Goal: Task Accomplishment & Management: Complete application form

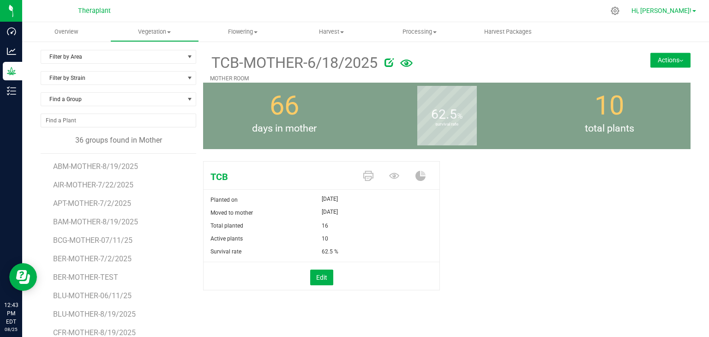
scroll to position [210, 0]
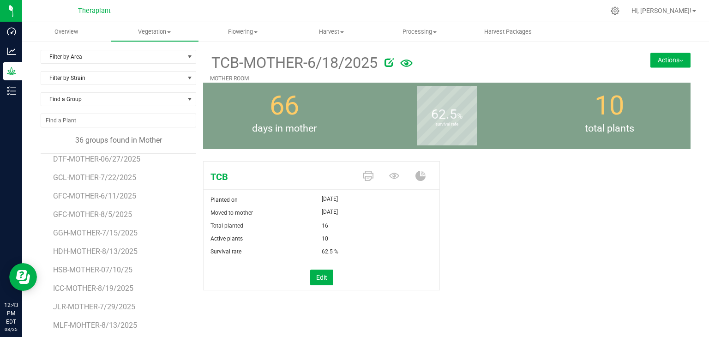
click at [676, 61] on button "Actions" at bounding box center [670, 60] width 40 height 15
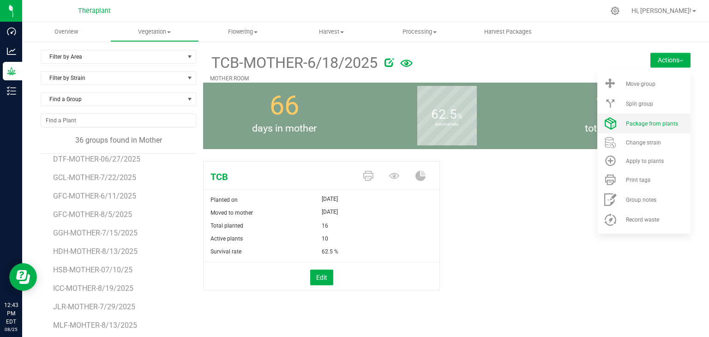
click at [626, 126] on span "Package from plants" at bounding box center [652, 123] width 52 height 6
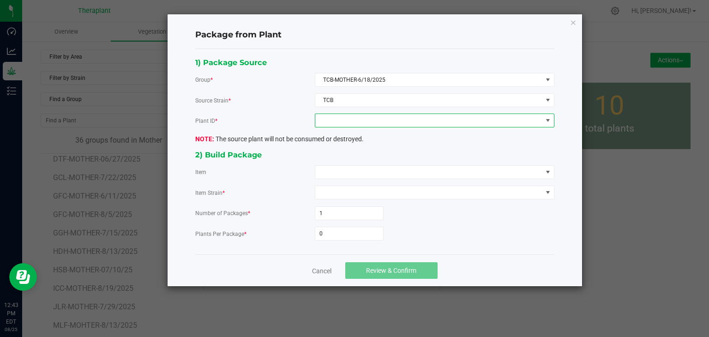
click at [402, 120] on span at bounding box center [428, 120] width 227 height 13
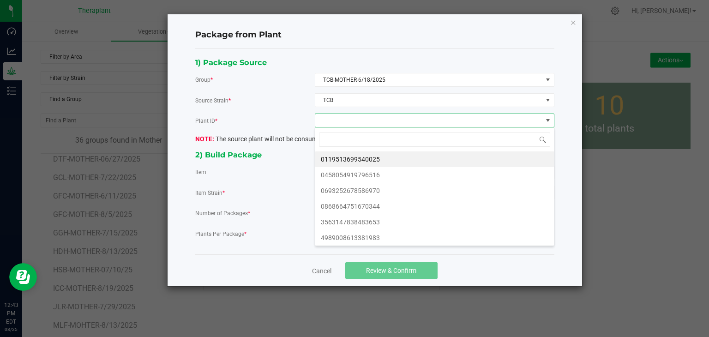
scroll to position [13, 239]
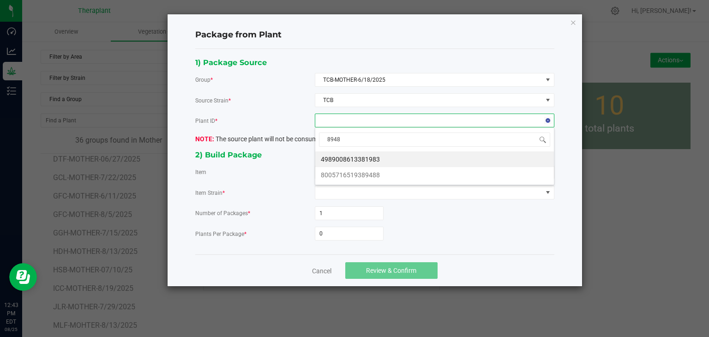
type input "89488"
click at [368, 155] on li "8005716519389488" at bounding box center [434, 159] width 239 height 16
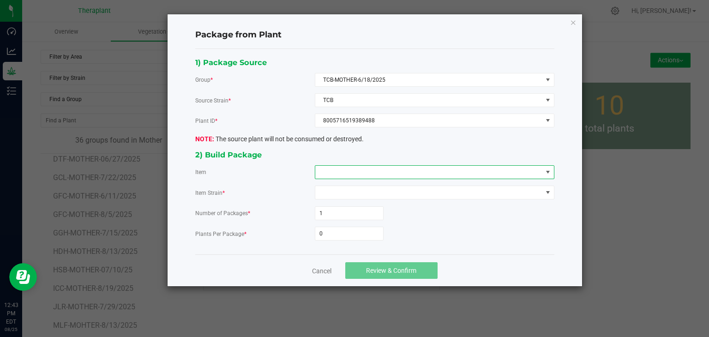
click at [362, 172] on span at bounding box center [428, 172] width 227 height 13
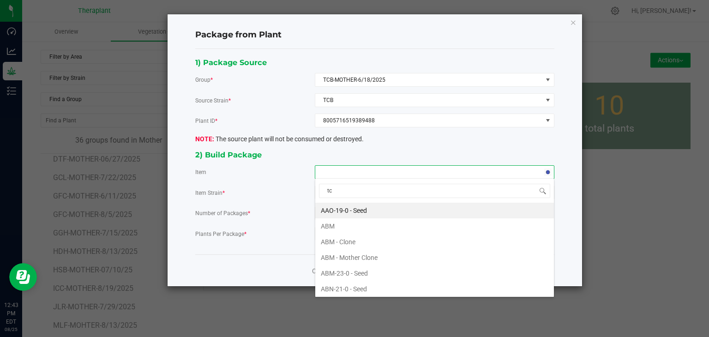
type input "tcb"
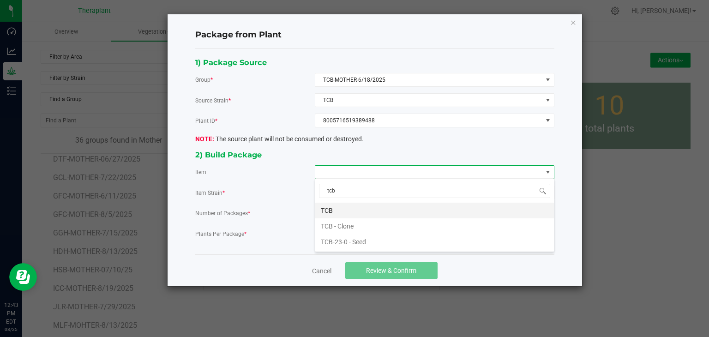
click at [325, 208] on li "TCB" at bounding box center [434, 211] width 239 height 16
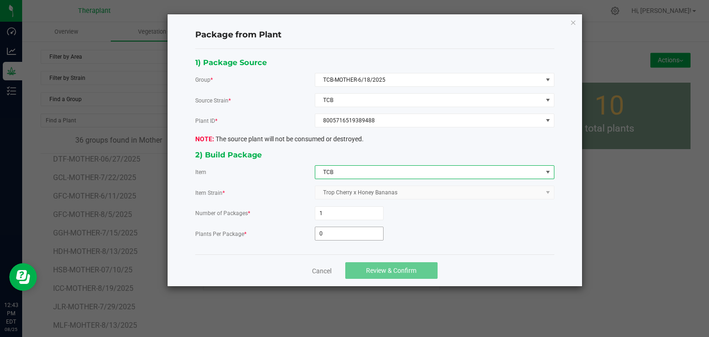
click at [331, 234] on input "0" at bounding box center [349, 233] width 68 height 13
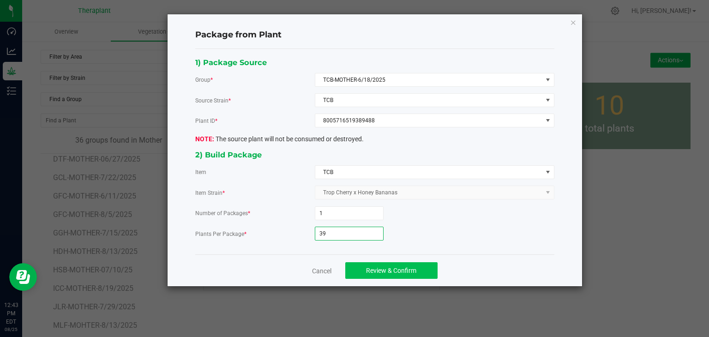
type input "39"
click at [366, 269] on span "Review & Confirm" at bounding box center [391, 270] width 50 height 7
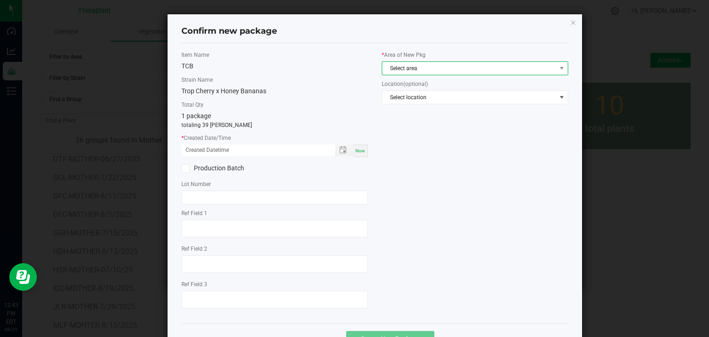
click at [411, 65] on span "Select area" at bounding box center [469, 68] width 174 height 13
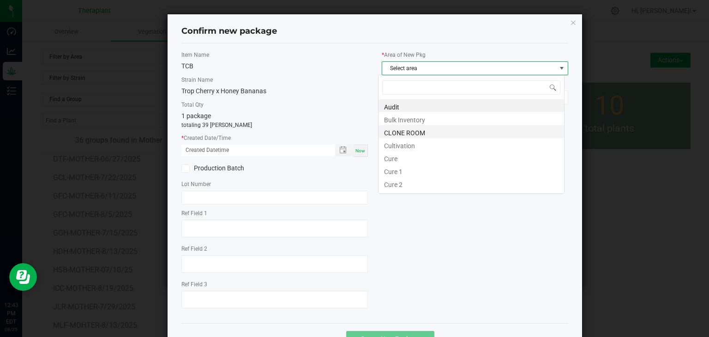
scroll to position [13, 186]
click at [426, 134] on li "CLONE ROOM" at bounding box center [470, 131] width 185 height 13
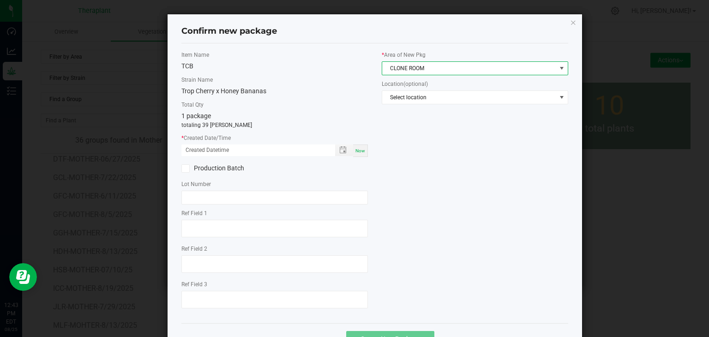
click at [358, 149] on span "Now" at bounding box center [360, 150] width 10 height 5
type input "[DATE] 12:43 PM"
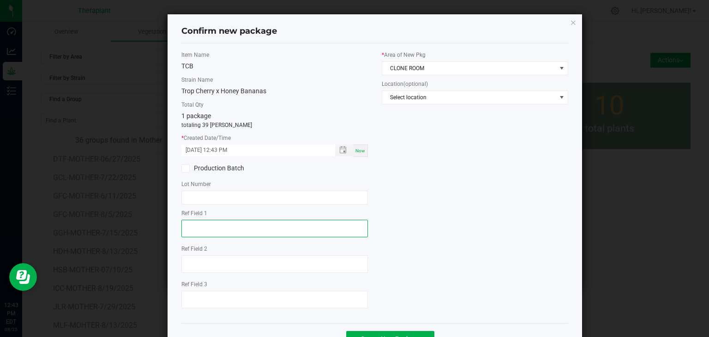
click at [227, 228] on textarea at bounding box center [274, 229] width 186 height 18
type textarea "89488"
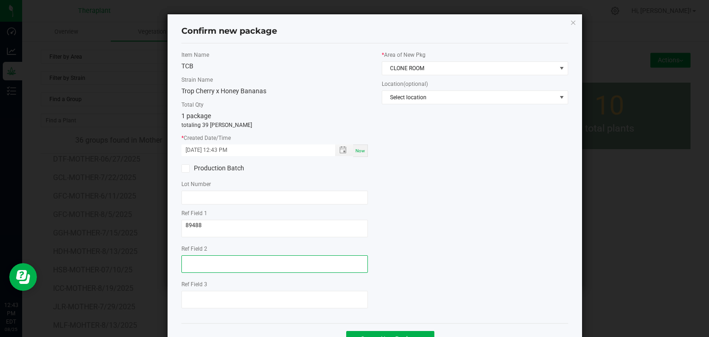
click at [213, 267] on textarea at bounding box center [274, 264] width 186 height 18
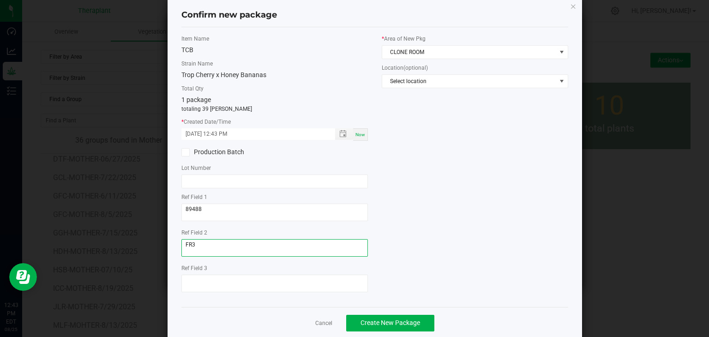
scroll to position [32, 0]
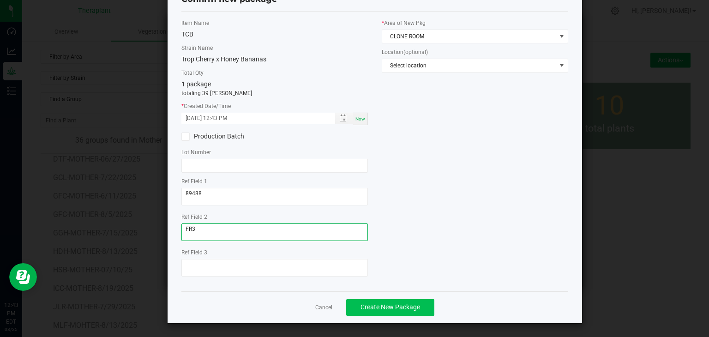
type textarea "FR3"
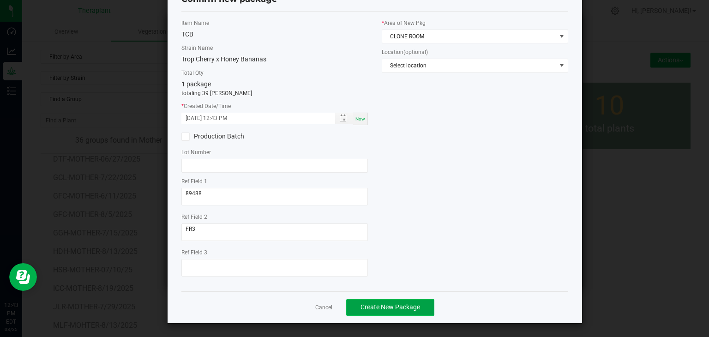
click at [371, 307] on span "Create New Package" at bounding box center [390, 306] width 60 height 7
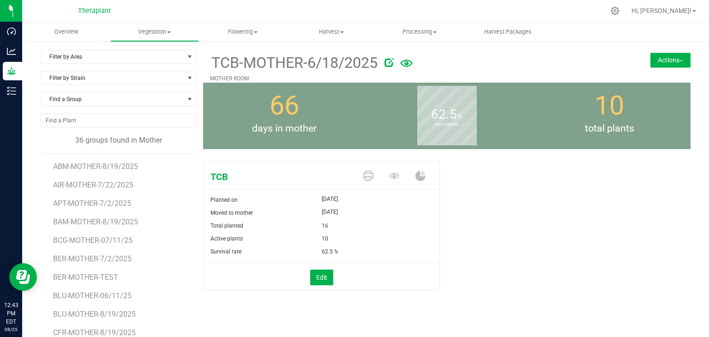
click at [656, 67] on div "TCB-MOTHER-6/18/2025 MOTHER ROOM Actions Move group Split group" at bounding box center [446, 66] width 487 height 33
click at [671, 65] on button "Actions" at bounding box center [670, 60] width 40 height 15
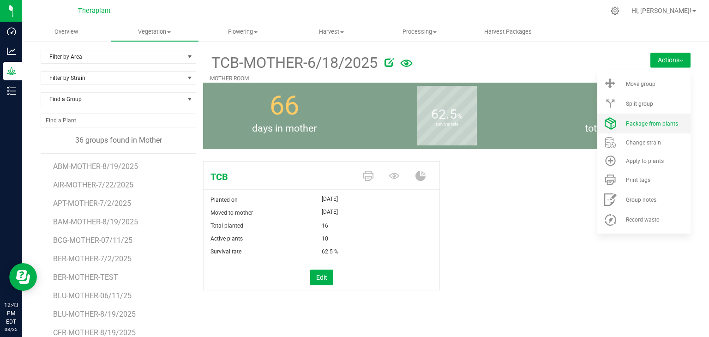
click at [663, 128] on li "Package from plants" at bounding box center [643, 123] width 93 height 20
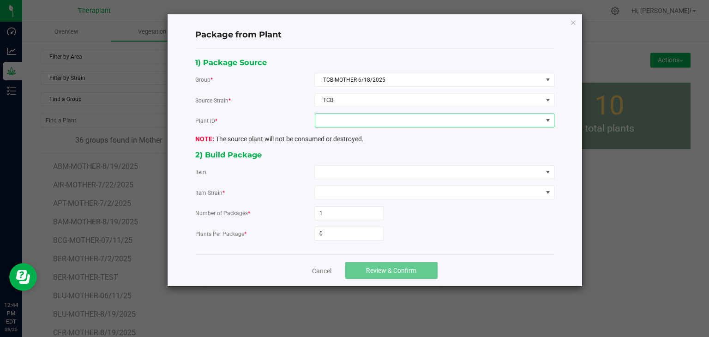
click at [416, 119] on span at bounding box center [428, 120] width 227 height 13
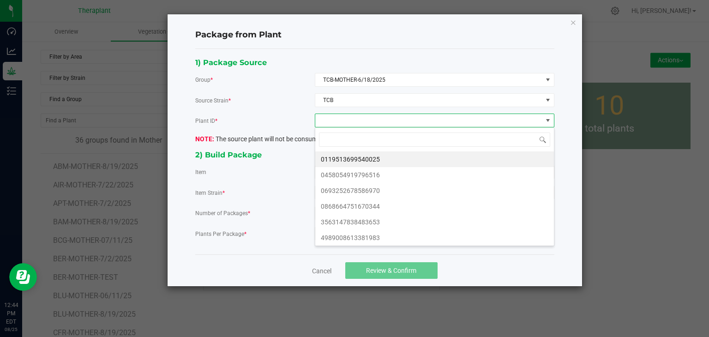
scroll to position [13, 239]
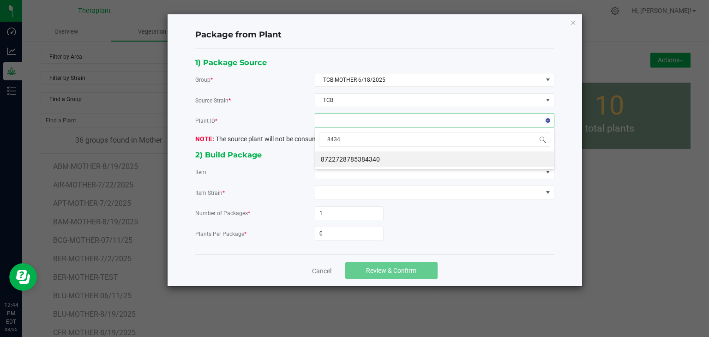
type input "84340"
click at [352, 161] on li "8722728785384340" at bounding box center [434, 159] width 239 height 16
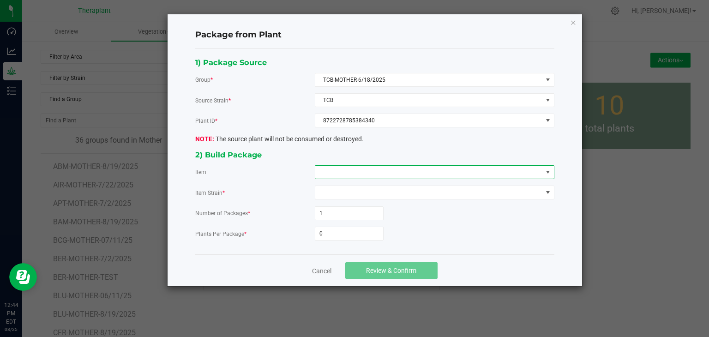
click at [349, 168] on span at bounding box center [428, 172] width 227 height 13
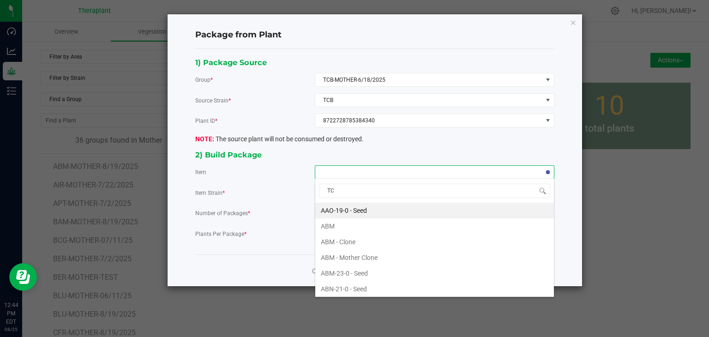
type input "TCB"
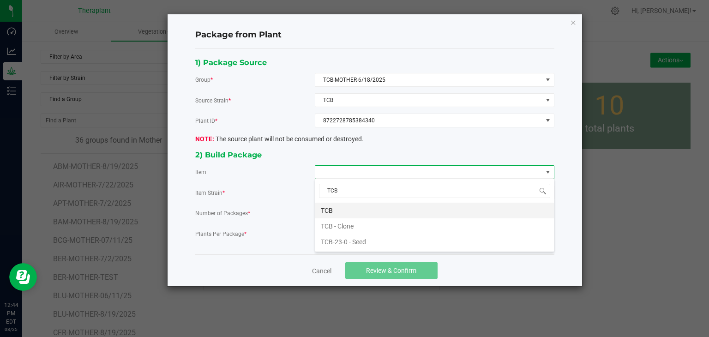
click at [334, 213] on li "TCB" at bounding box center [434, 211] width 239 height 16
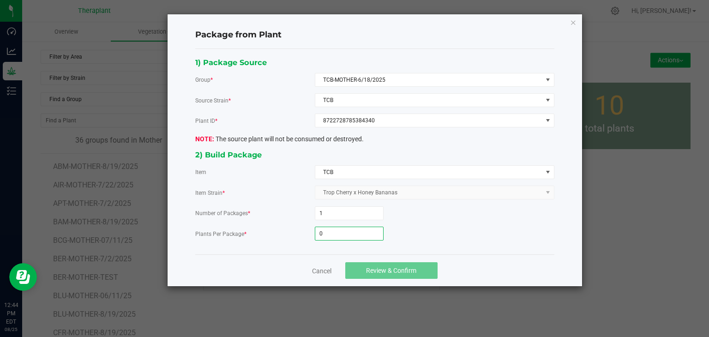
click at [328, 237] on input "0" at bounding box center [349, 233] width 68 height 13
type input "39"
click at [387, 267] on span "Review & Confirm" at bounding box center [391, 270] width 50 height 7
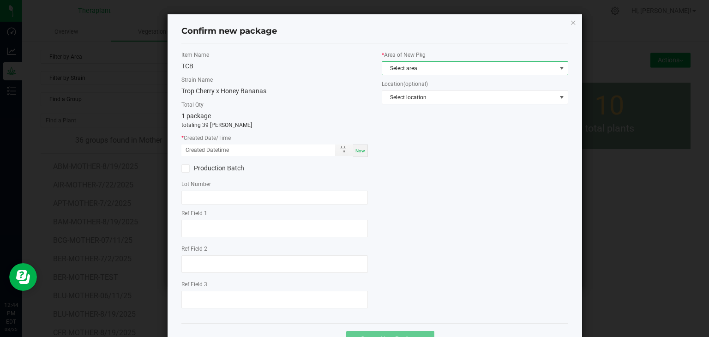
click at [422, 71] on span "Select area" at bounding box center [469, 68] width 174 height 13
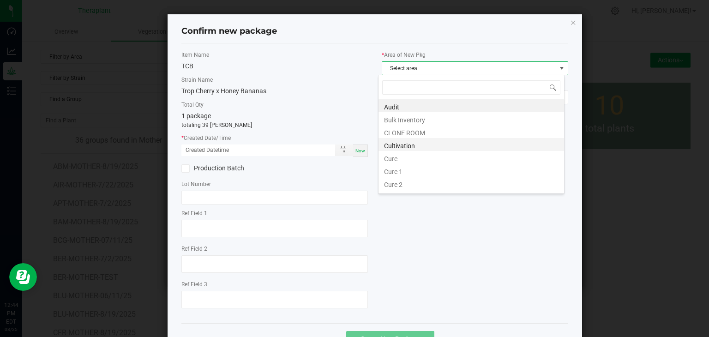
scroll to position [13, 186]
click at [415, 135] on li "CLONE ROOM" at bounding box center [470, 131] width 185 height 13
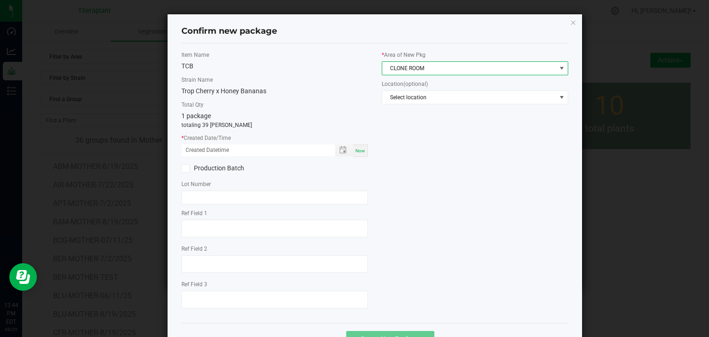
click at [358, 152] on span "Now" at bounding box center [360, 150] width 10 height 5
type input "[DATE] 12:44 PM"
click at [237, 218] on div "Ref Field 1" at bounding box center [274, 224] width 186 height 31
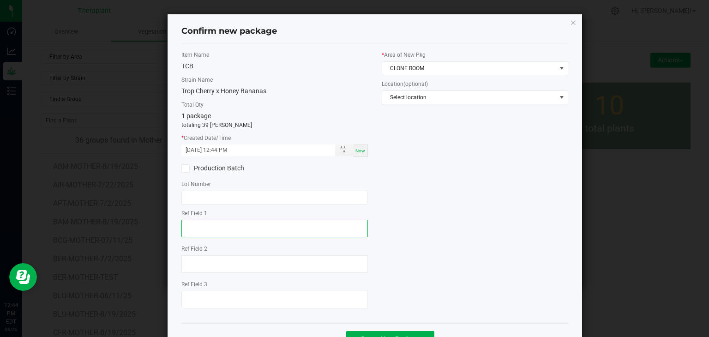
click at [224, 227] on textarea at bounding box center [274, 229] width 186 height 18
type textarea "84340"
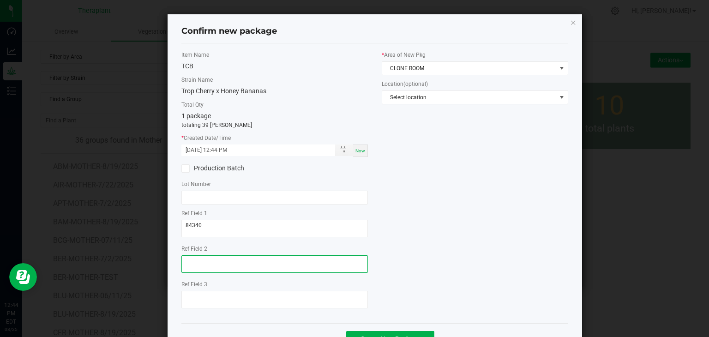
click at [191, 260] on textarea at bounding box center [274, 264] width 186 height 18
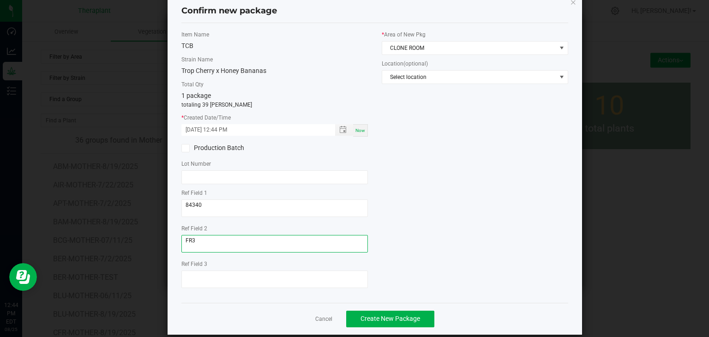
scroll to position [32, 0]
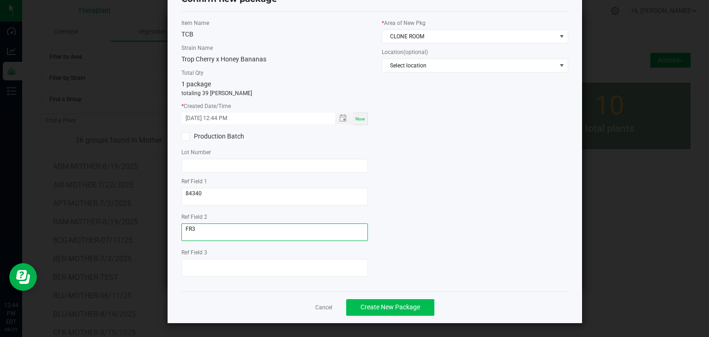
type textarea "FR3"
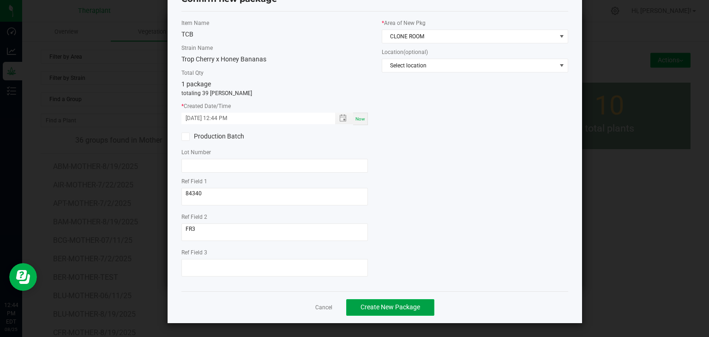
click at [378, 304] on span "Create New Package" at bounding box center [390, 306] width 60 height 7
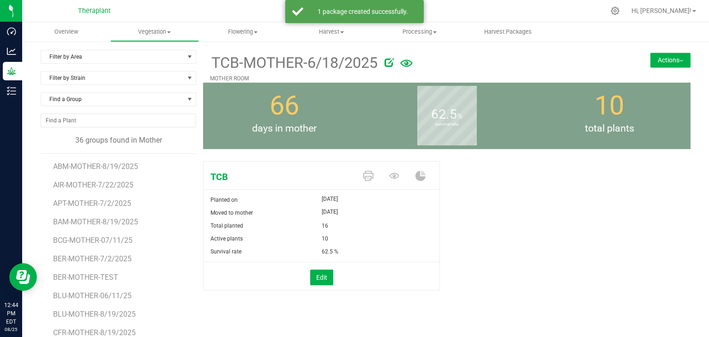
click at [680, 56] on button "Actions" at bounding box center [670, 60] width 40 height 15
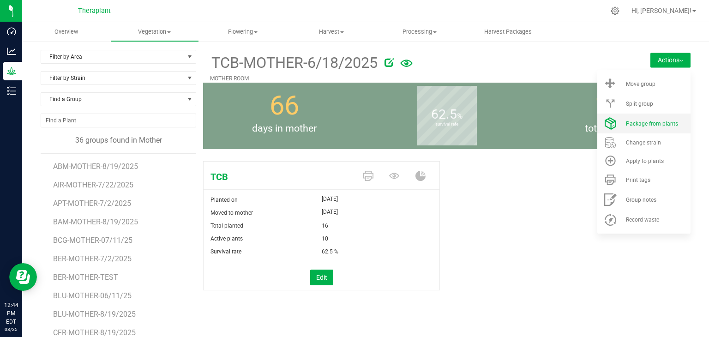
click at [638, 122] on span "Package from plants" at bounding box center [652, 123] width 52 height 6
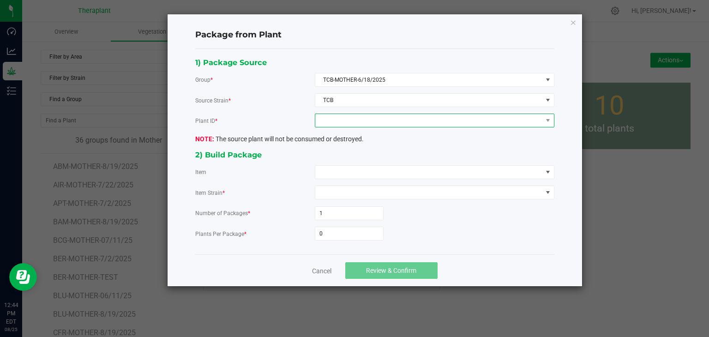
click at [391, 115] on span at bounding box center [428, 120] width 227 height 13
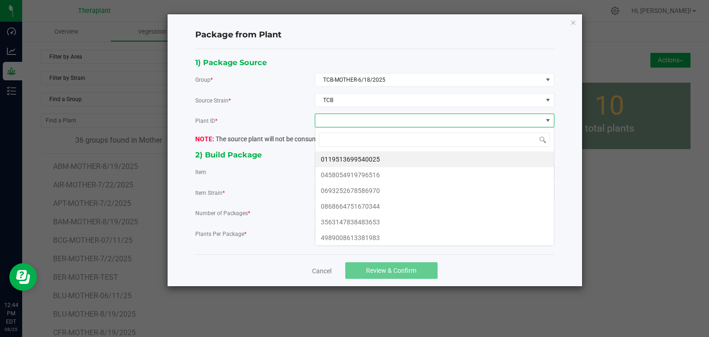
scroll to position [13, 239]
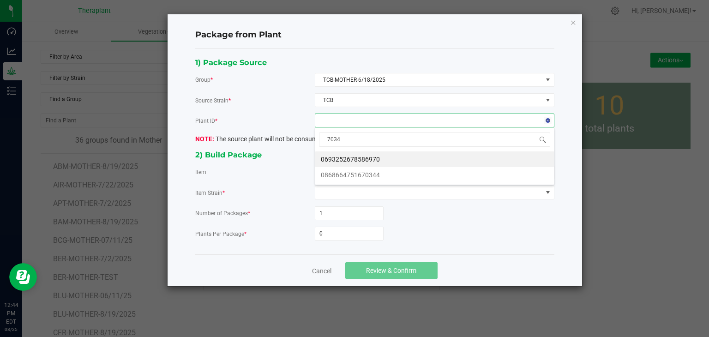
type input "70344"
click at [362, 160] on li "0868664751670344" at bounding box center [434, 159] width 239 height 16
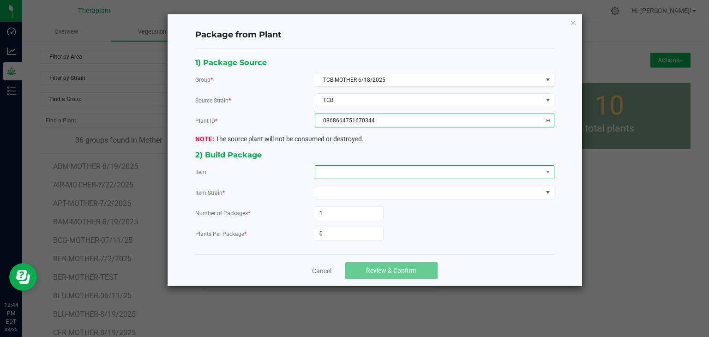
click at [358, 169] on span at bounding box center [428, 172] width 227 height 13
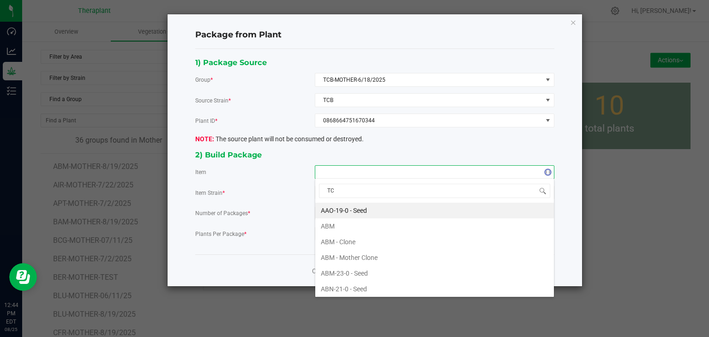
type input "TCB"
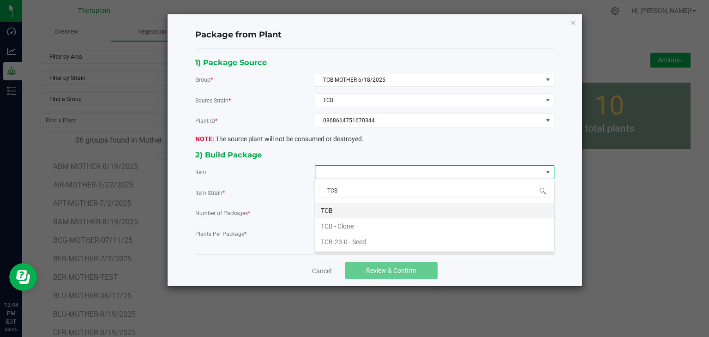
click at [318, 213] on li "TCB" at bounding box center [434, 211] width 239 height 16
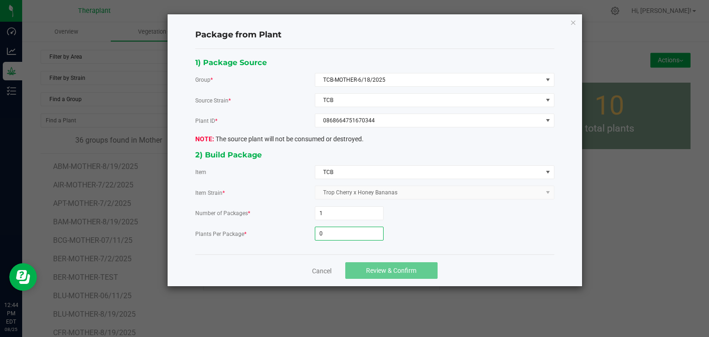
click at [320, 231] on input "0" at bounding box center [349, 233] width 68 height 13
type input "39"
click at [371, 262] on button "Review & Confirm" at bounding box center [391, 270] width 92 height 17
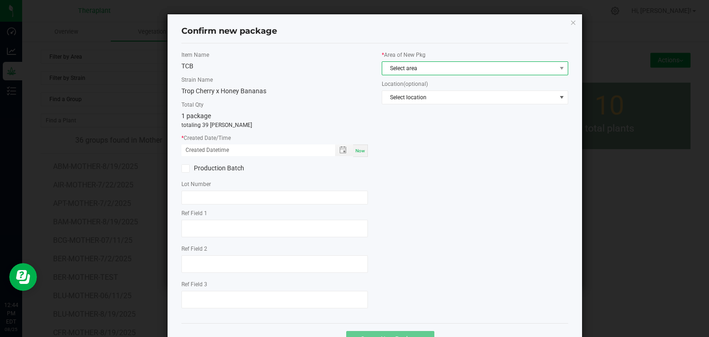
click at [423, 70] on span "Select area" at bounding box center [469, 68] width 174 height 13
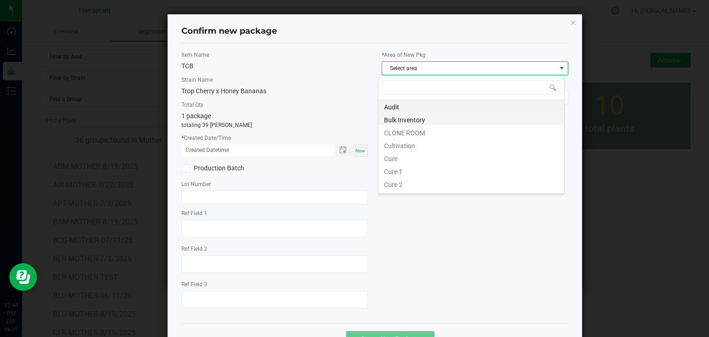
scroll to position [13, 186]
click at [406, 130] on li "CLONE ROOM" at bounding box center [470, 131] width 185 height 13
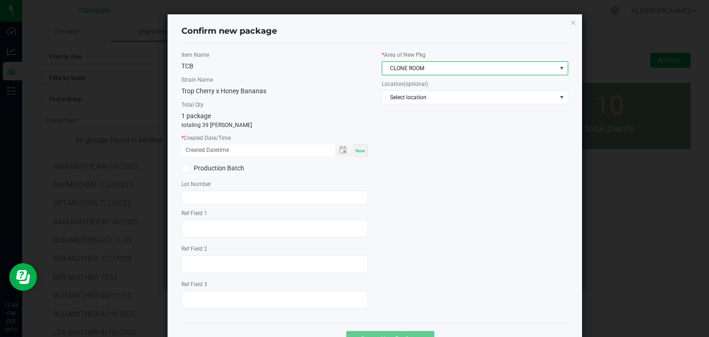
click at [355, 148] on span "Now" at bounding box center [360, 150] width 10 height 5
type input "[DATE] 12:44 PM"
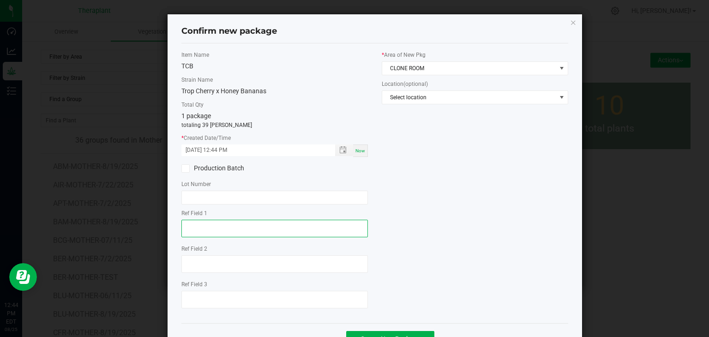
click at [229, 224] on textarea at bounding box center [274, 229] width 186 height 18
type textarea "70344"
click at [207, 274] on div at bounding box center [274, 265] width 186 height 20
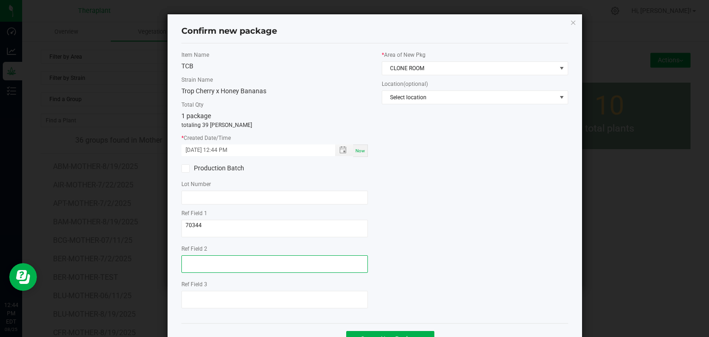
click at [209, 266] on textarea at bounding box center [274, 264] width 186 height 18
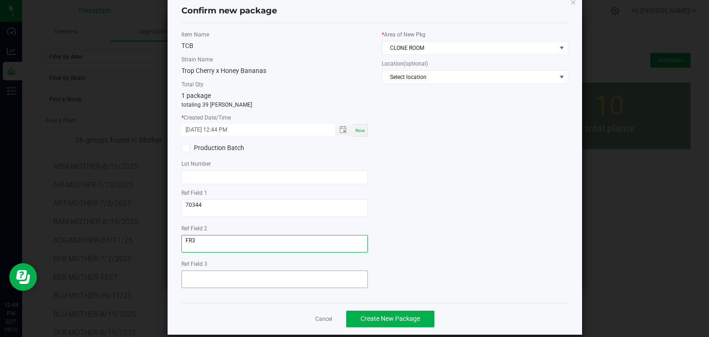
scroll to position [32, 0]
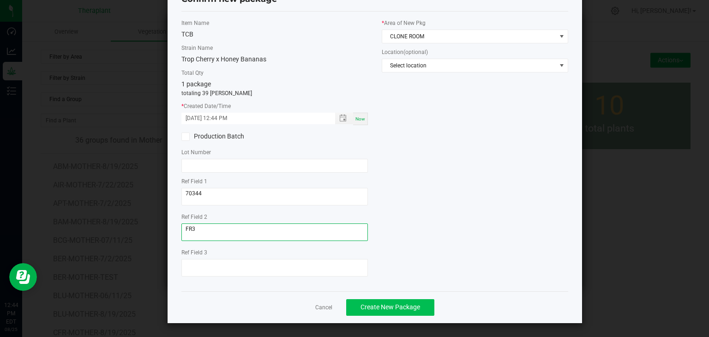
type textarea "FR3"
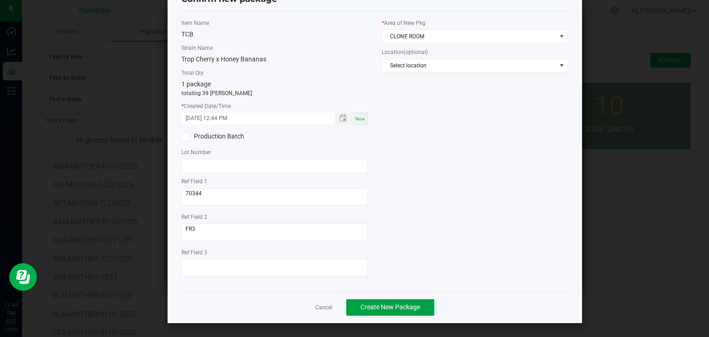
click at [371, 303] on span "Create New Package" at bounding box center [390, 306] width 60 height 7
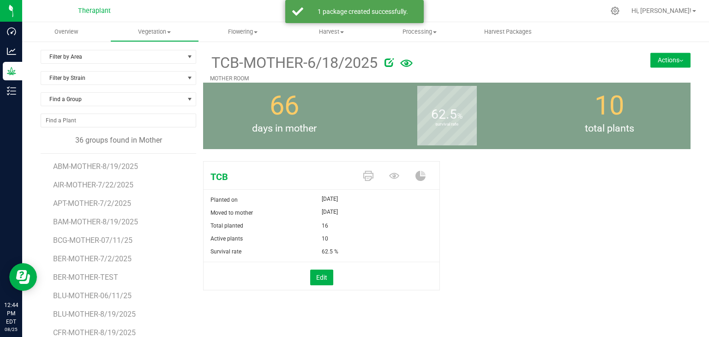
click at [665, 59] on button "Actions" at bounding box center [670, 60] width 40 height 15
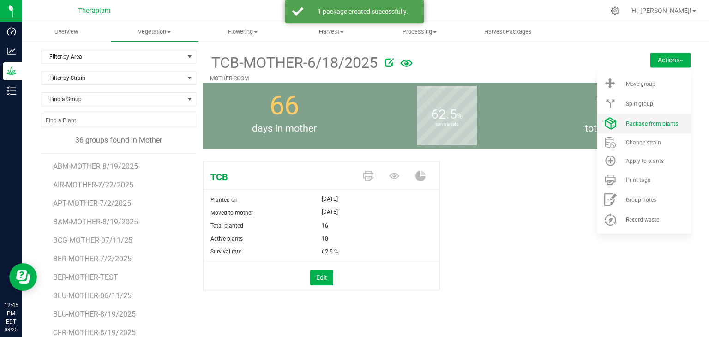
click at [650, 124] on span "Package from plants" at bounding box center [652, 123] width 52 height 6
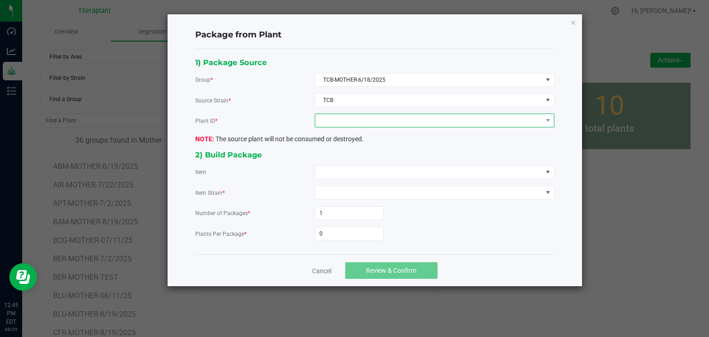
click at [448, 120] on span at bounding box center [428, 120] width 227 height 13
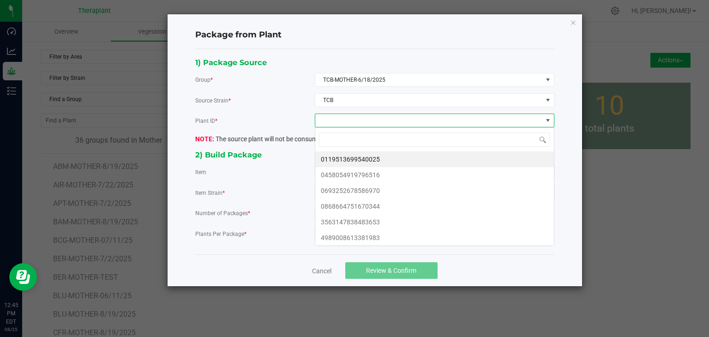
scroll to position [13, 239]
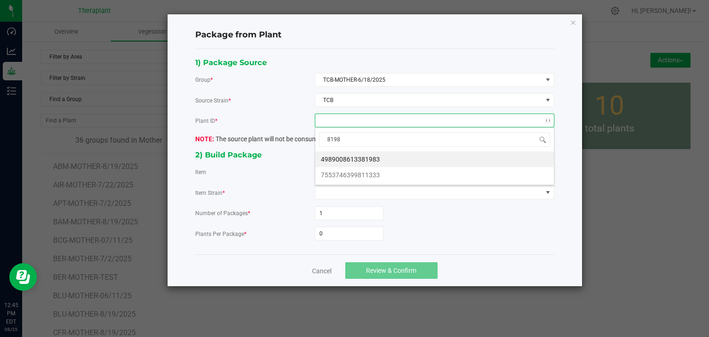
type input "81983"
click at [353, 159] on li "4989008613381983" at bounding box center [434, 159] width 239 height 16
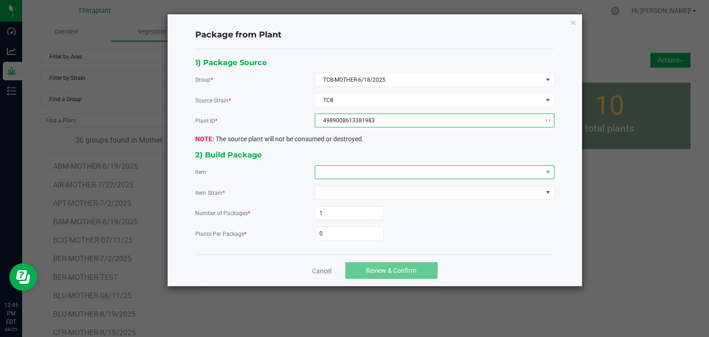
click at [350, 170] on span at bounding box center [428, 172] width 227 height 13
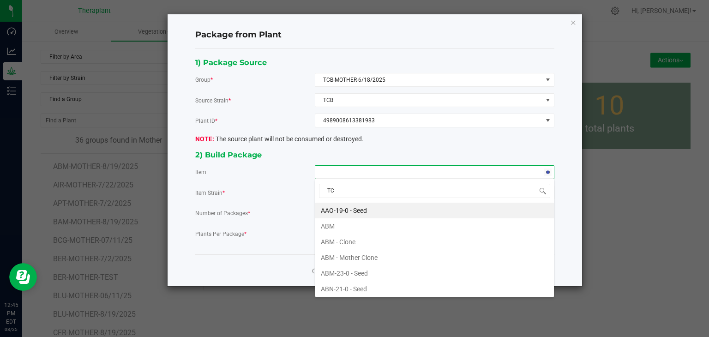
type input "TCB"
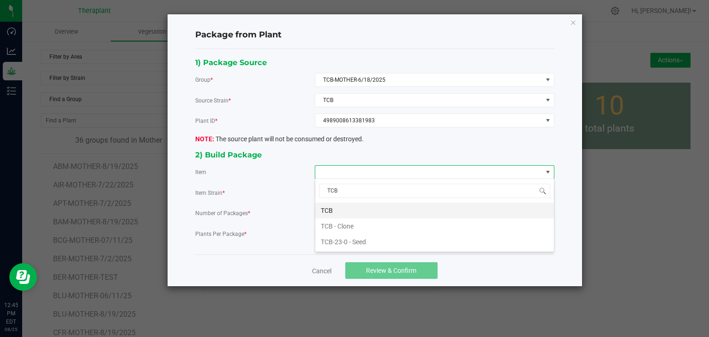
click at [332, 205] on li "TCB" at bounding box center [434, 211] width 239 height 16
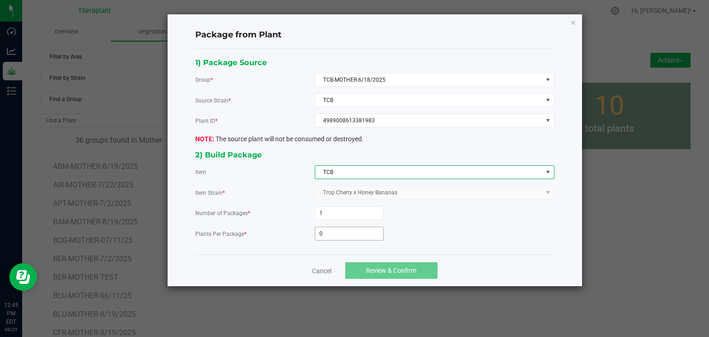
click at [336, 231] on input "0" at bounding box center [349, 233] width 68 height 13
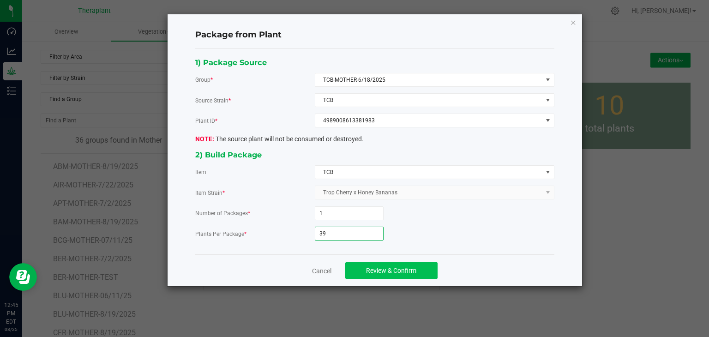
type input "39"
click at [389, 270] on span "Review & Confirm" at bounding box center [391, 270] width 50 height 7
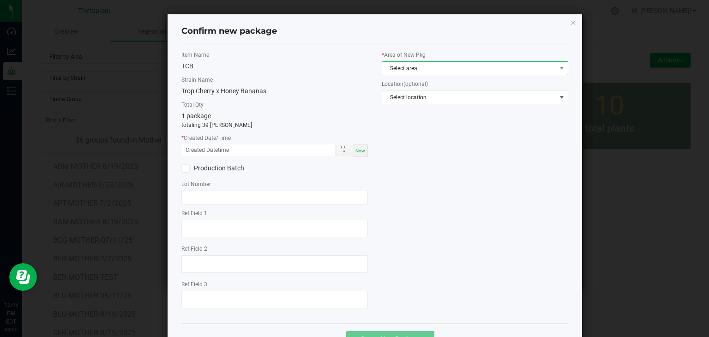
click at [401, 62] on span "Select area" at bounding box center [469, 68] width 174 height 13
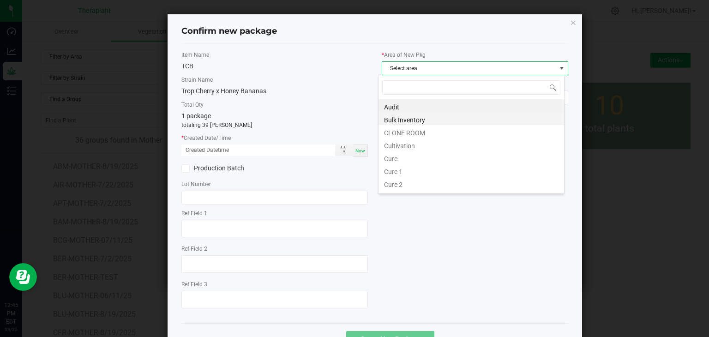
scroll to position [13, 186]
click at [402, 130] on li "CLONE ROOM" at bounding box center [470, 131] width 185 height 13
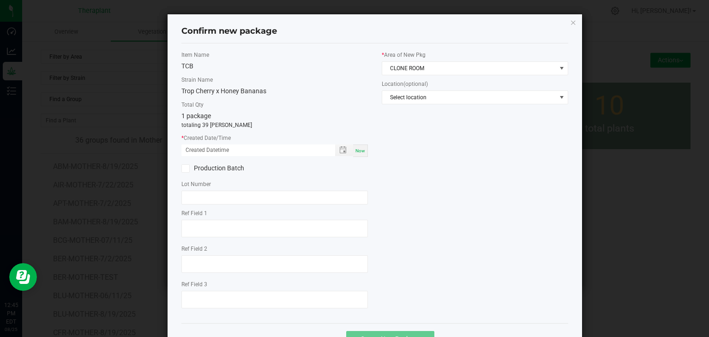
click at [362, 148] on div "Now" at bounding box center [360, 150] width 15 height 12
type input "[DATE] 12:45 PM"
click at [199, 240] on div "Ref Field 1 Ref Field 2 Ref Field 3" at bounding box center [274, 260] width 186 height 102
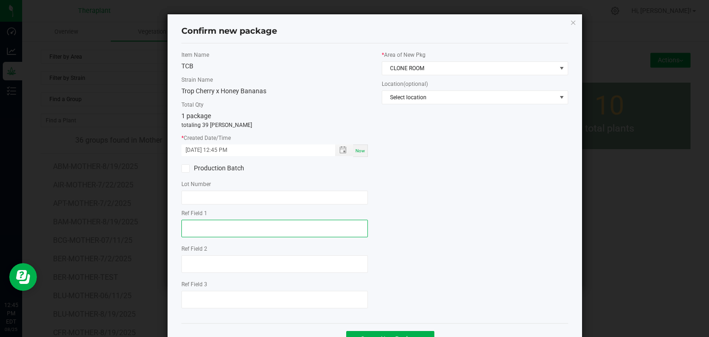
click at [206, 231] on textarea at bounding box center [274, 229] width 186 height 18
type textarea "81983"
click at [195, 272] on div at bounding box center [274, 265] width 186 height 20
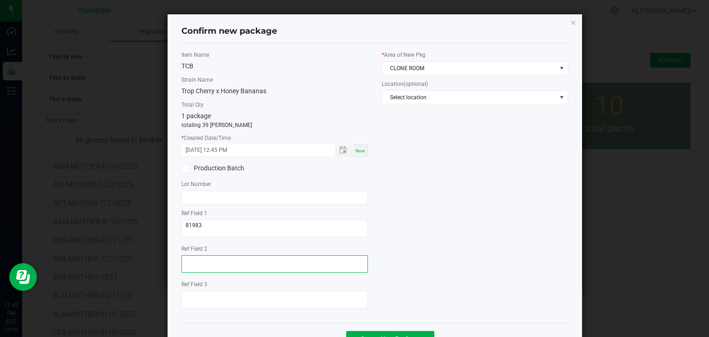
click at [203, 262] on textarea at bounding box center [274, 264] width 186 height 18
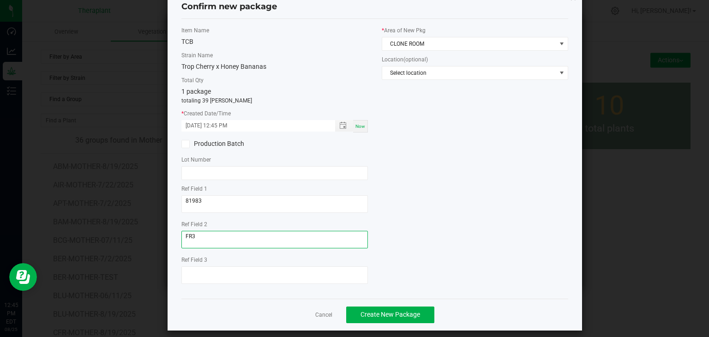
scroll to position [32, 0]
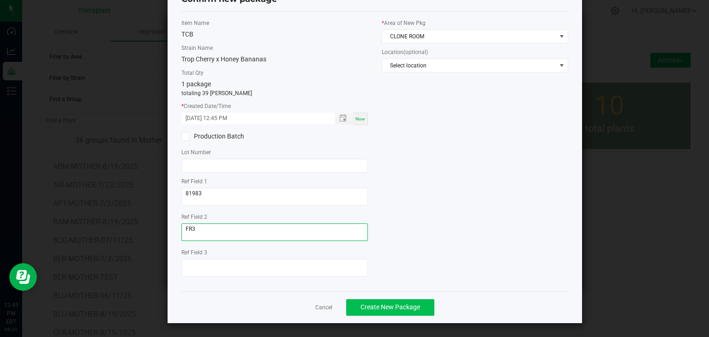
type textarea "FR3"
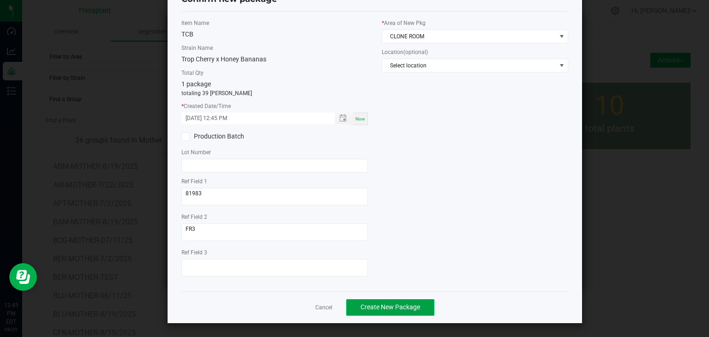
click at [398, 307] on span "Create New Package" at bounding box center [390, 306] width 60 height 7
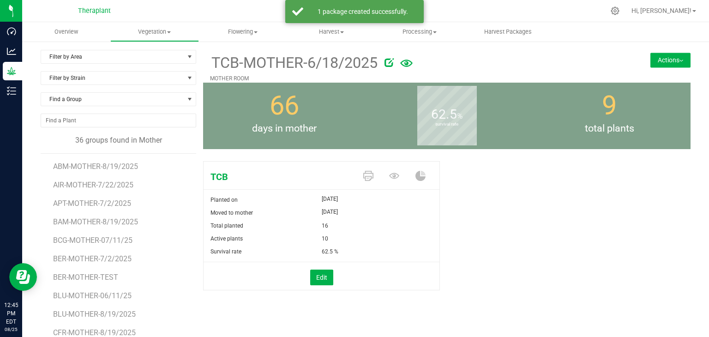
click at [656, 59] on button "Actions" at bounding box center [670, 60] width 40 height 15
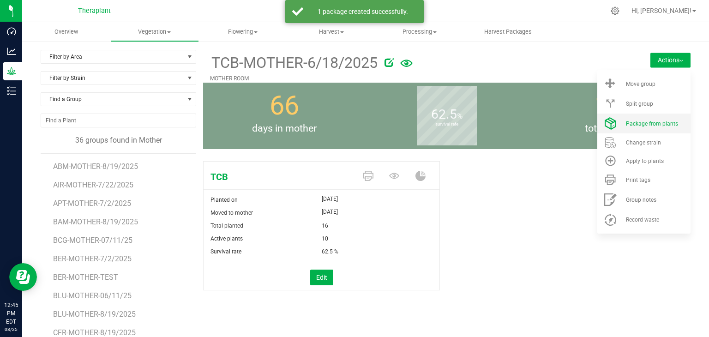
click at [647, 126] on span "Package from plants" at bounding box center [652, 123] width 52 height 6
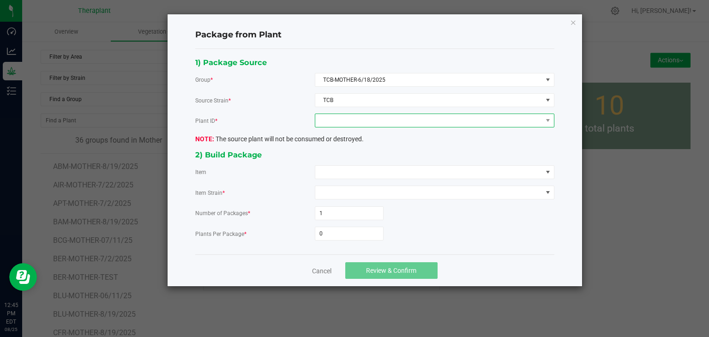
click at [388, 119] on span at bounding box center [428, 120] width 227 height 13
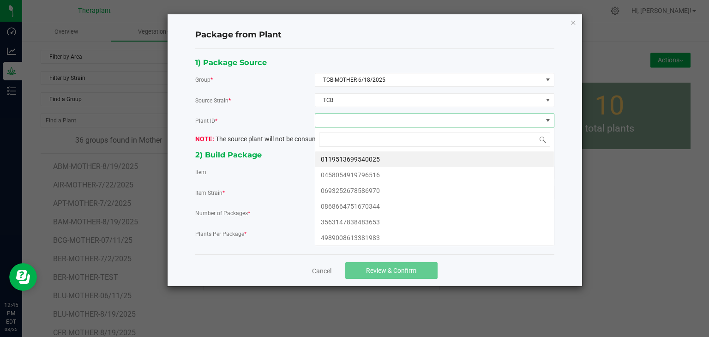
scroll to position [13, 239]
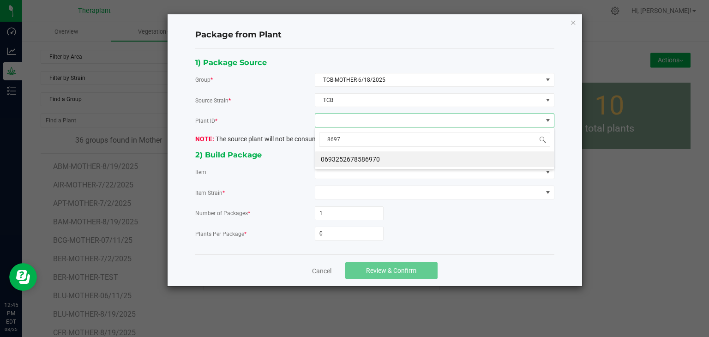
type input "86970"
click at [369, 158] on li "0693252678586970" at bounding box center [434, 159] width 239 height 16
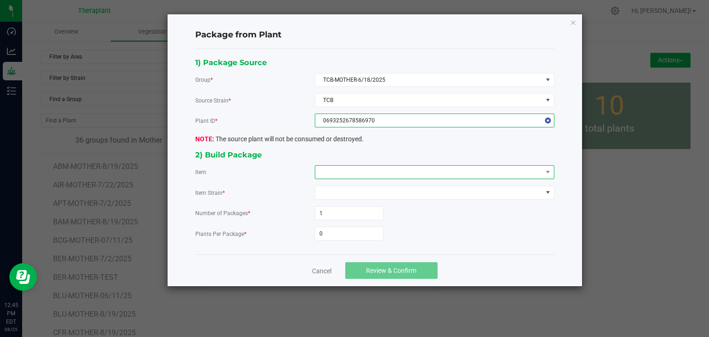
click at [364, 169] on span at bounding box center [428, 172] width 227 height 13
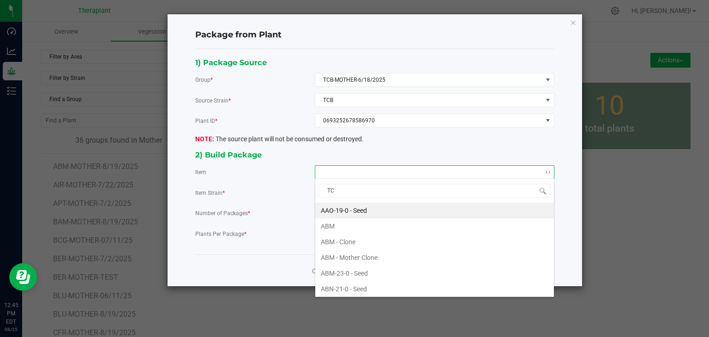
type input "TCB"
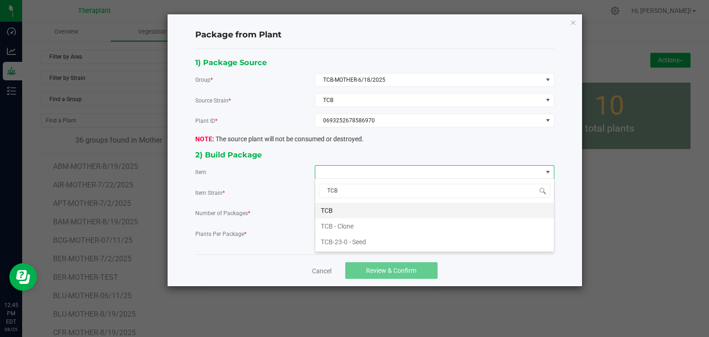
click at [331, 211] on li "TCB" at bounding box center [434, 211] width 239 height 16
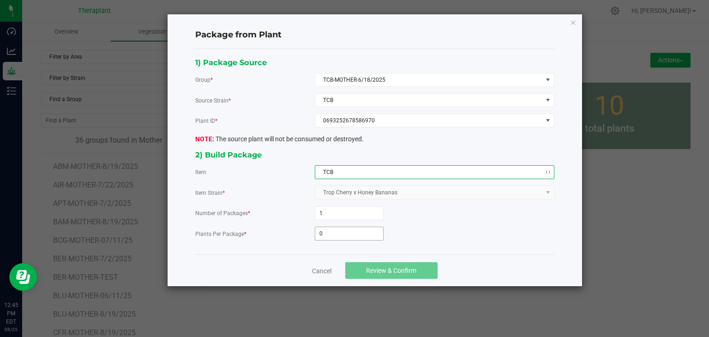
click at [334, 228] on input "0" at bounding box center [349, 233] width 68 height 13
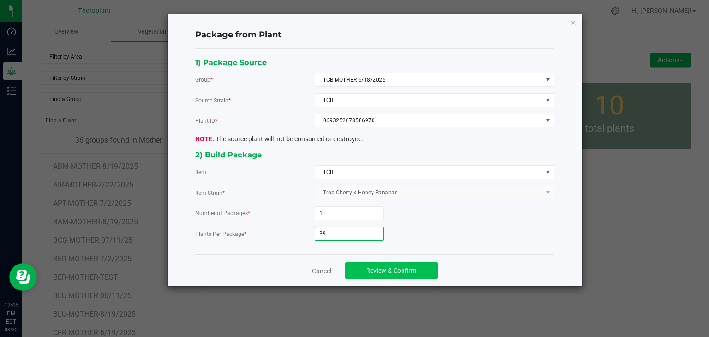
type input "39"
click at [398, 268] on span "Review & Confirm" at bounding box center [391, 270] width 50 height 7
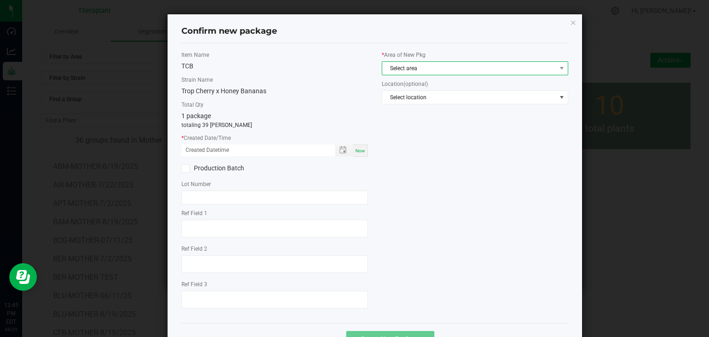
click at [419, 68] on span "Select area" at bounding box center [469, 68] width 174 height 13
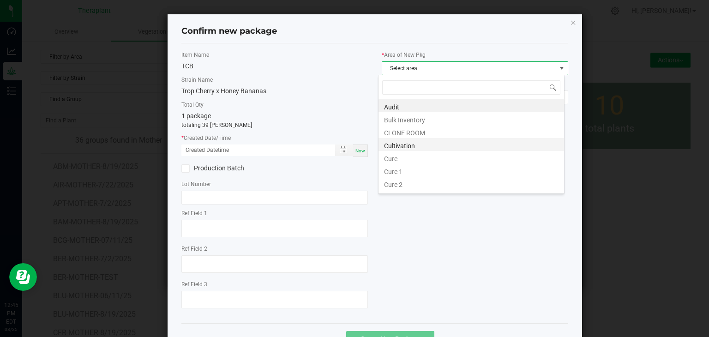
scroll to position [13, 186]
click at [404, 131] on li "CLONE ROOM" at bounding box center [470, 131] width 185 height 13
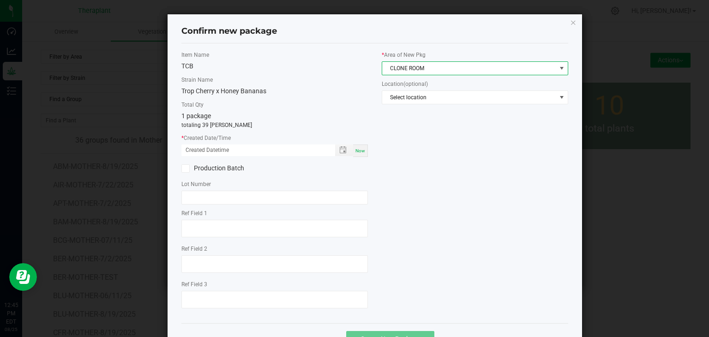
click at [358, 150] on span "Now" at bounding box center [360, 150] width 10 height 5
type input "[DATE] 12:45 PM"
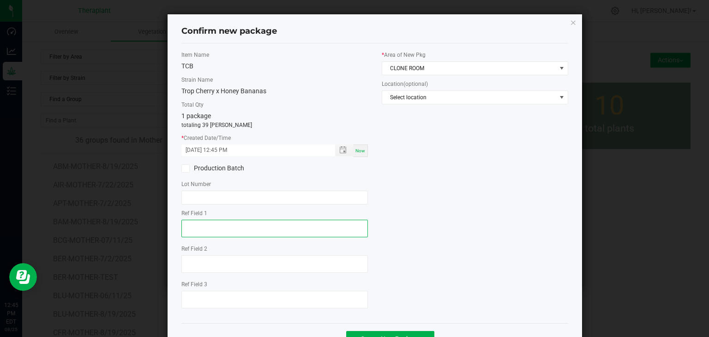
click at [203, 224] on textarea at bounding box center [274, 229] width 186 height 18
type textarea "86970"
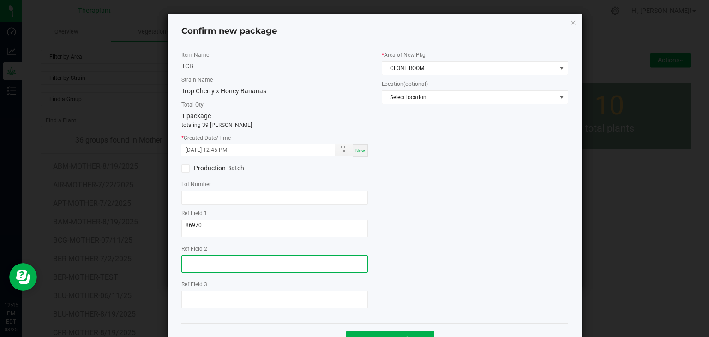
click at [194, 263] on textarea at bounding box center [274, 264] width 186 height 18
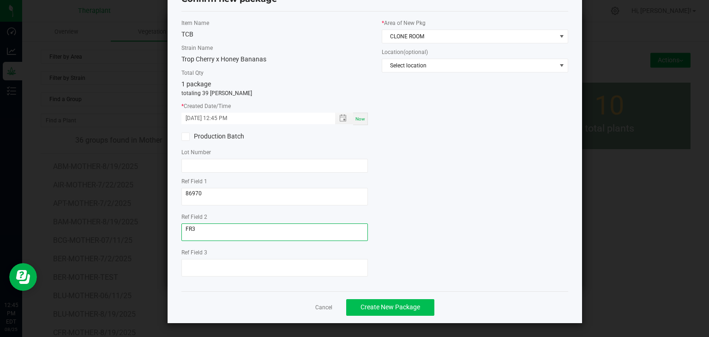
type textarea "FR3"
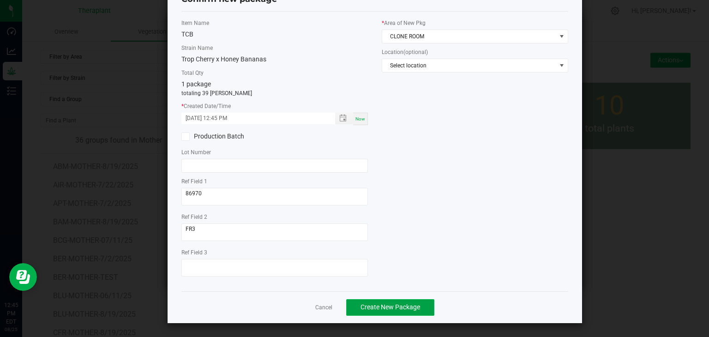
click at [387, 308] on span "Create New Package" at bounding box center [390, 306] width 60 height 7
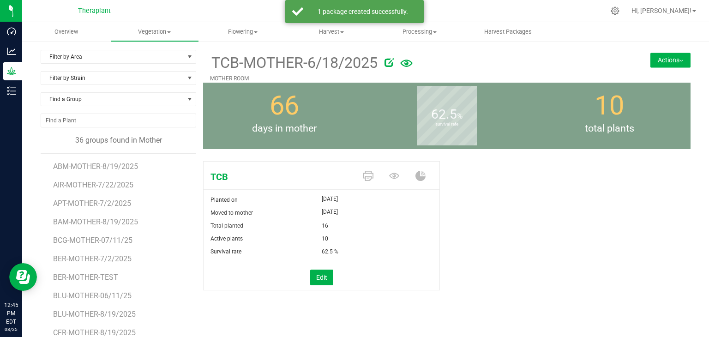
click at [677, 62] on button "Actions" at bounding box center [670, 60] width 40 height 15
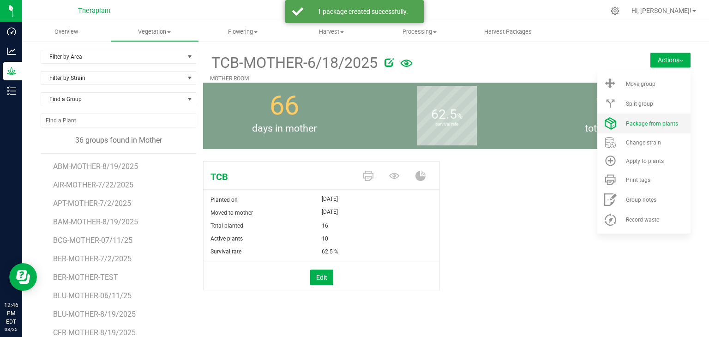
click at [644, 130] on li "Package from plants" at bounding box center [643, 123] width 93 height 20
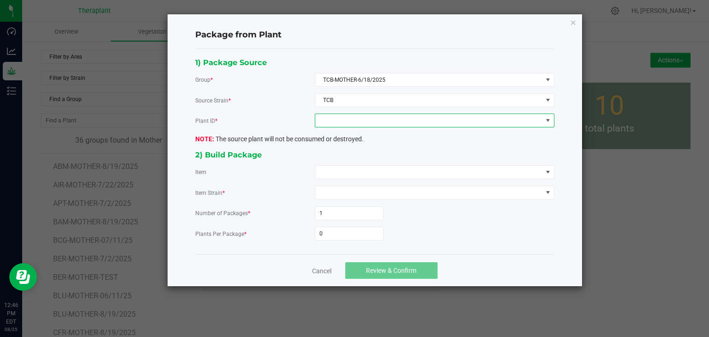
click at [349, 121] on span at bounding box center [428, 120] width 227 height 13
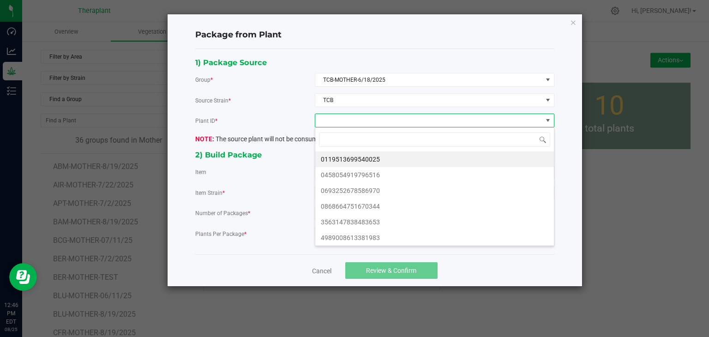
scroll to position [13, 239]
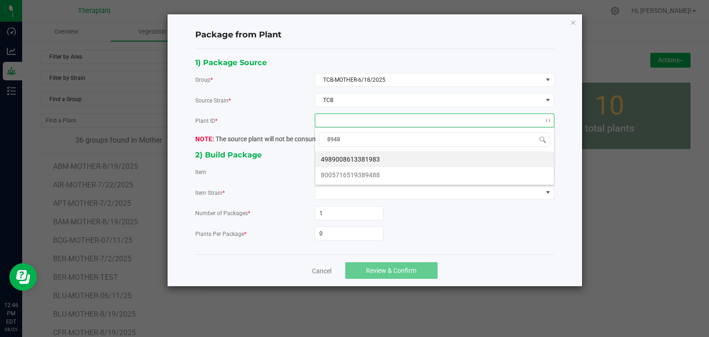
type input "89488"
click at [342, 160] on li "8005716519389488" at bounding box center [434, 159] width 239 height 16
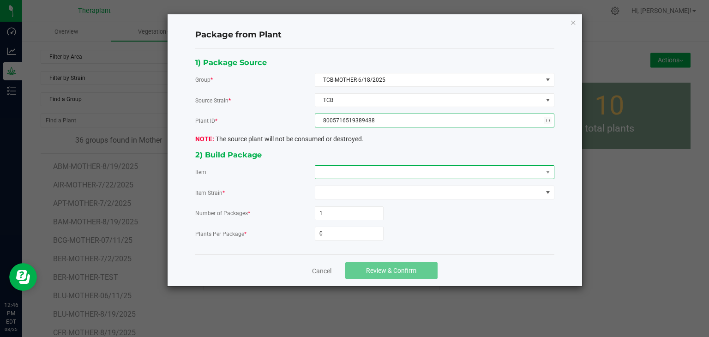
click at [340, 170] on span at bounding box center [428, 172] width 227 height 13
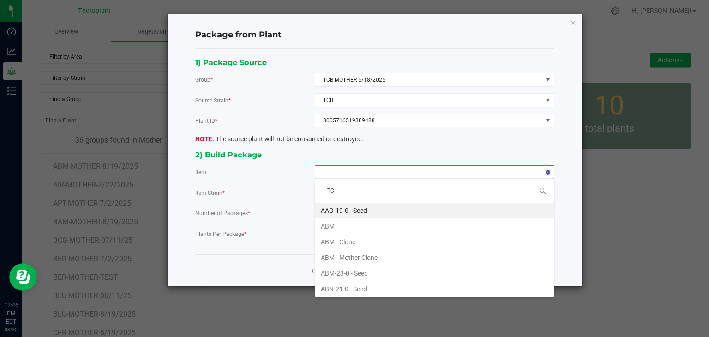
type input "TCB"
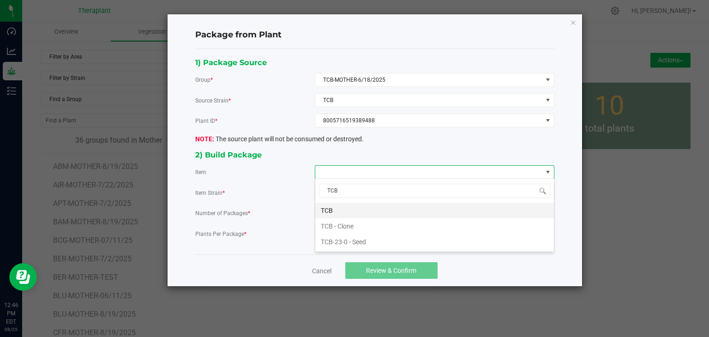
click at [330, 209] on li "TCB" at bounding box center [434, 211] width 239 height 16
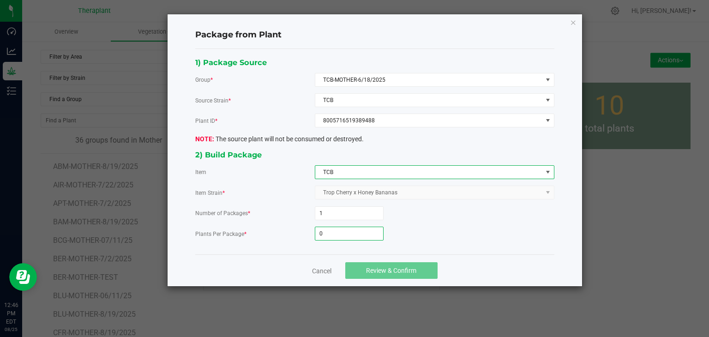
click at [334, 238] on input "0" at bounding box center [349, 233] width 68 height 13
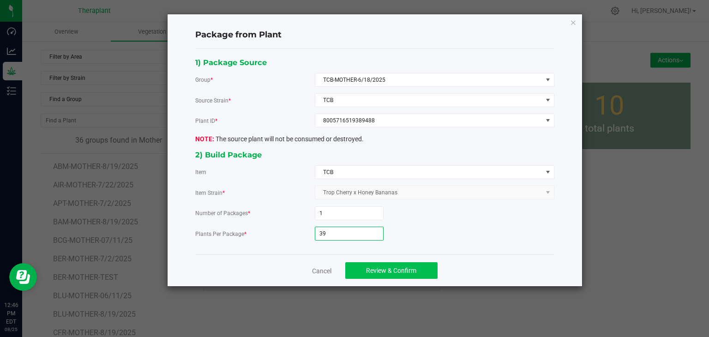
type input "39"
click at [399, 267] on span "Review & Confirm" at bounding box center [391, 270] width 50 height 7
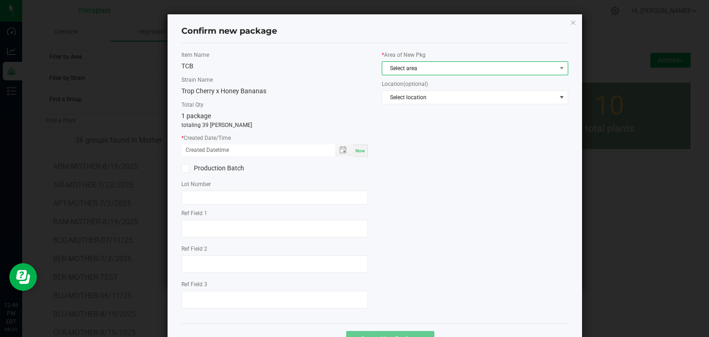
click at [413, 71] on span "Select area" at bounding box center [469, 68] width 174 height 13
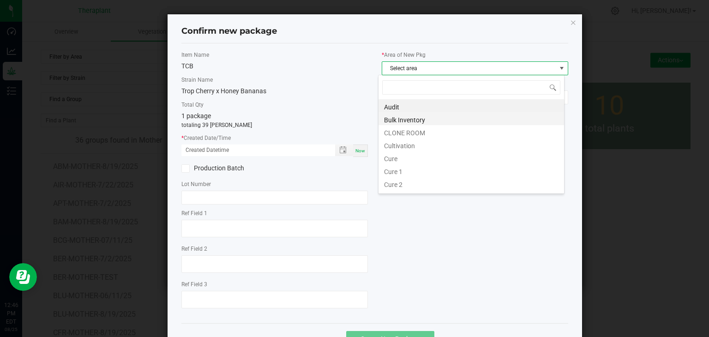
scroll to position [13, 186]
click at [411, 133] on li "CLONE ROOM" at bounding box center [470, 131] width 185 height 13
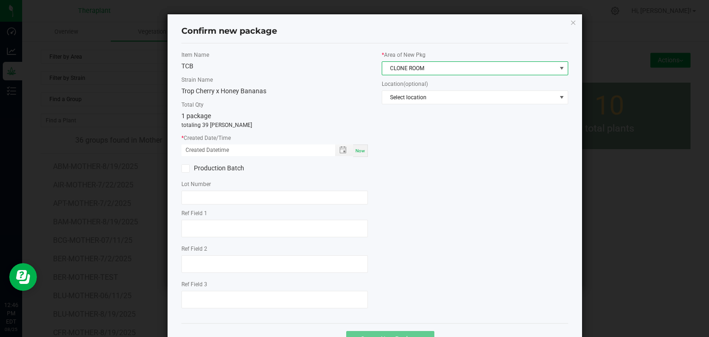
click at [356, 155] on div "Now" at bounding box center [360, 150] width 15 height 12
type input "[DATE] 12:46 PM"
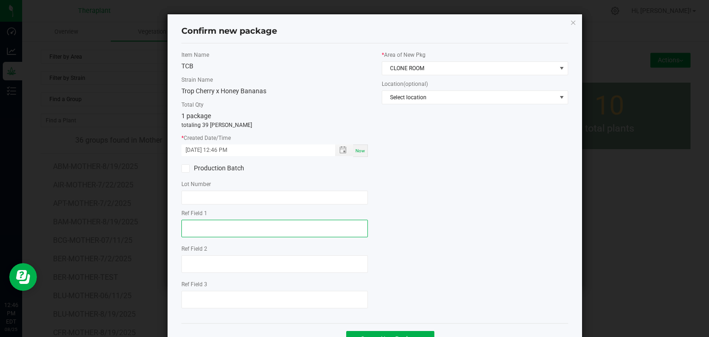
click at [209, 235] on textarea at bounding box center [274, 229] width 186 height 18
type textarea "89488"
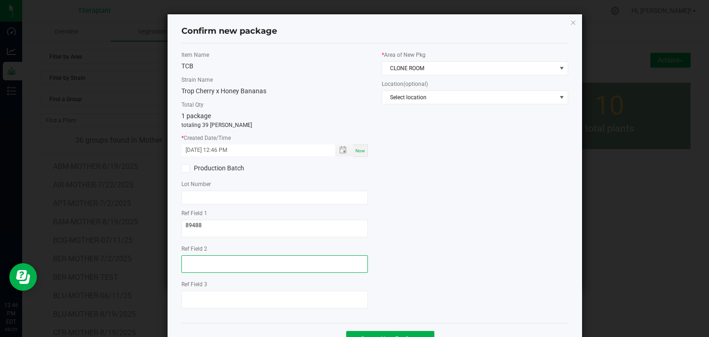
click at [201, 260] on textarea at bounding box center [274, 264] width 186 height 18
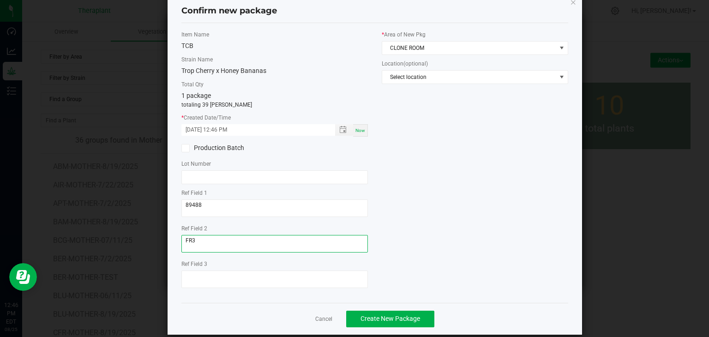
scroll to position [32, 0]
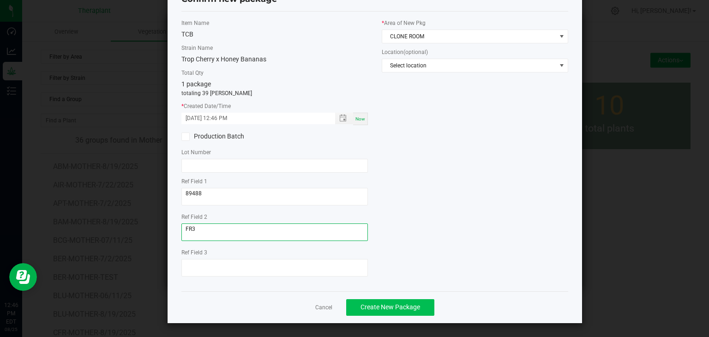
type textarea "FR3"
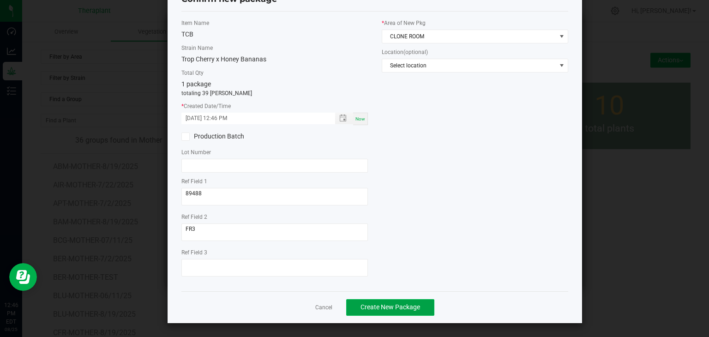
click at [392, 311] on button "Create New Package" at bounding box center [390, 307] width 88 height 17
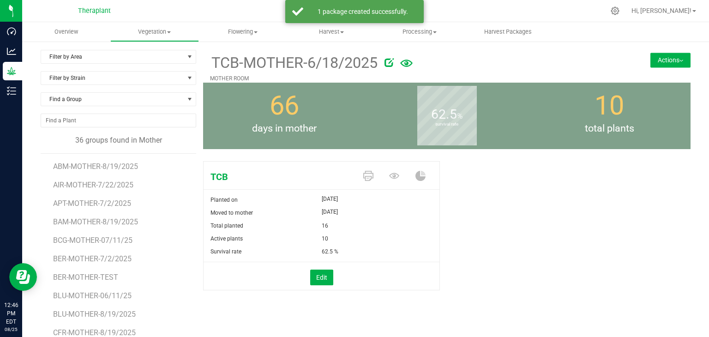
click at [653, 60] on button "Actions" at bounding box center [670, 60] width 40 height 15
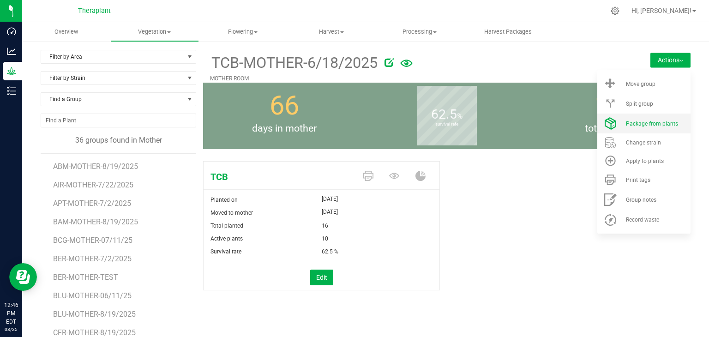
click at [637, 126] on span "Package from plants" at bounding box center [652, 123] width 52 height 6
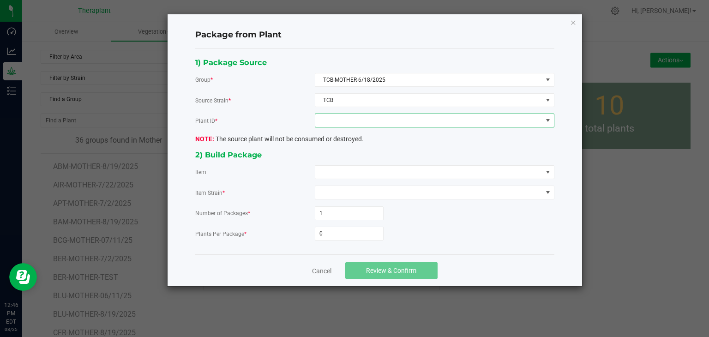
click at [417, 123] on span at bounding box center [428, 120] width 227 height 13
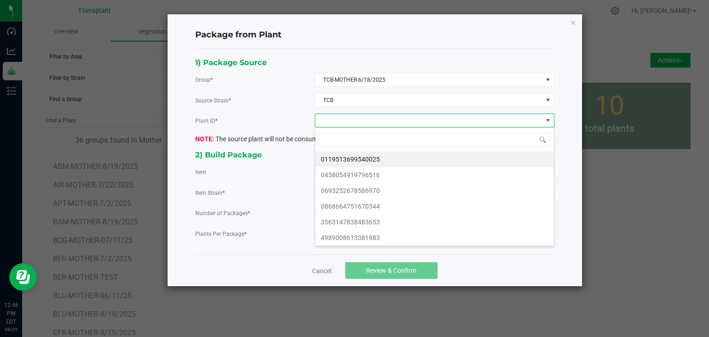
scroll to position [13, 239]
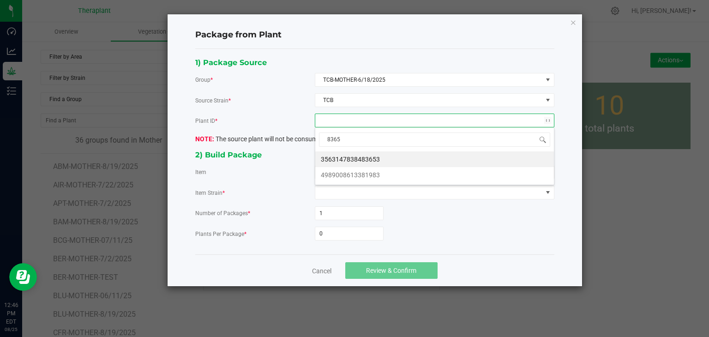
type input "83653"
click at [357, 156] on li "3563147838483653" at bounding box center [434, 159] width 239 height 16
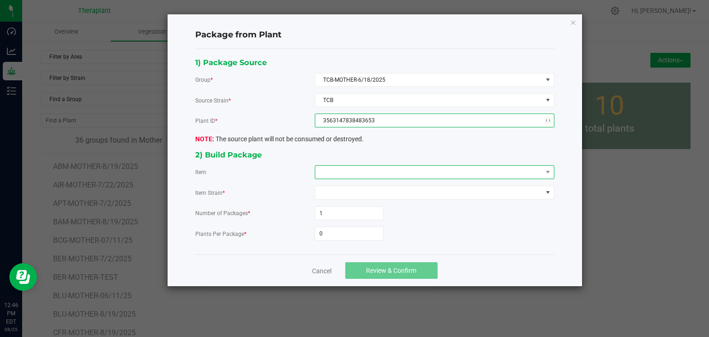
click at [354, 166] on span at bounding box center [428, 172] width 227 height 13
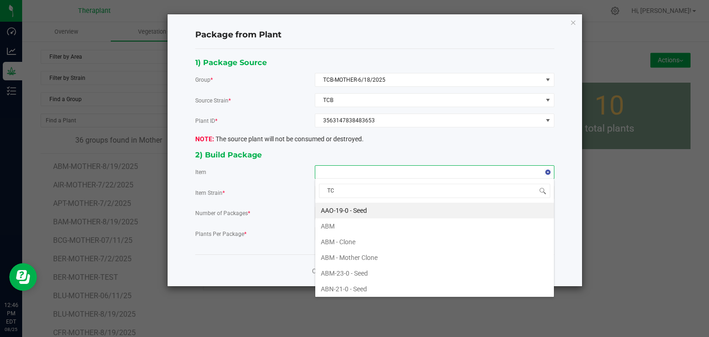
type input "TCB"
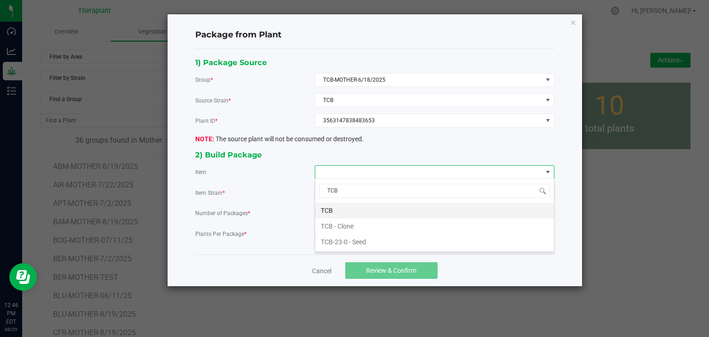
click at [329, 208] on li "TCB" at bounding box center [434, 211] width 239 height 16
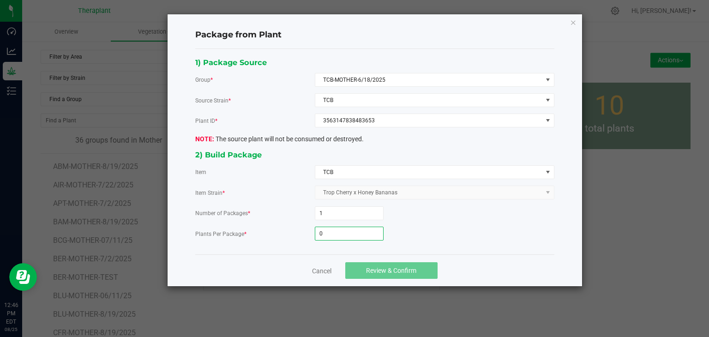
click at [337, 228] on input "0" at bounding box center [349, 233] width 68 height 13
type input "39"
click at [375, 274] on button "Review & Confirm" at bounding box center [391, 270] width 92 height 17
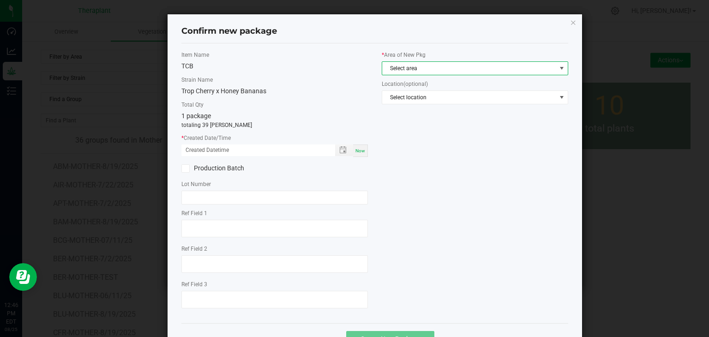
click at [421, 67] on span "Select area" at bounding box center [469, 68] width 174 height 13
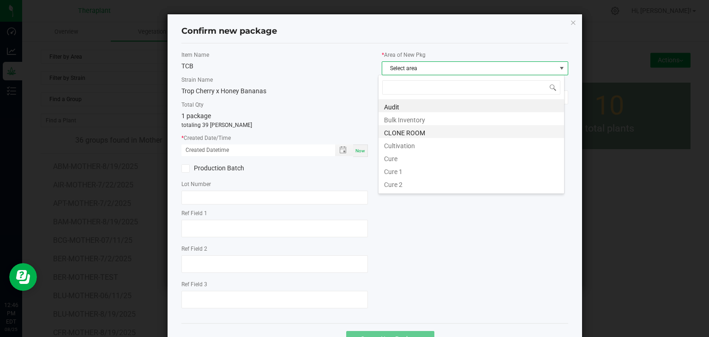
scroll to position [13, 186]
click at [424, 129] on li "CLONE ROOM" at bounding box center [470, 131] width 185 height 13
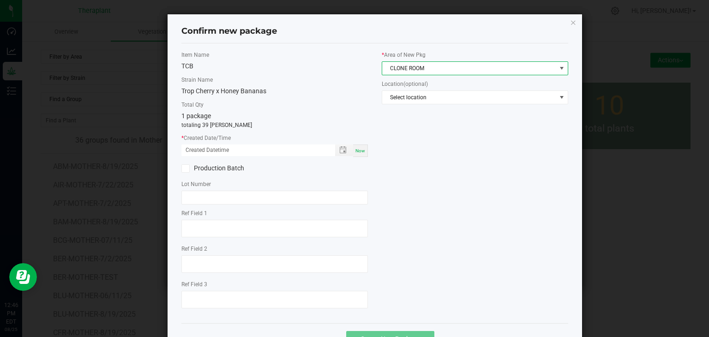
click at [358, 149] on span "Now" at bounding box center [360, 150] width 10 height 5
type input "[DATE] 12:46 PM"
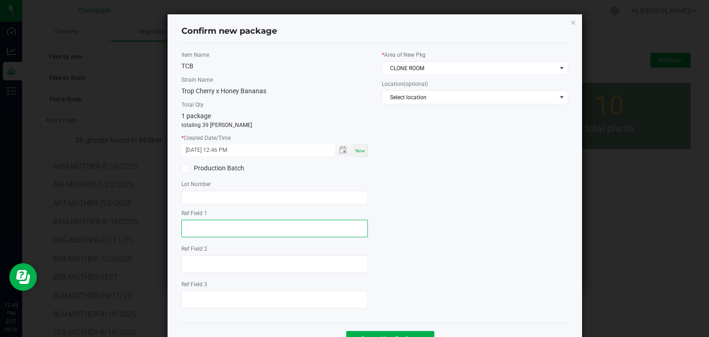
click at [265, 222] on textarea at bounding box center [274, 229] width 186 height 18
type textarea "83653"
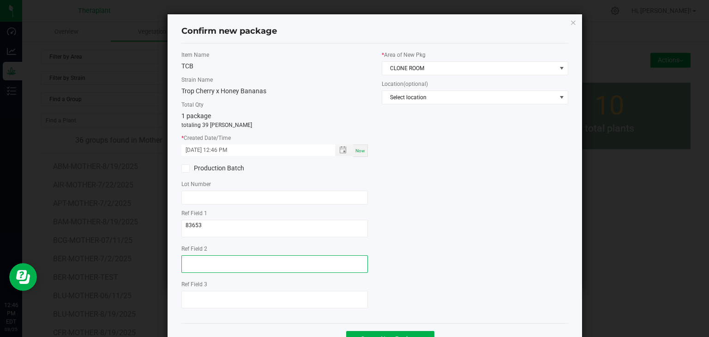
click at [207, 269] on textarea at bounding box center [274, 264] width 186 height 18
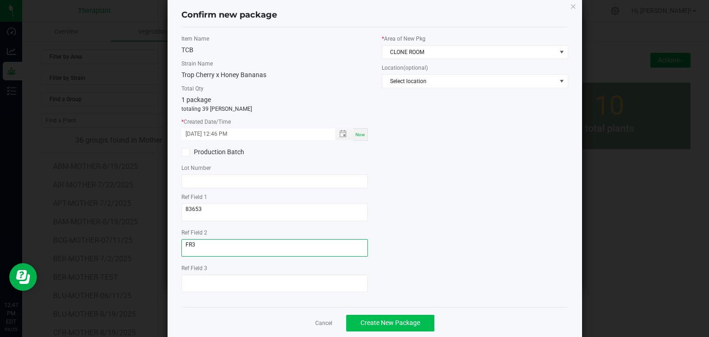
scroll to position [32, 0]
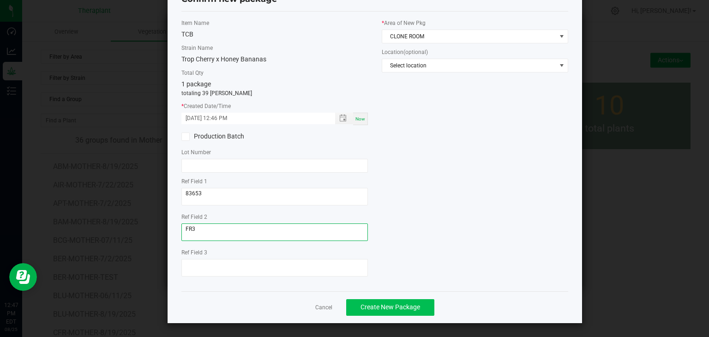
type textarea "FR3"
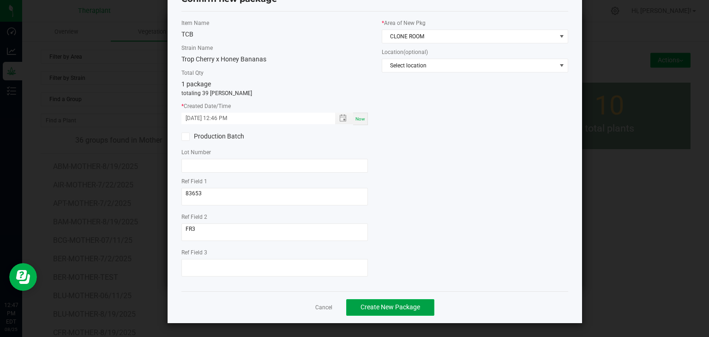
click at [397, 306] on span "Create New Package" at bounding box center [390, 306] width 60 height 7
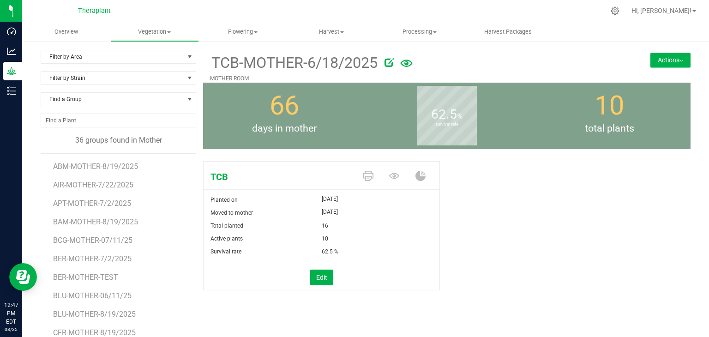
click at [652, 64] on button "Actions" at bounding box center [670, 60] width 40 height 15
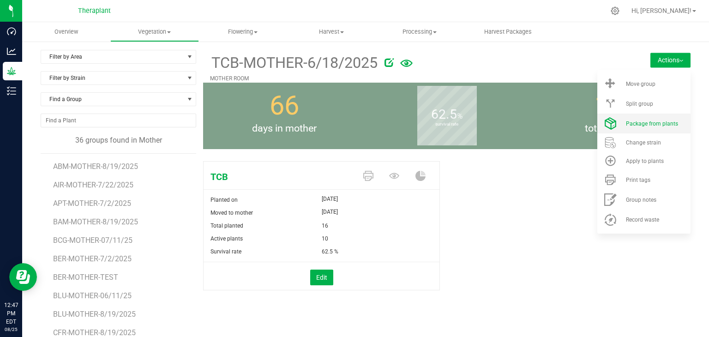
click at [651, 125] on span "Package from plants" at bounding box center [652, 123] width 52 height 6
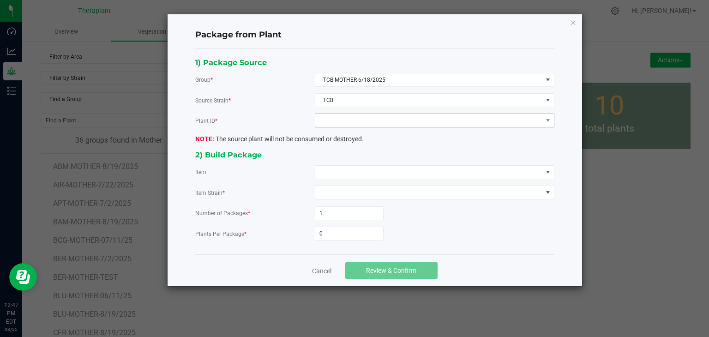
click at [432, 126] on div "1) Package Source Group * TCB-MOTHER-6/18/2025 Source Strain * TCB Plant ID * T…" at bounding box center [374, 151] width 373 height 191
click at [432, 124] on span at bounding box center [428, 120] width 227 height 13
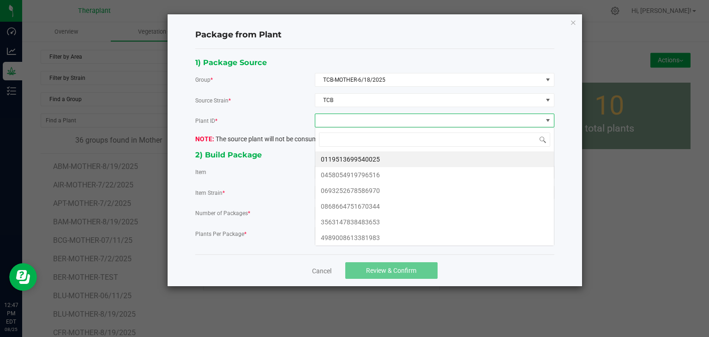
scroll to position [13, 239]
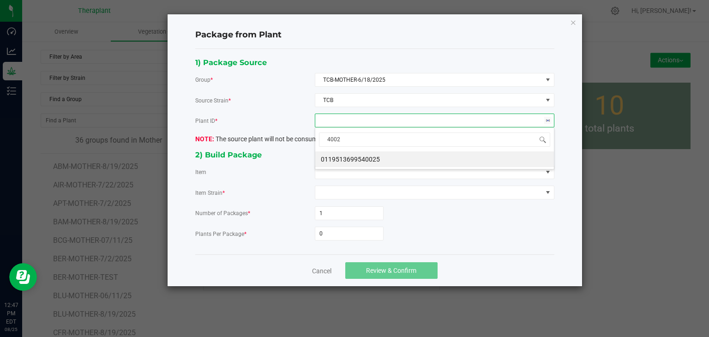
type input "40025"
click at [362, 160] on li "0119513699540025" at bounding box center [434, 159] width 239 height 16
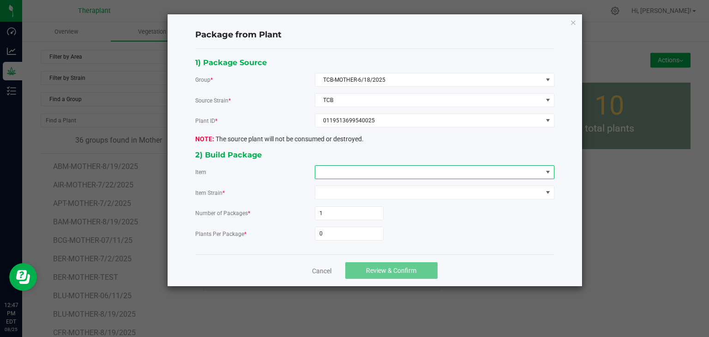
click at [355, 171] on span at bounding box center [428, 172] width 227 height 13
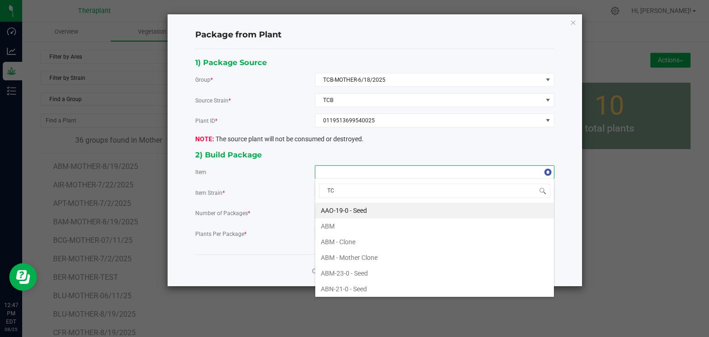
type input "TCB"
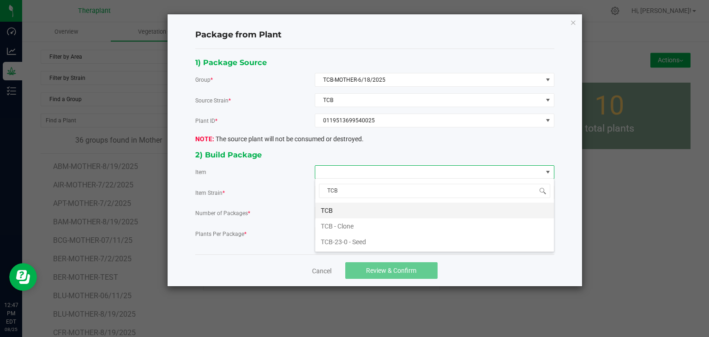
click at [325, 210] on li "TCB" at bounding box center [434, 211] width 239 height 16
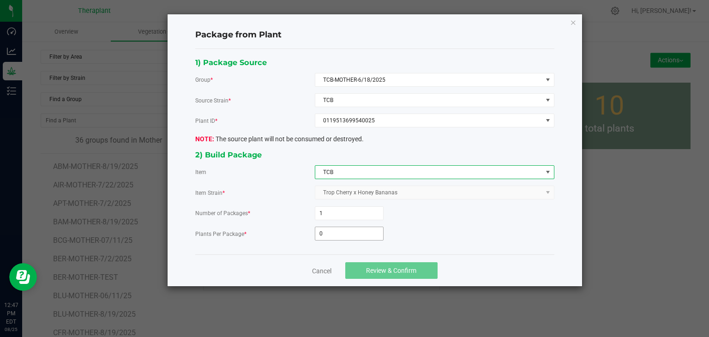
click at [336, 227] on input "0" at bounding box center [349, 233] width 68 height 13
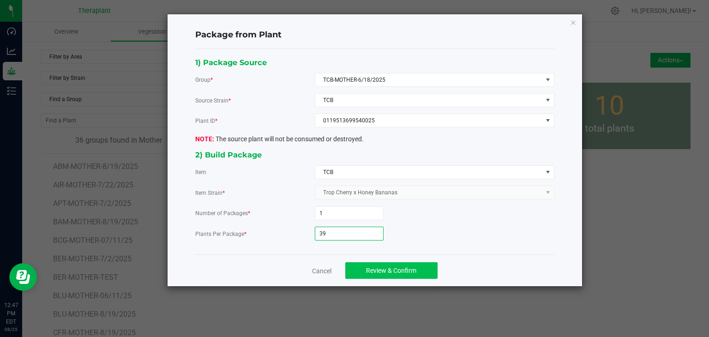
type input "39"
click at [395, 264] on button "Review & Confirm" at bounding box center [391, 270] width 92 height 17
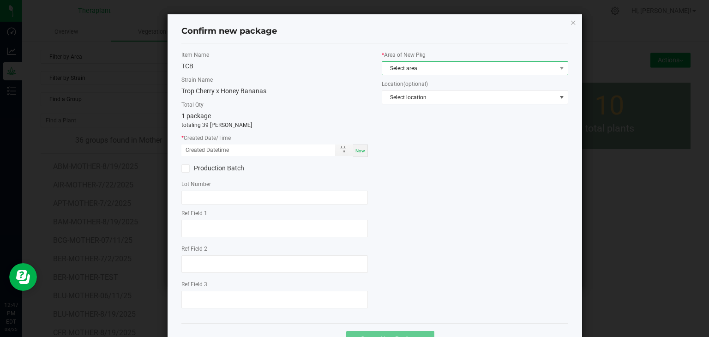
click at [416, 70] on span "Select area" at bounding box center [469, 68] width 174 height 13
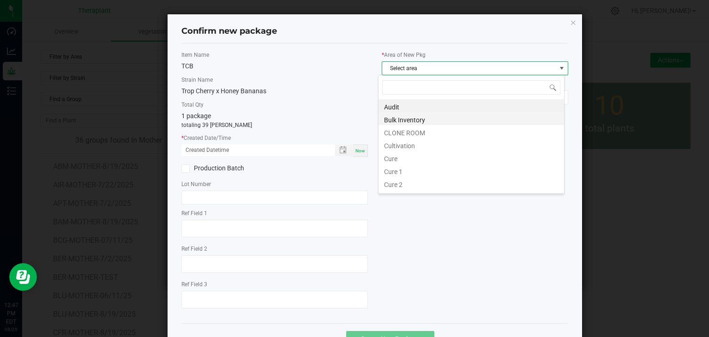
scroll to position [13, 186]
click at [411, 130] on li "CLONE ROOM" at bounding box center [470, 131] width 185 height 13
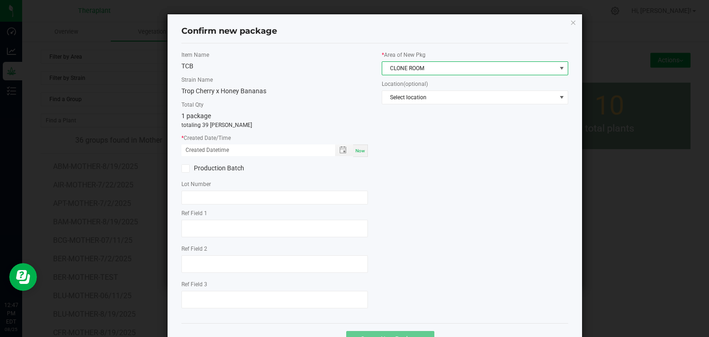
click at [355, 150] on span "Now" at bounding box center [360, 150] width 10 height 5
type input "[DATE] 12:47 PM"
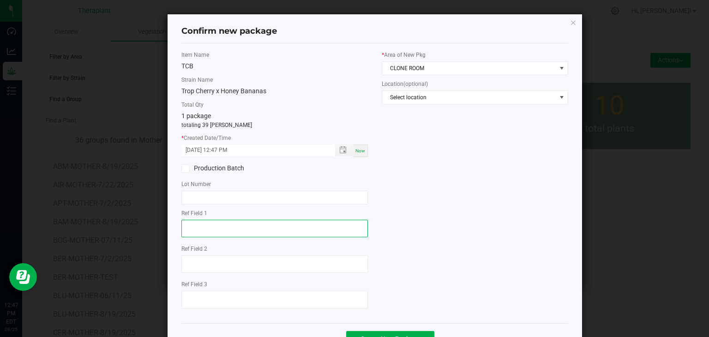
click at [240, 223] on textarea at bounding box center [274, 229] width 186 height 18
type textarea "40025"
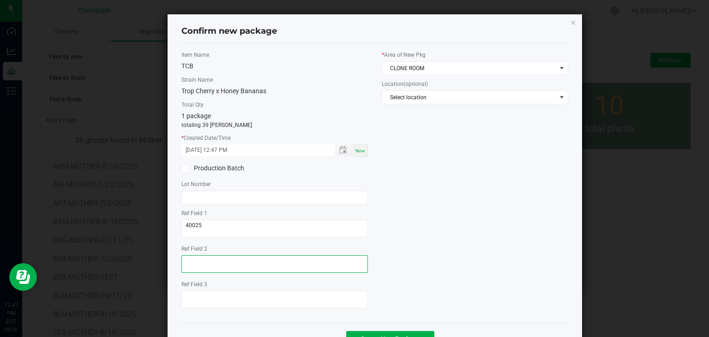
click at [191, 261] on textarea at bounding box center [274, 264] width 186 height 18
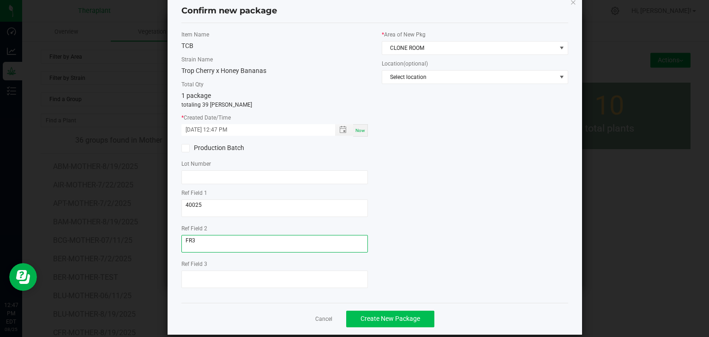
scroll to position [32, 0]
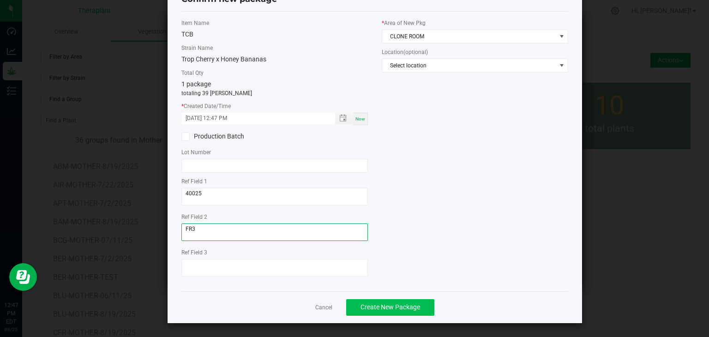
type textarea "FR3"
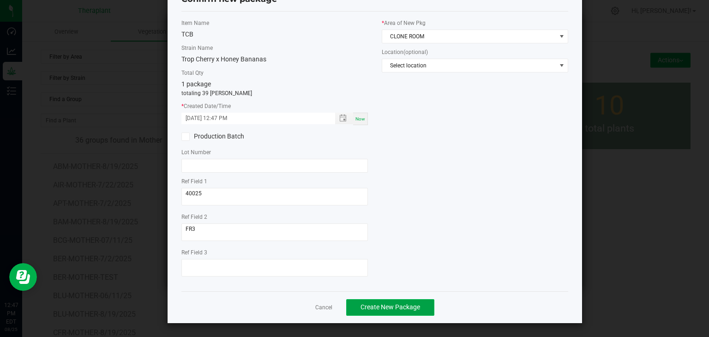
click at [364, 299] on button "Create New Package" at bounding box center [390, 307] width 88 height 17
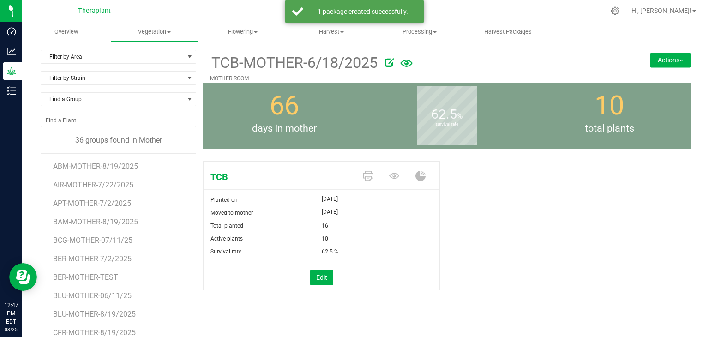
click at [674, 64] on button "Actions" at bounding box center [670, 60] width 40 height 15
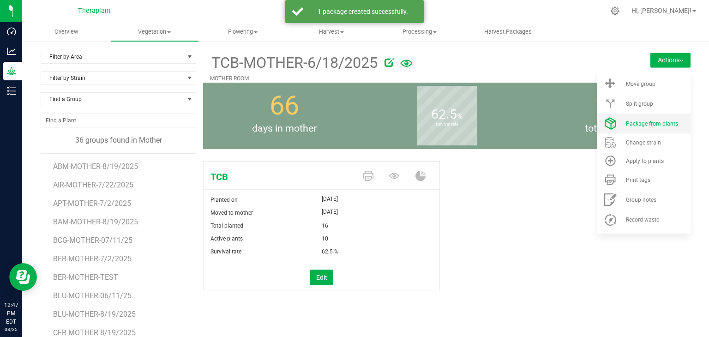
click at [650, 124] on span "Package from plants" at bounding box center [652, 123] width 52 height 6
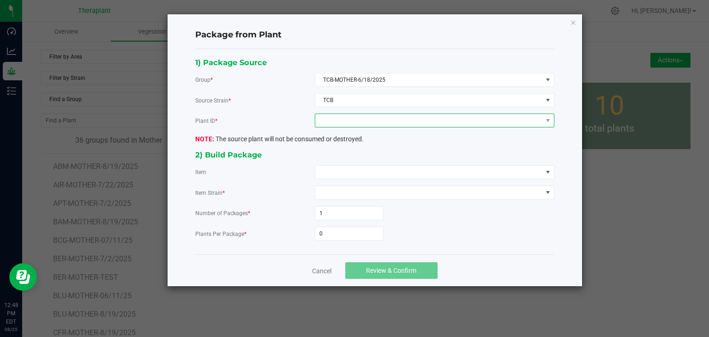
click at [420, 118] on span at bounding box center [428, 120] width 227 height 13
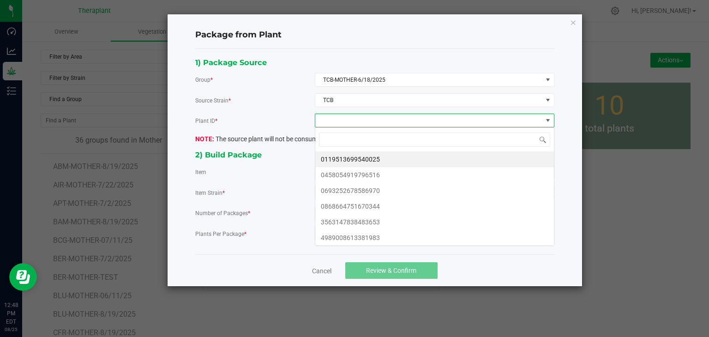
scroll to position [13, 239]
type input "11333"
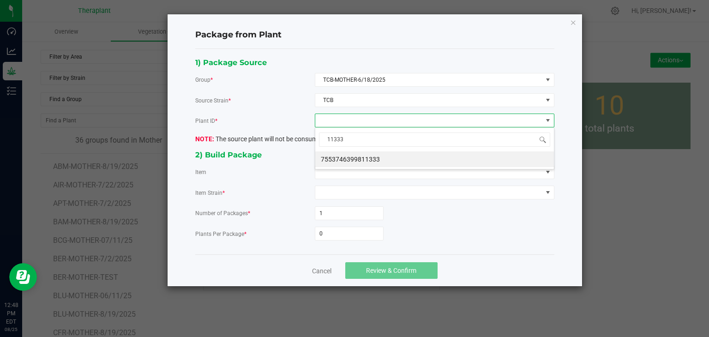
click at [375, 162] on li "7553746399811333" at bounding box center [434, 159] width 239 height 16
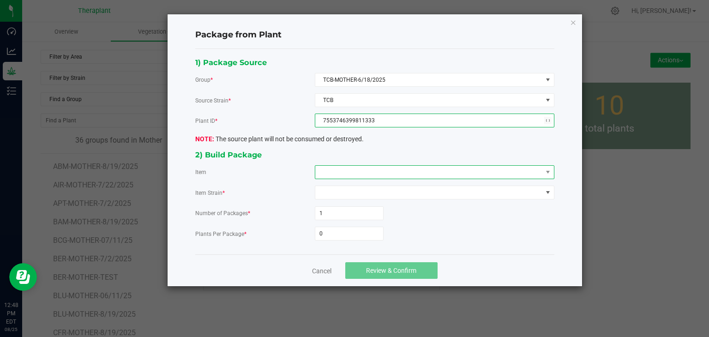
click at [369, 168] on span at bounding box center [428, 172] width 227 height 13
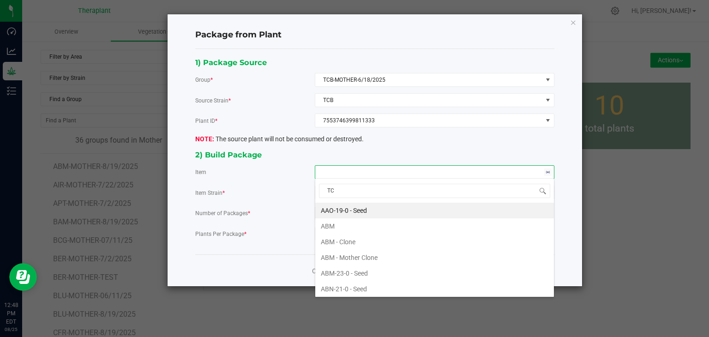
type input "TCB"
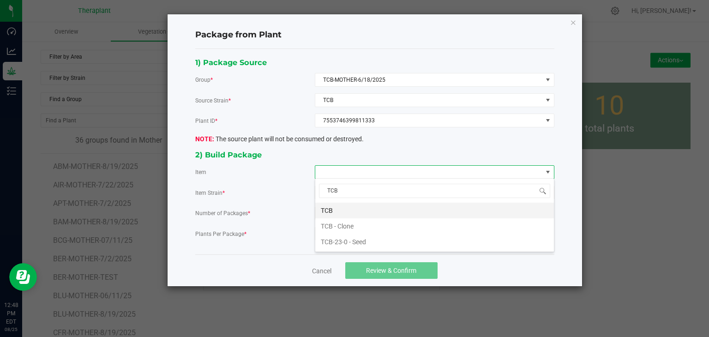
click at [334, 210] on li "TCB" at bounding box center [434, 211] width 239 height 16
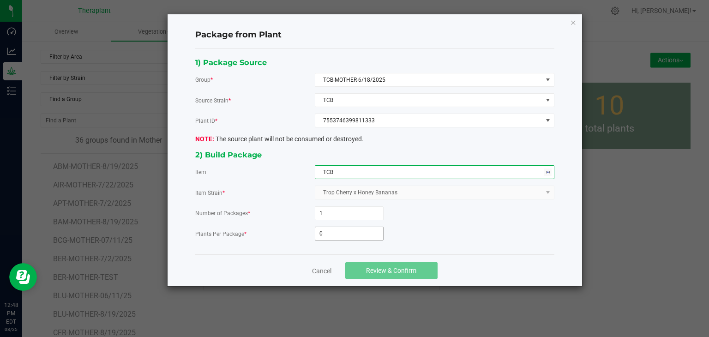
click at [327, 235] on input "0" at bounding box center [349, 233] width 68 height 13
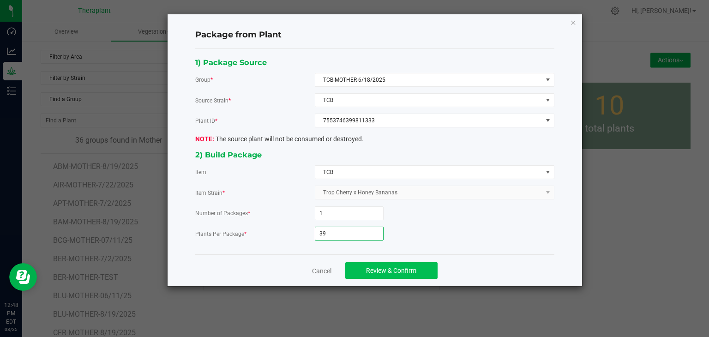
type input "39"
click at [373, 267] on span "Review & Confirm" at bounding box center [391, 270] width 50 height 7
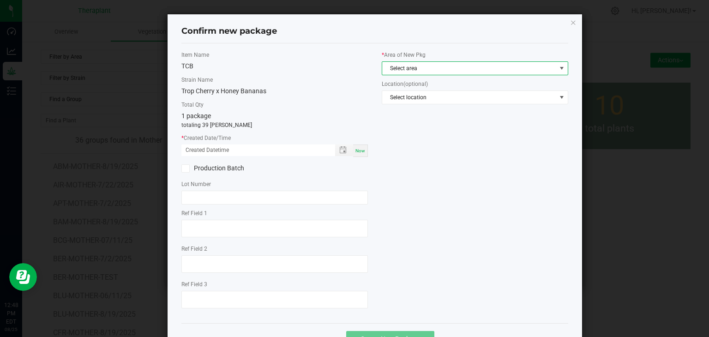
click at [401, 66] on span "Select area" at bounding box center [469, 68] width 174 height 13
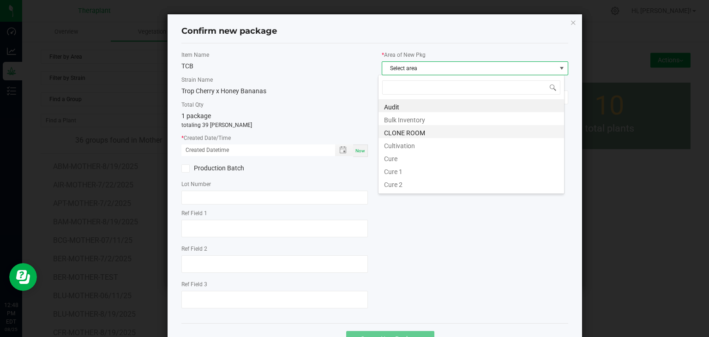
scroll to position [13, 186]
click at [395, 131] on li "CLONE ROOM" at bounding box center [470, 131] width 185 height 13
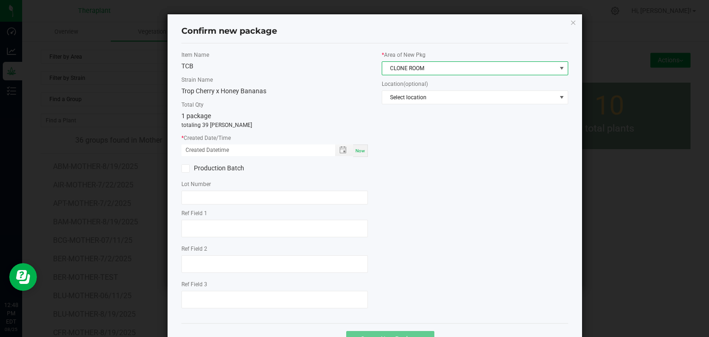
click at [363, 148] on div "Now" at bounding box center [360, 150] width 15 height 12
type input "[DATE] 12:48 PM"
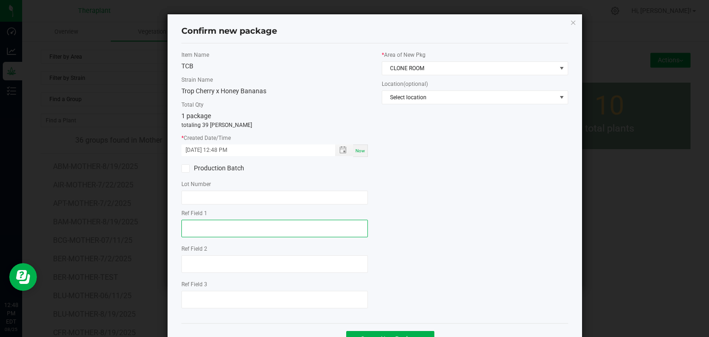
click at [253, 230] on textarea at bounding box center [274, 229] width 186 height 18
type textarea "11333"
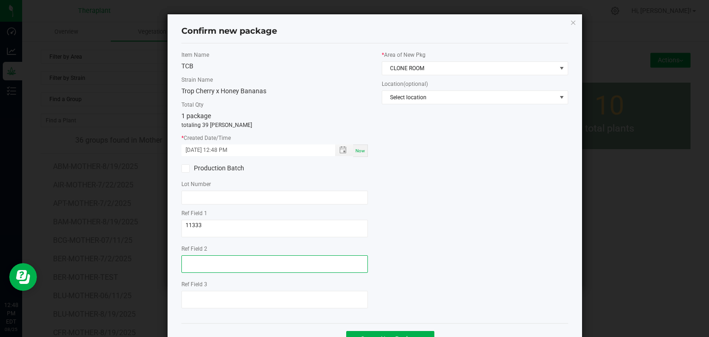
click at [185, 256] on textarea at bounding box center [274, 264] width 186 height 18
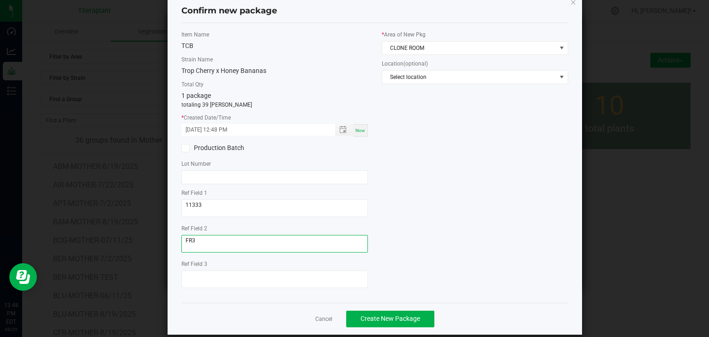
scroll to position [32, 0]
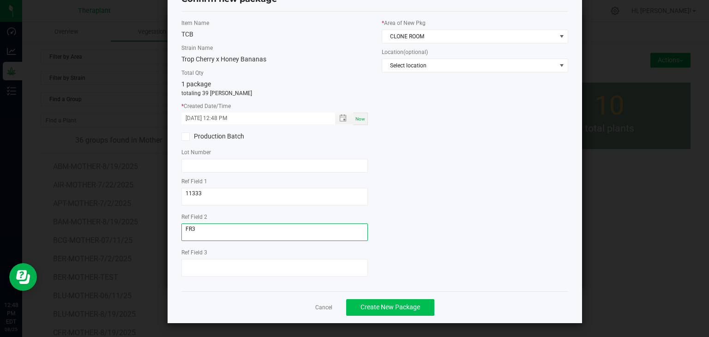
type textarea "FR3"
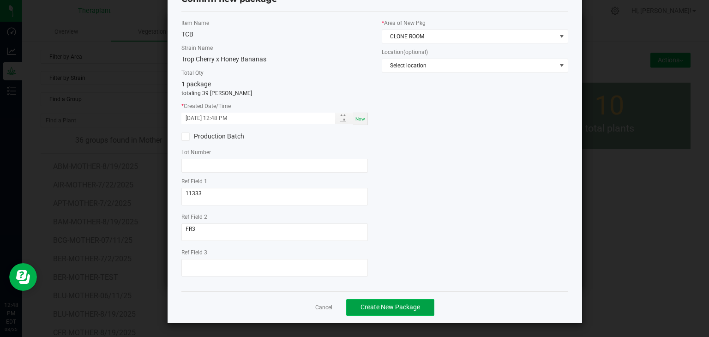
click at [391, 310] on span "Create New Package" at bounding box center [390, 306] width 60 height 7
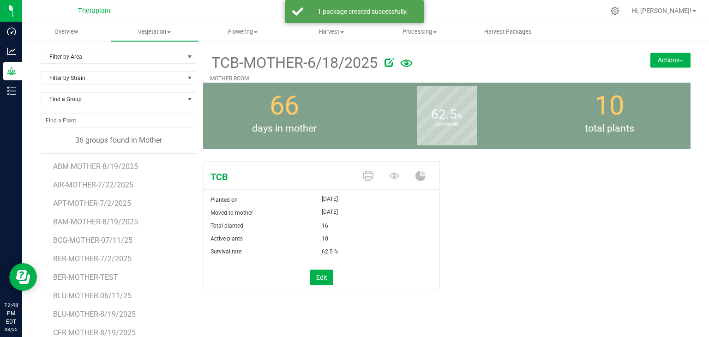
click at [651, 60] on button "Actions" at bounding box center [670, 60] width 40 height 15
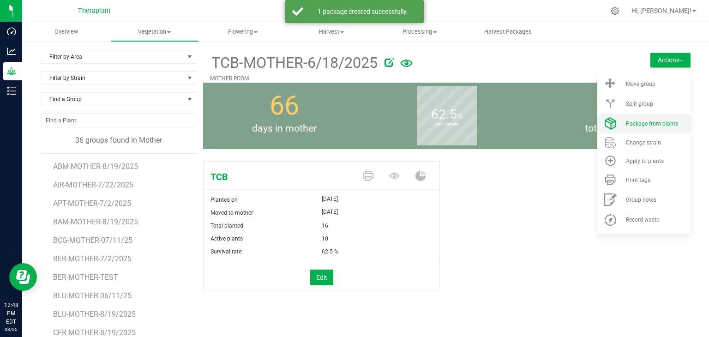
click at [651, 125] on span "Package from plants" at bounding box center [652, 123] width 52 height 6
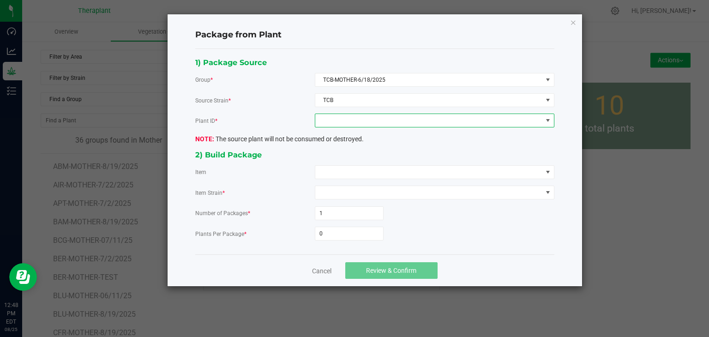
click at [436, 124] on span at bounding box center [428, 120] width 227 height 13
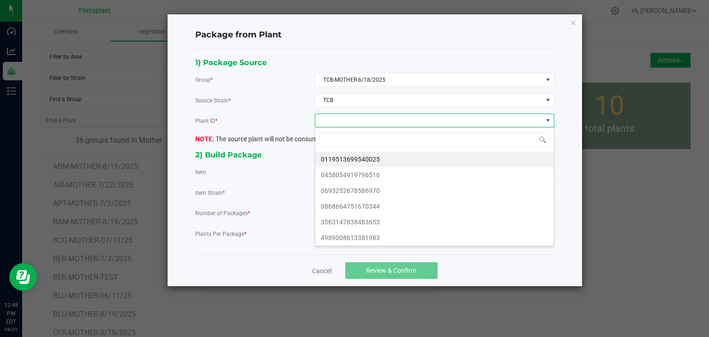
scroll to position [13, 239]
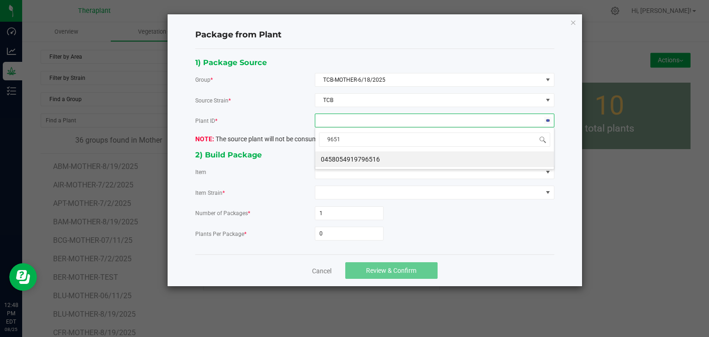
type input "96516"
click at [371, 160] on li "0458054919796516" at bounding box center [434, 159] width 239 height 16
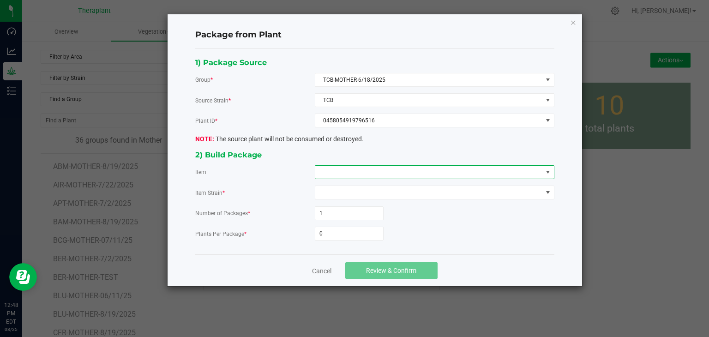
click at [365, 170] on span at bounding box center [428, 172] width 227 height 13
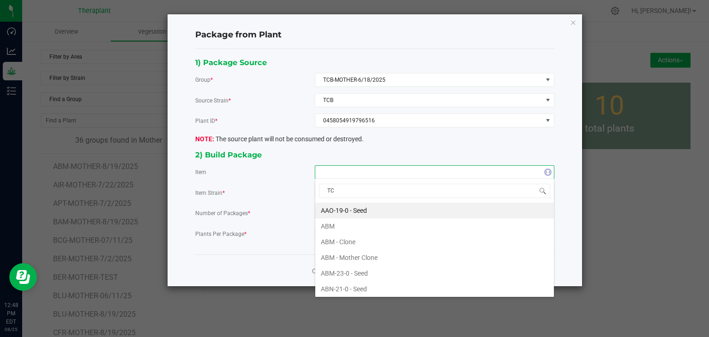
type input "TCB"
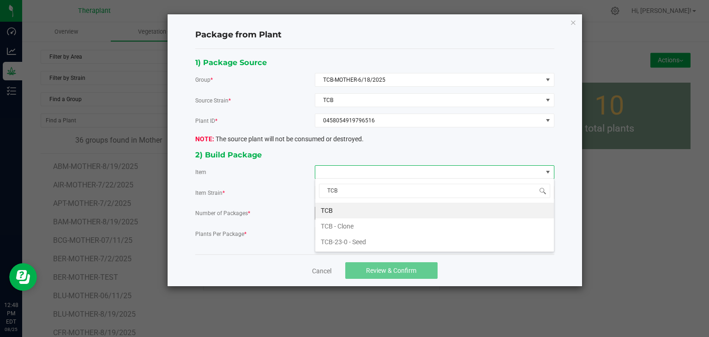
click at [334, 213] on li "TCB" at bounding box center [434, 211] width 239 height 16
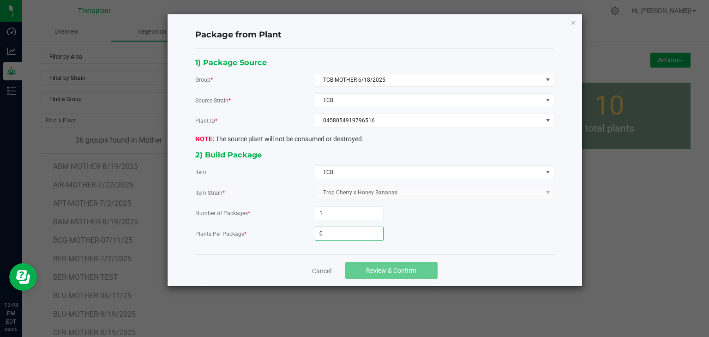
click at [327, 230] on input "0" at bounding box center [349, 233] width 68 height 13
type input "39"
click at [376, 273] on button "Review & Confirm" at bounding box center [391, 270] width 92 height 17
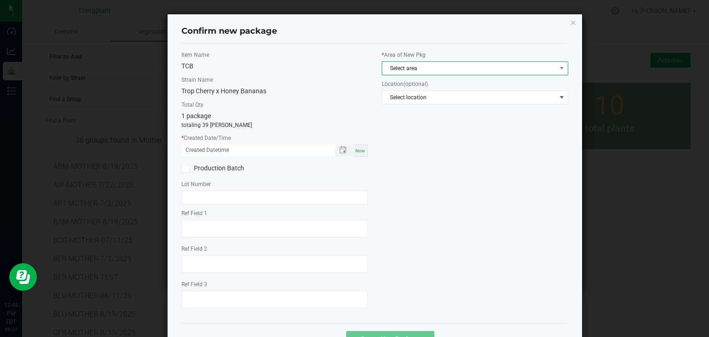
click at [421, 69] on span "Select area" at bounding box center [469, 68] width 174 height 13
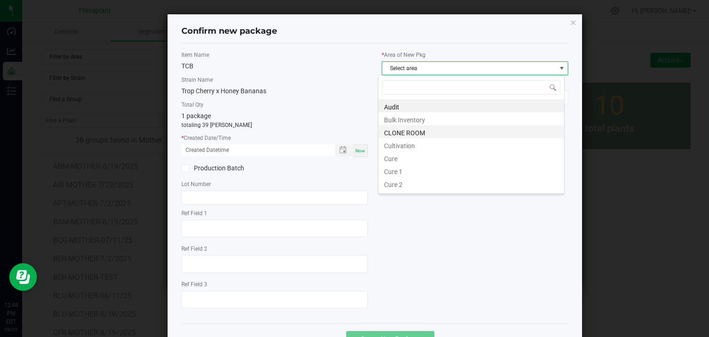
scroll to position [13, 186]
click at [410, 131] on li "CLONE ROOM" at bounding box center [470, 131] width 185 height 13
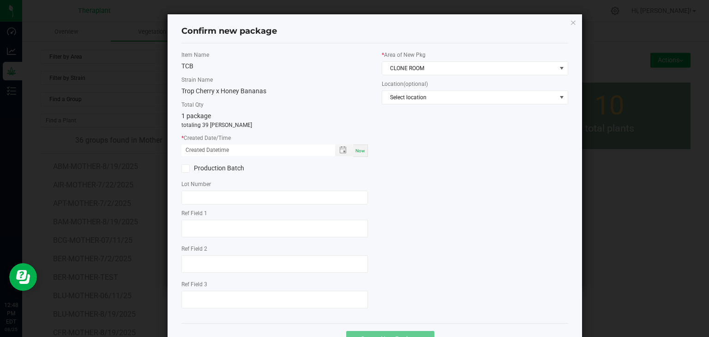
click at [355, 152] on span "Now" at bounding box center [360, 150] width 10 height 5
type input "[DATE] 12:48 PM"
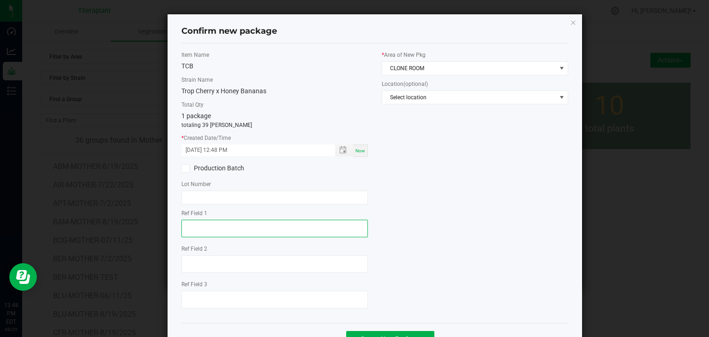
click at [239, 226] on textarea at bounding box center [274, 229] width 186 height 18
type textarea "96516"
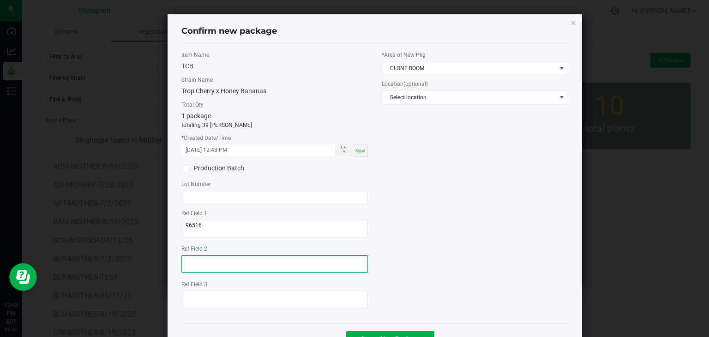
click at [207, 258] on textarea at bounding box center [274, 264] width 186 height 18
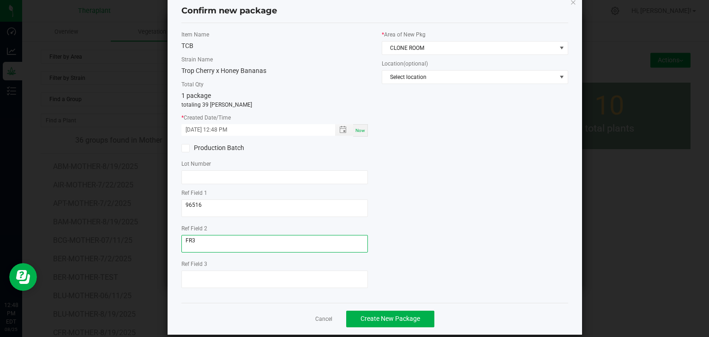
scroll to position [32, 0]
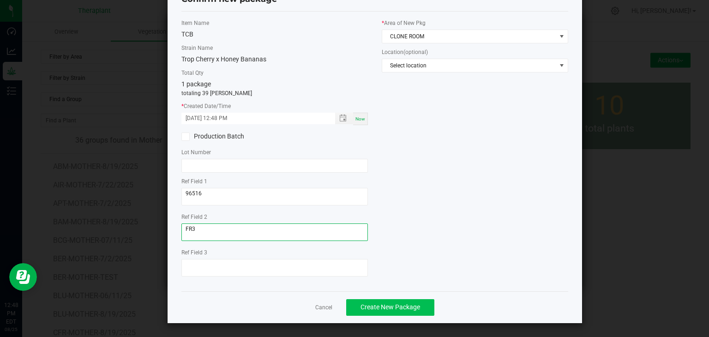
type textarea "FR3"
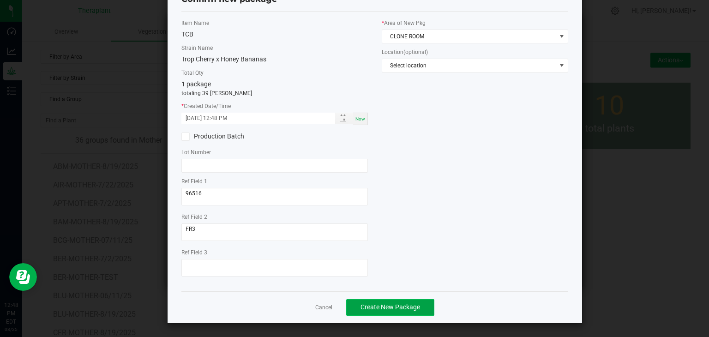
click at [371, 299] on button "Create New Package" at bounding box center [390, 307] width 88 height 17
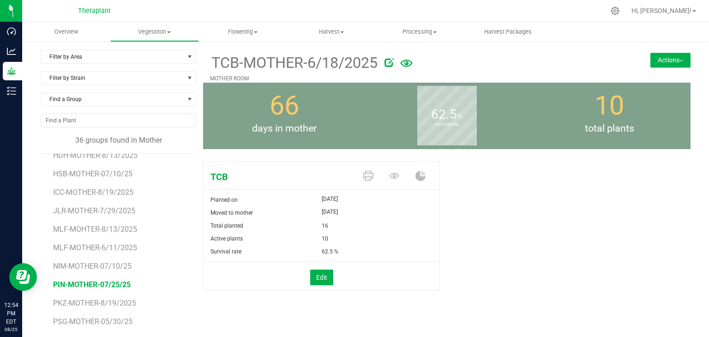
scroll to position [323, 0]
click at [112, 228] on span "MLF-MOTHER-6/11/2025" at bounding box center [95, 231] width 84 height 9
click at [674, 58] on button "Actions" at bounding box center [670, 60] width 40 height 15
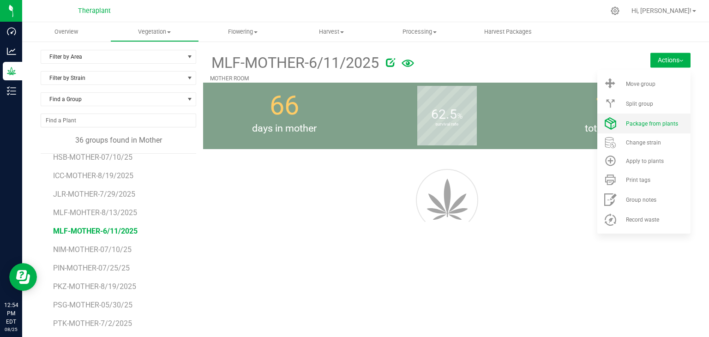
click at [645, 130] on li "Package from plants" at bounding box center [643, 123] width 93 height 20
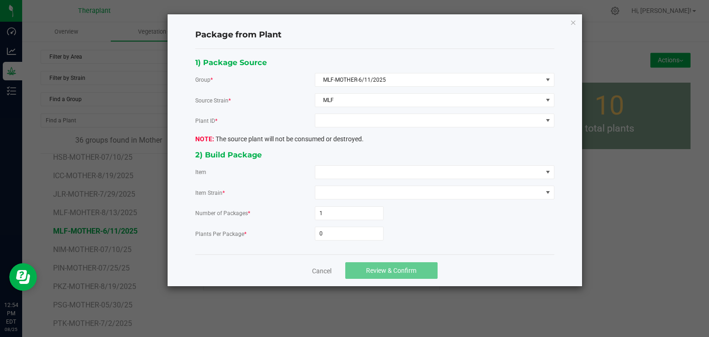
click at [365, 130] on div "1) Package Source Group * MLF-MOTHER-6/11/2025 Source Strain * MLF Plant ID * T…" at bounding box center [374, 151] width 373 height 191
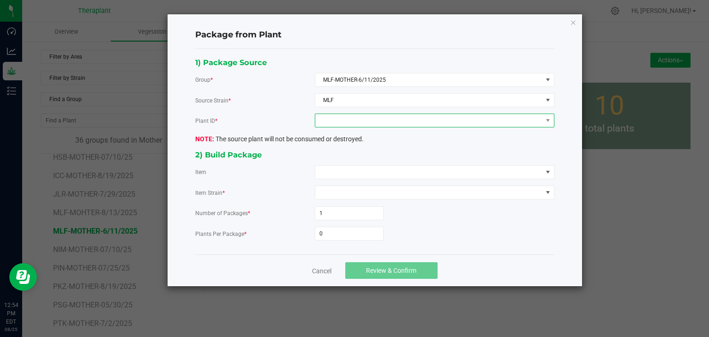
click at [347, 119] on span at bounding box center [428, 120] width 227 height 13
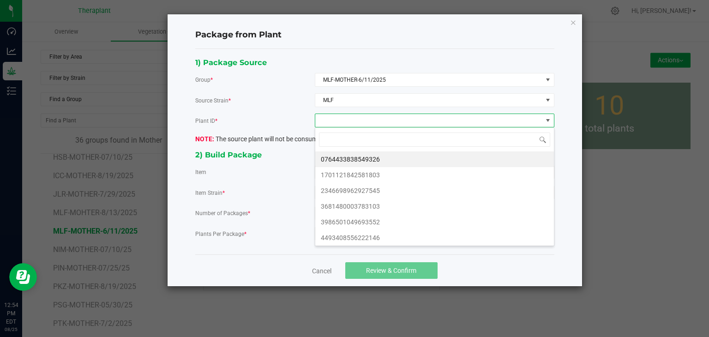
scroll to position [13, 239]
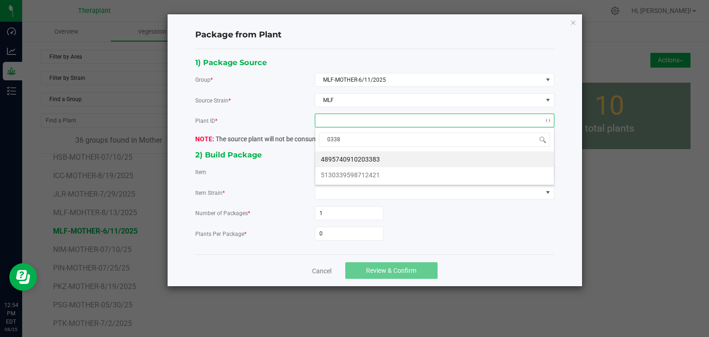
type input "03383"
click at [365, 158] on li "4895740910203383" at bounding box center [434, 159] width 239 height 16
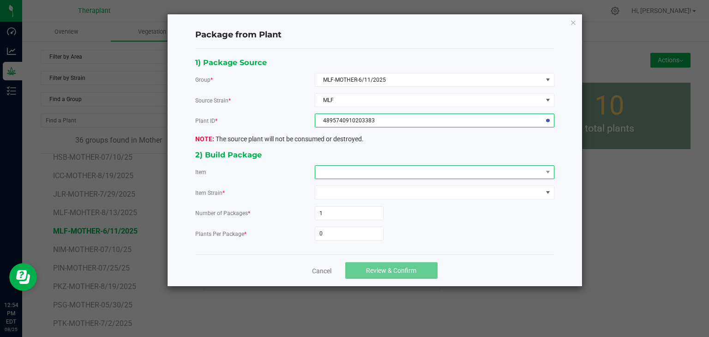
click at [364, 166] on span at bounding box center [428, 172] width 227 height 13
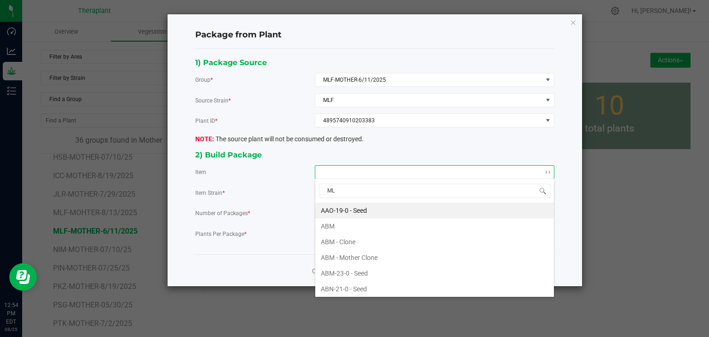
type input "MLF"
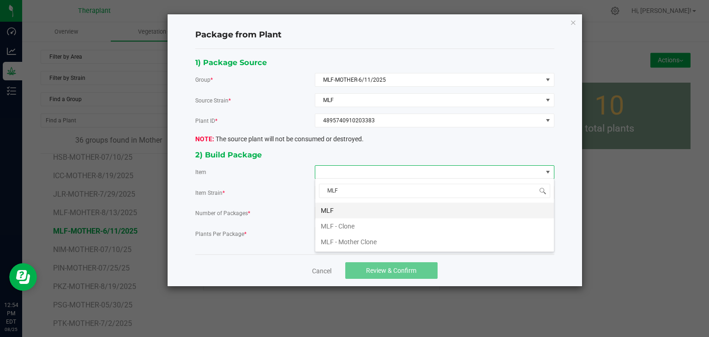
click at [339, 212] on li "MLF" at bounding box center [434, 211] width 239 height 16
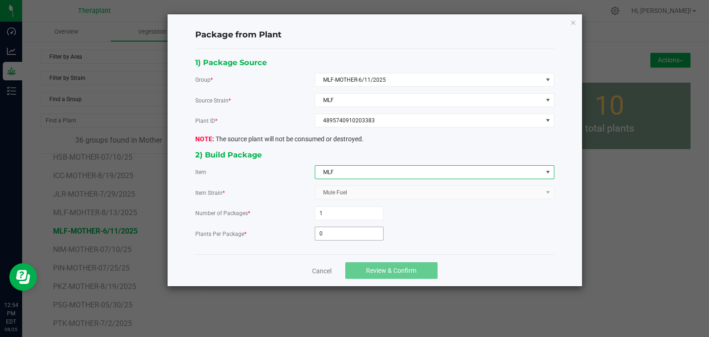
click at [340, 230] on input "0" at bounding box center [349, 233] width 68 height 13
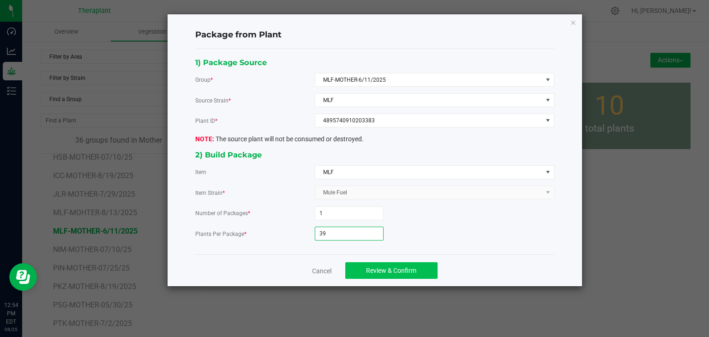
type input "39"
click at [367, 270] on span "Review & Confirm" at bounding box center [391, 270] width 50 height 7
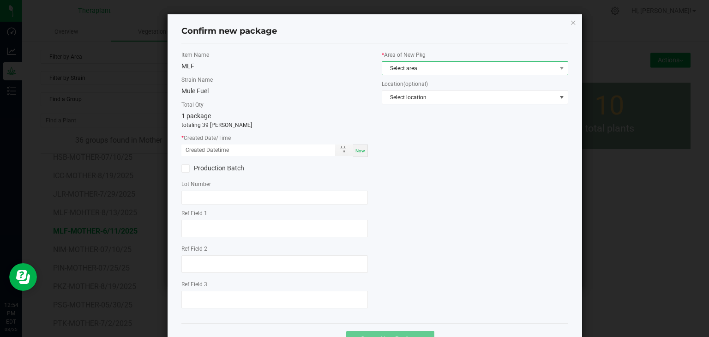
click at [404, 72] on span "Select area" at bounding box center [469, 68] width 174 height 13
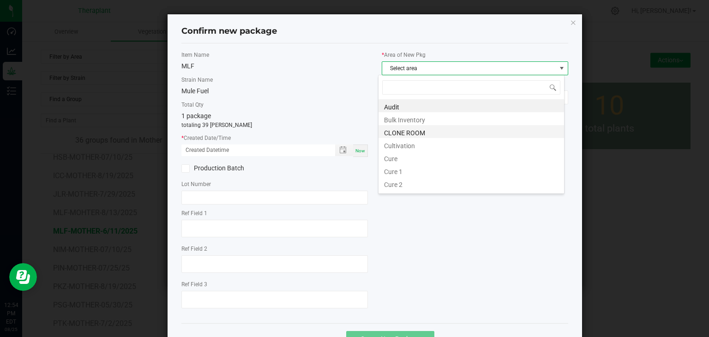
scroll to position [13, 186]
click at [397, 131] on li "CLONE ROOM" at bounding box center [470, 131] width 185 height 13
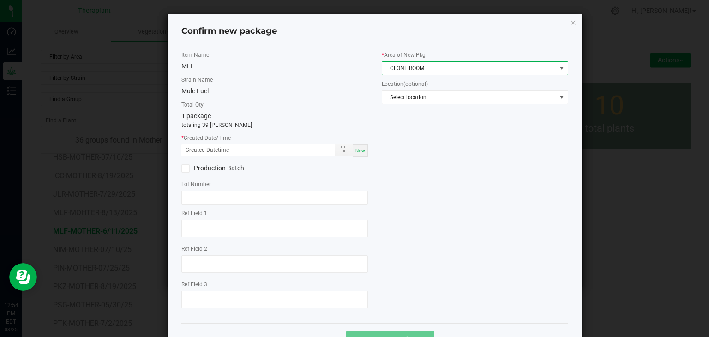
click at [362, 155] on div "Now" at bounding box center [360, 150] width 15 height 12
type input "[DATE] 12:54 PM"
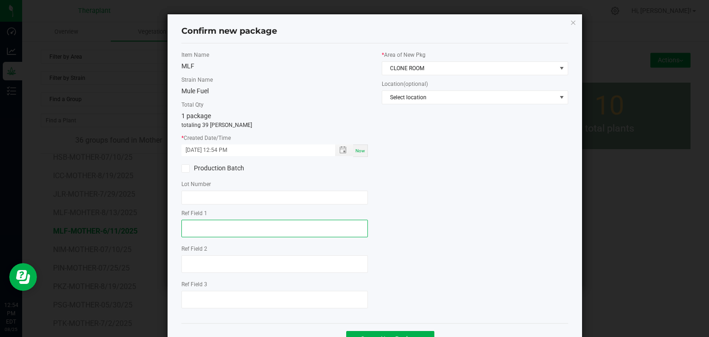
click at [250, 223] on textarea at bounding box center [274, 229] width 186 height 18
type textarea "03383"
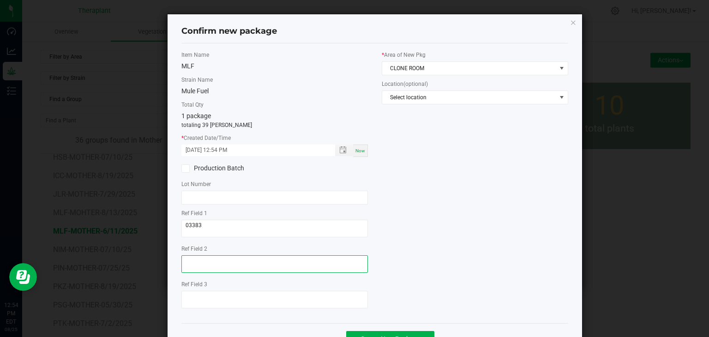
click at [239, 263] on textarea at bounding box center [274, 264] width 186 height 18
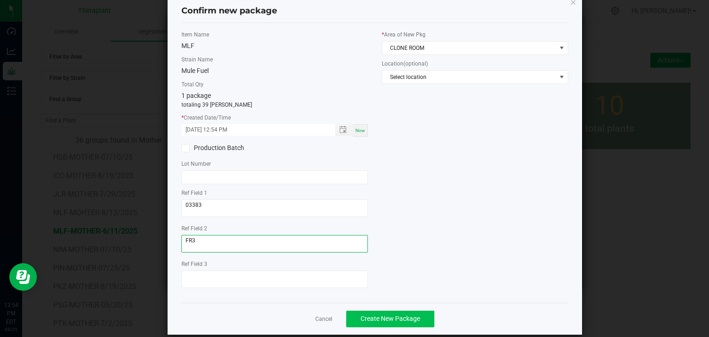
scroll to position [32, 0]
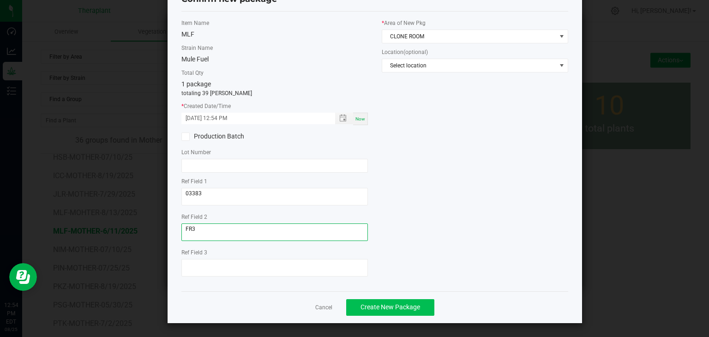
type textarea "FR3"
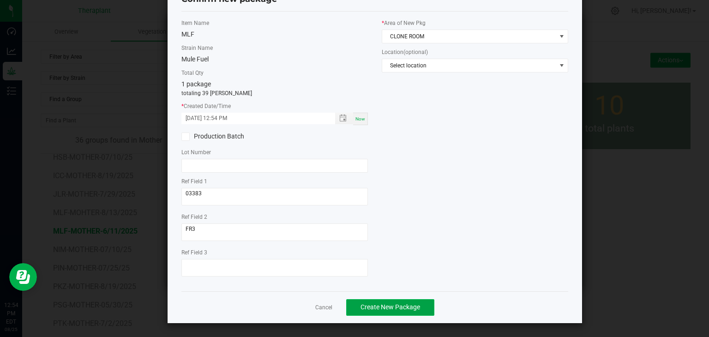
click at [402, 304] on span "Create New Package" at bounding box center [390, 306] width 60 height 7
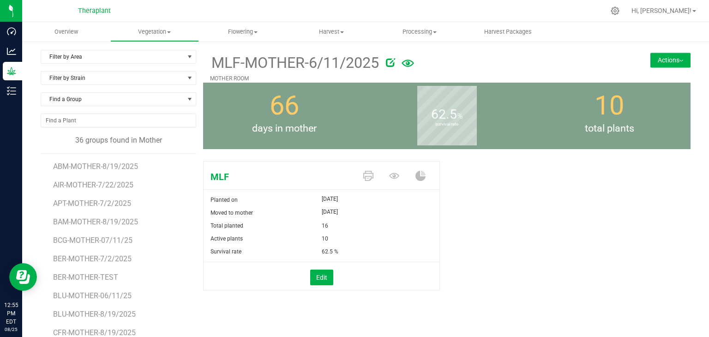
click at [673, 57] on button "Actions" at bounding box center [670, 60] width 40 height 15
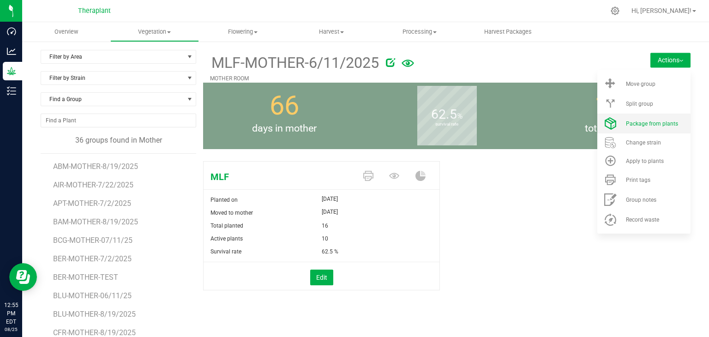
click at [648, 121] on span "Package from plants" at bounding box center [652, 123] width 52 height 6
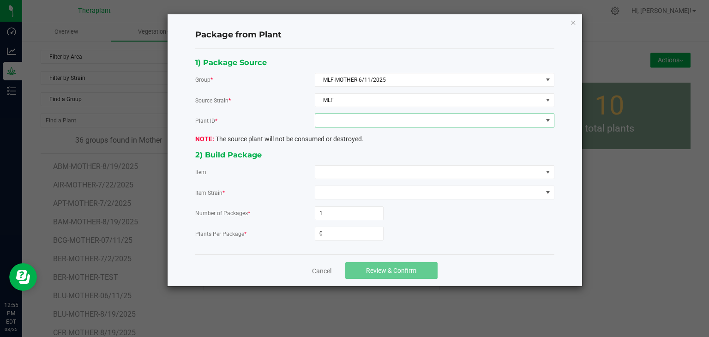
click at [371, 124] on span at bounding box center [428, 120] width 227 height 13
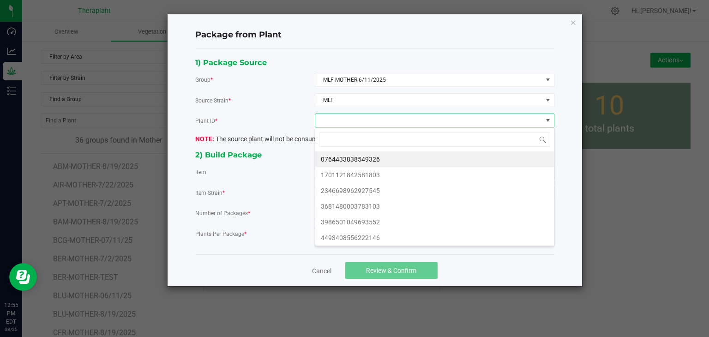
scroll to position [13, 239]
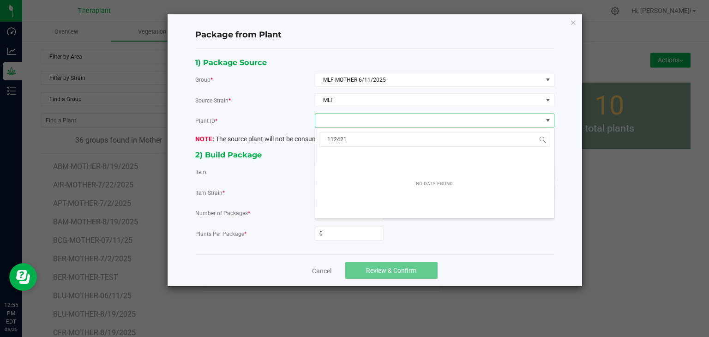
type input "12421"
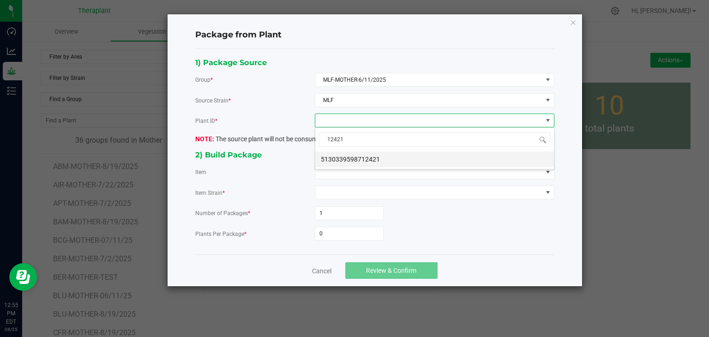
click at [335, 165] on li "5130339598712421" at bounding box center [434, 159] width 239 height 16
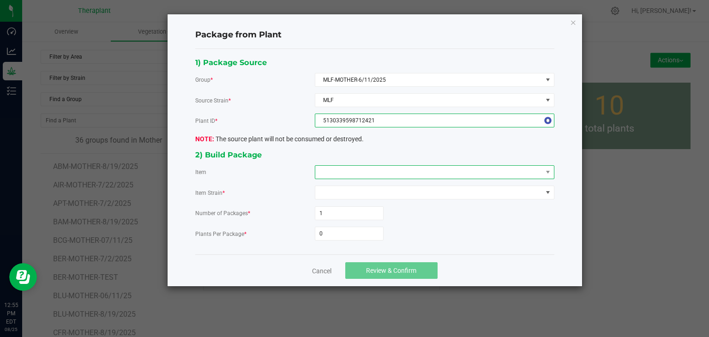
click at [332, 172] on span at bounding box center [428, 172] width 227 height 13
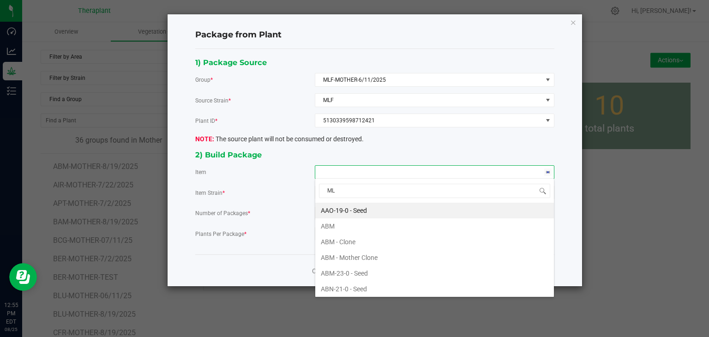
type input "MLF"
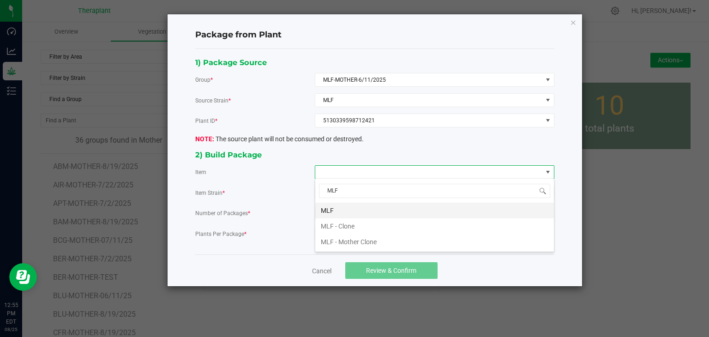
click at [328, 210] on li "MLF" at bounding box center [434, 211] width 239 height 16
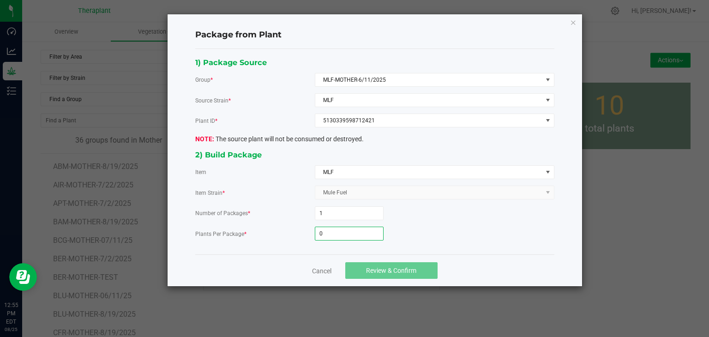
click at [327, 238] on input "0" at bounding box center [349, 233] width 68 height 13
type input "39"
click at [367, 263] on button "Review & Confirm" at bounding box center [391, 270] width 92 height 17
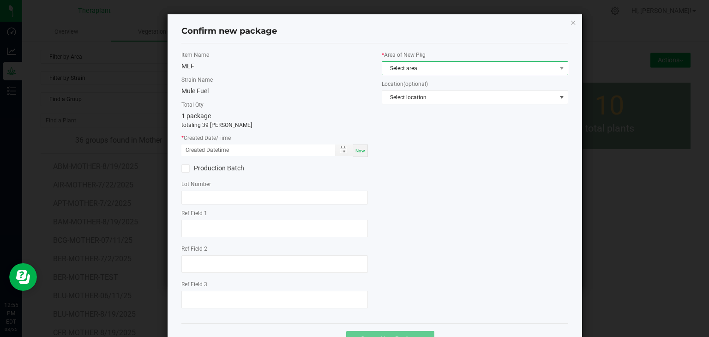
click at [422, 72] on span "Select area" at bounding box center [469, 68] width 174 height 13
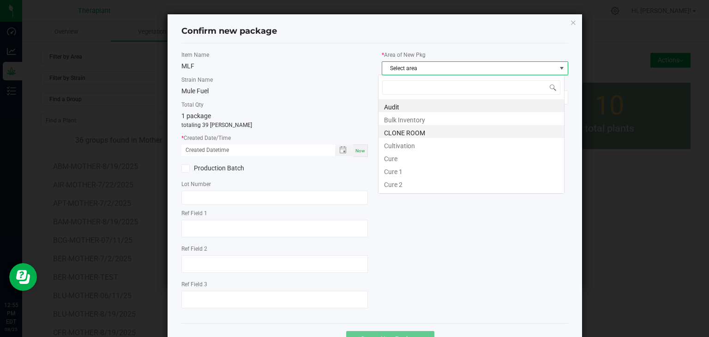
scroll to position [13, 186]
drag, startPoint x: 398, startPoint y: 135, endPoint x: 359, endPoint y: 145, distance: 40.2
click at [397, 135] on li "CLONE ROOM" at bounding box center [470, 131] width 185 height 13
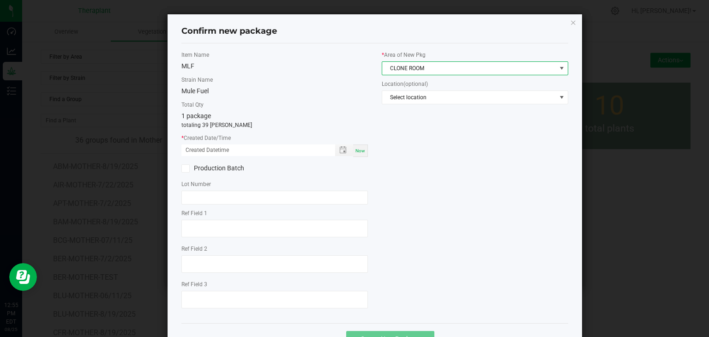
click at [355, 152] on span "Now" at bounding box center [360, 150] width 10 height 5
type input "[DATE] 12:55 PM"
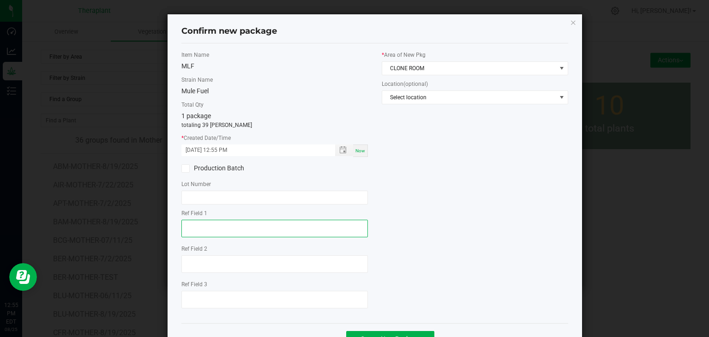
click at [221, 225] on textarea at bounding box center [274, 229] width 186 height 18
type textarea "12421"
click at [209, 274] on div at bounding box center [274, 265] width 186 height 20
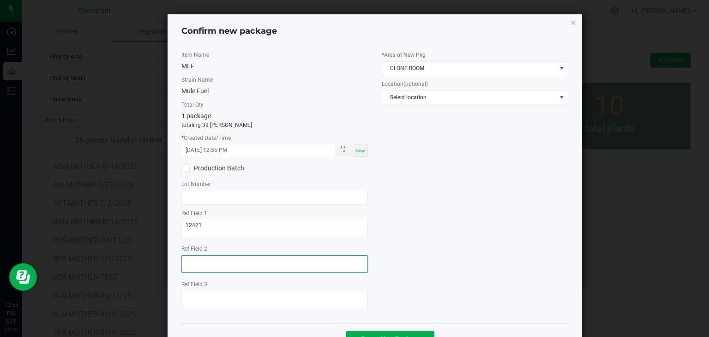
click at [210, 267] on textarea at bounding box center [274, 264] width 186 height 18
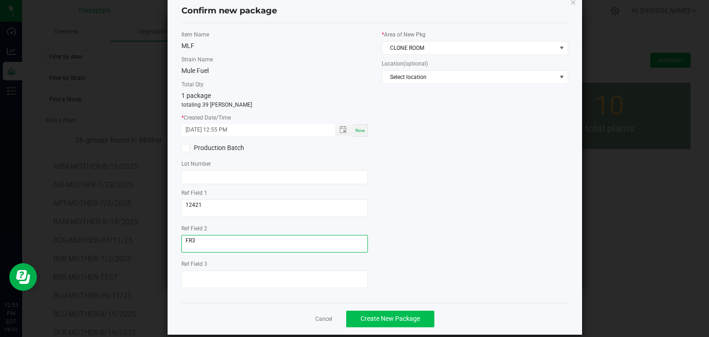
scroll to position [32, 0]
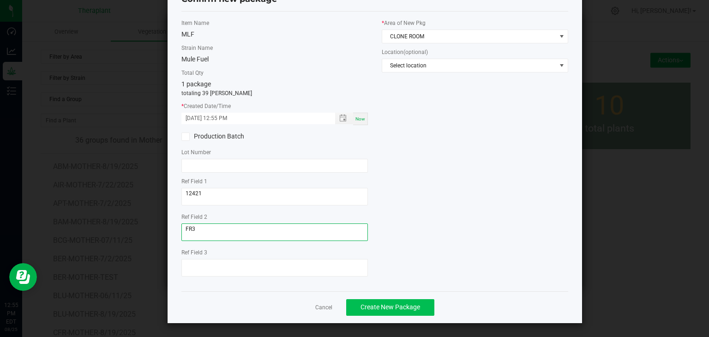
type textarea "FR3"
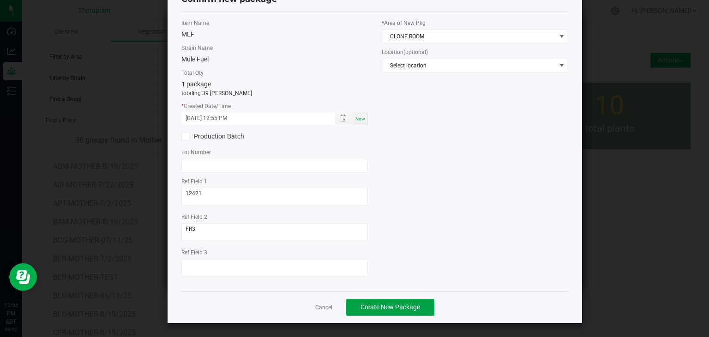
click at [384, 307] on span "Create New Package" at bounding box center [390, 306] width 60 height 7
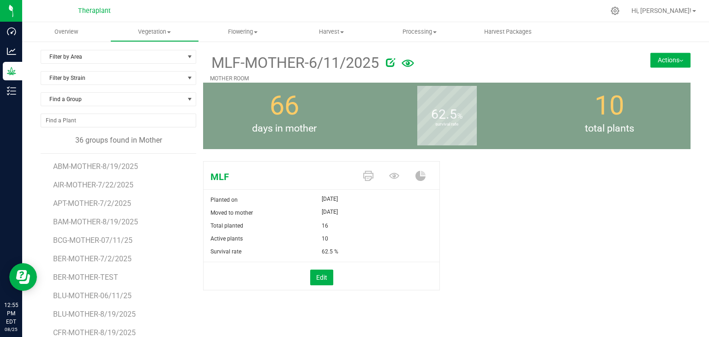
click at [665, 54] on button "Actions" at bounding box center [670, 60] width 40 height 15
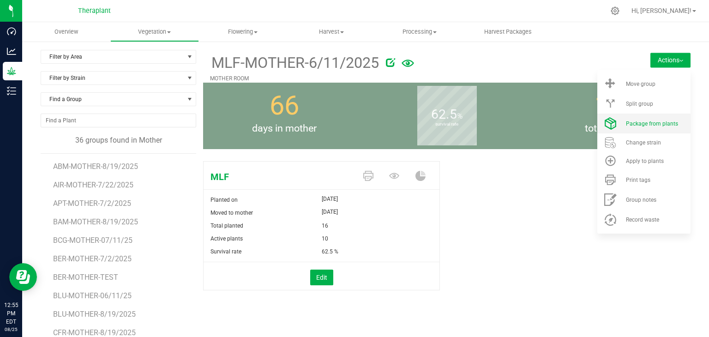
click at [640, 124] on span "Package from plants" at bounding box center [652, 123] width 52 height 6
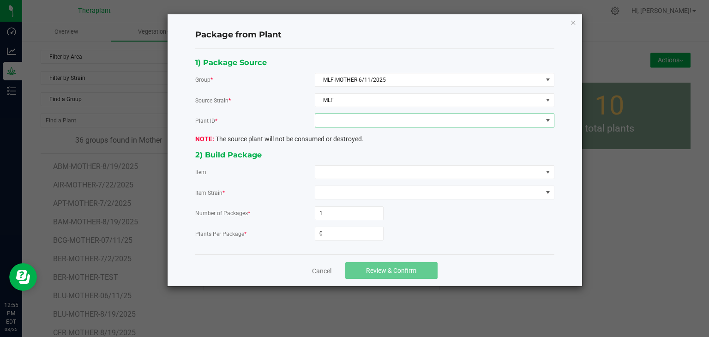
click at [393, 119] on span at bounding box center [428, 120] width 227 height 13
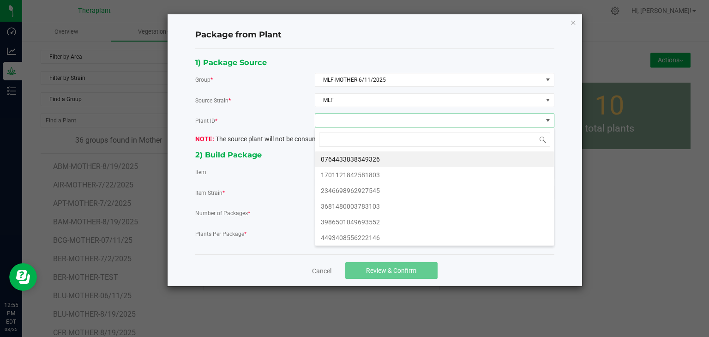
scroll to position [13, 239]
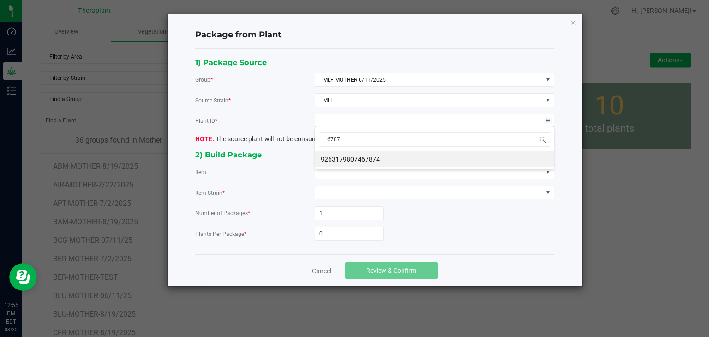
type input "67874"
click at [375, 159] on li "9263179807467874" at bounding box center [434, 159] width 239 height 16
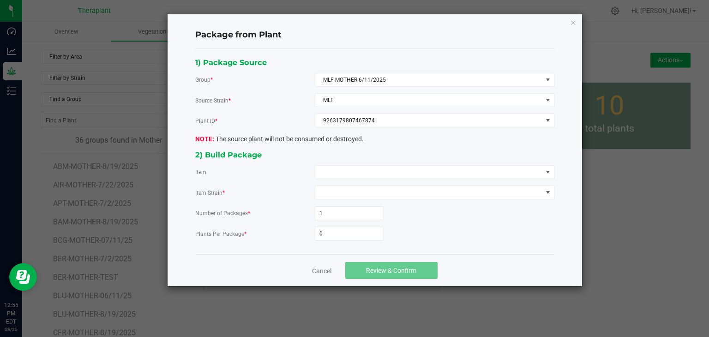
click at [369, 164] on div "1) Package Source Group * MLF-MOTHER-6/11/2025 Source Strain * MLF Plant ID * 9…" at bounding box center [374, 151] width 373 height 191
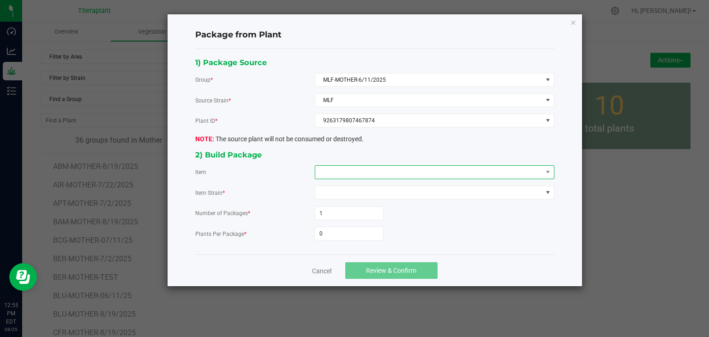
click at [359, 167] on span at bounding box center [428, 172] width 227 height 13
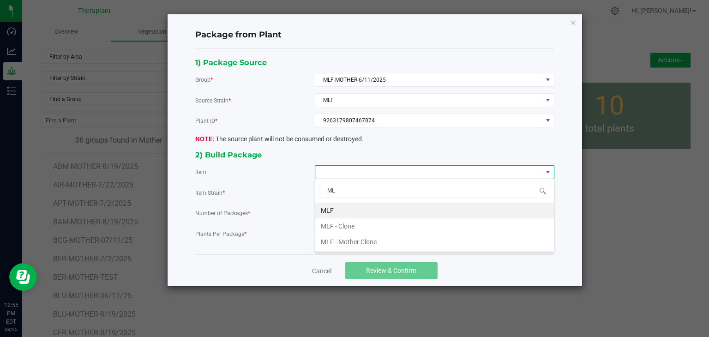
type input "MLF"
click at [327, 214] on li "MLF" at bounding box center [434, 211] width 239 height 16
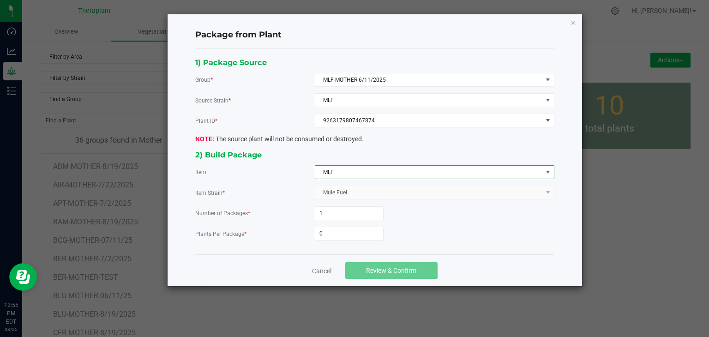
click at [326, 224] on form "Number of Packages * 1 Plants Per Package * 0" at bounding box center [374, 223] width 359 height 34
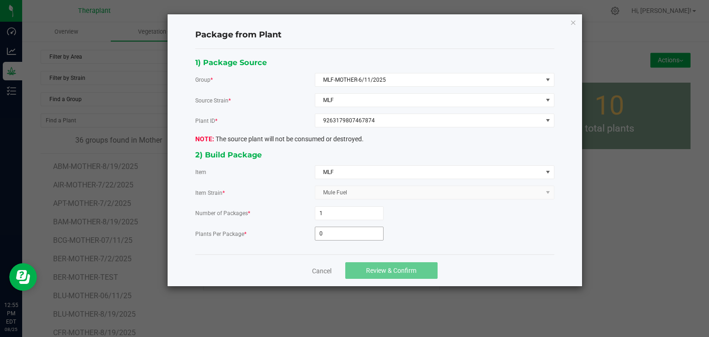
click at [326, 227] on input "0" at bounding box center [349, 233] width 68 height 13
type input "39"
click at [390, 264] on button "Review & Confirm" at bounding box center [391, 270] width 92 height 17
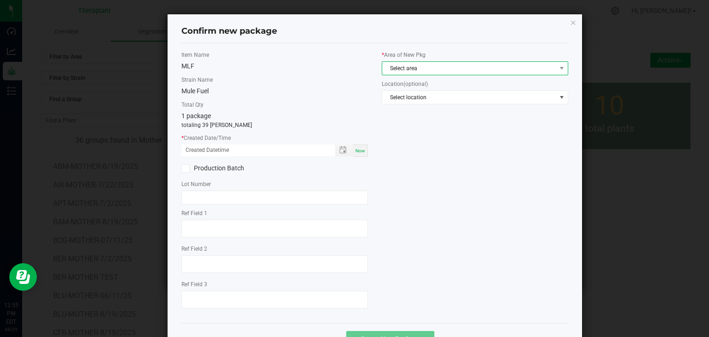
click at [406, 68] on span "Select area" at bounding box center [469, 68] width 174 height 13
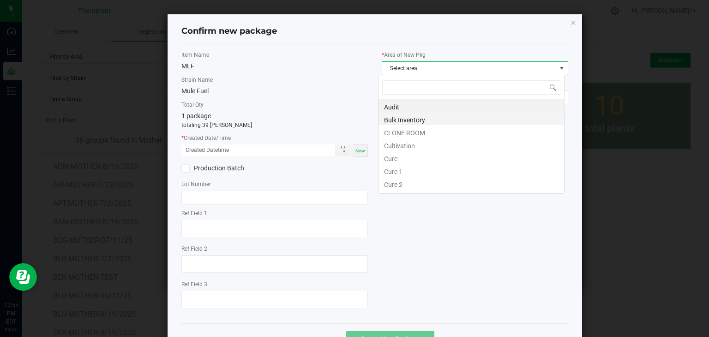
scroll to position [13, 186]
click at [419, 132] on li "CLONE ROOM" at bounding box center [470, 131] width 185 height 13
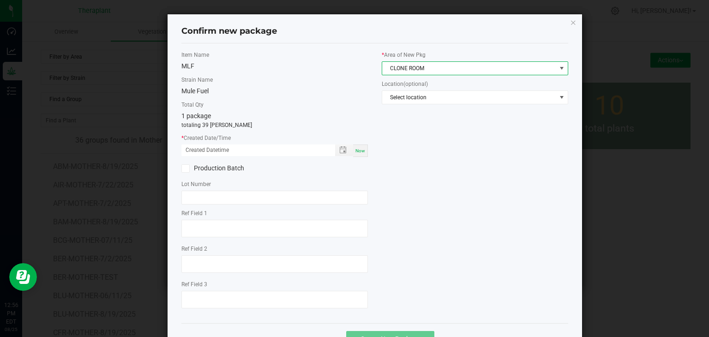
click at [357, 152] on span "Now" at bounding box center [360, 150] width 10 height 5
type input "[DATE] 12:56 PM"
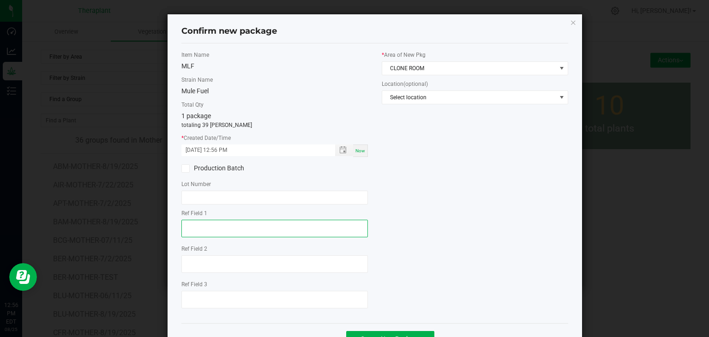
click at [204, 225] on textarea at bounding box center [274, 229] width 186 height 18
type textarea "67874"
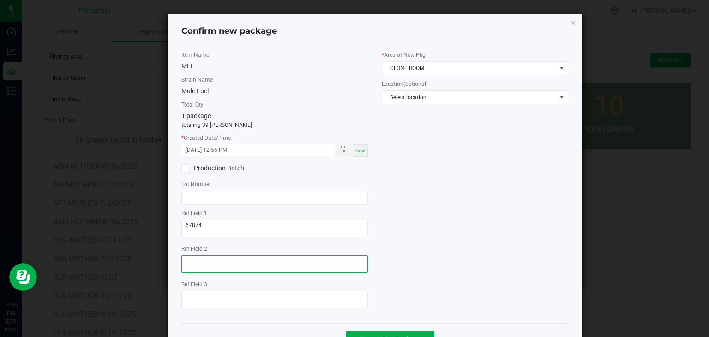
drag, startPoint x: 202, startPoint y: 261, endPoint x: 197, endPoint y: 259, distance: 5.0
click at [201, 261] on textarea at bounding box center [274, 264] width 186 height 18
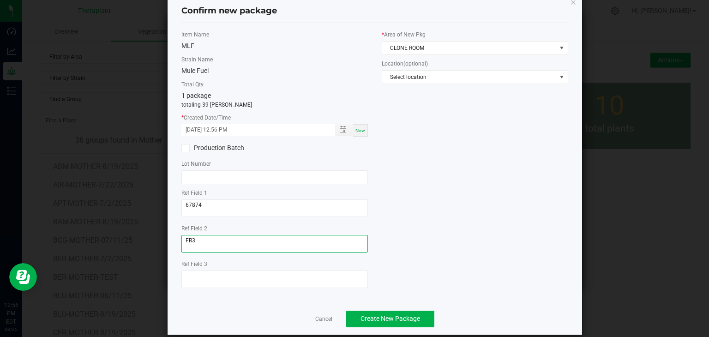
scroll to position [32, 0]
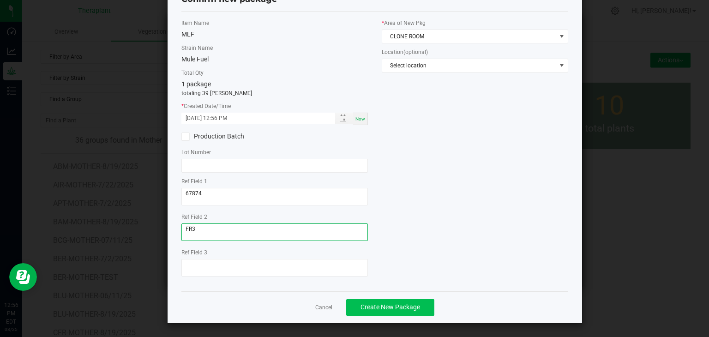
type textarea "FR3"
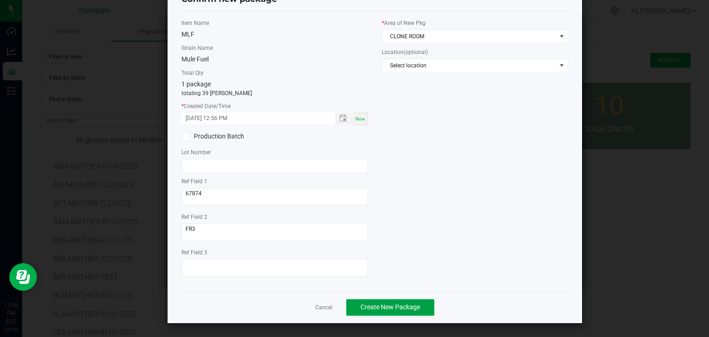
click at [380, 308] on span "Create New Package" at bounding box center [390, 306] width 60 height 7
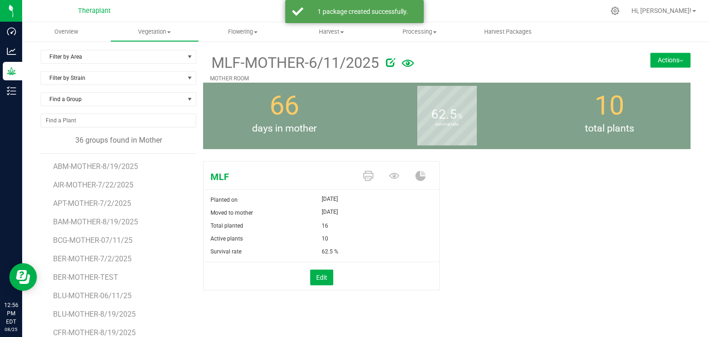
click at [666, 60] on button "Actions" at bounding box center [670, 60] width 40 height 15
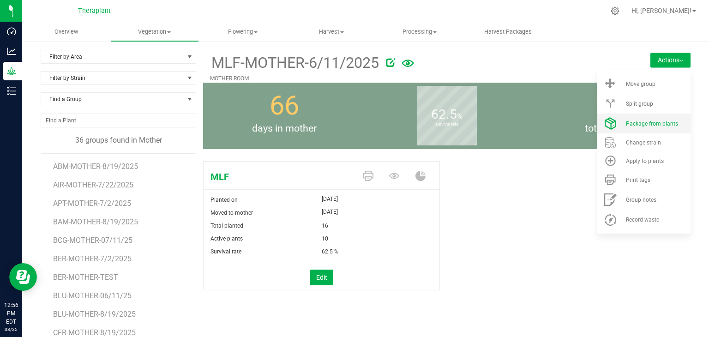
click at [646, 129] on li "Package from plants" at bounding box center [643, 123] width 93 height 20
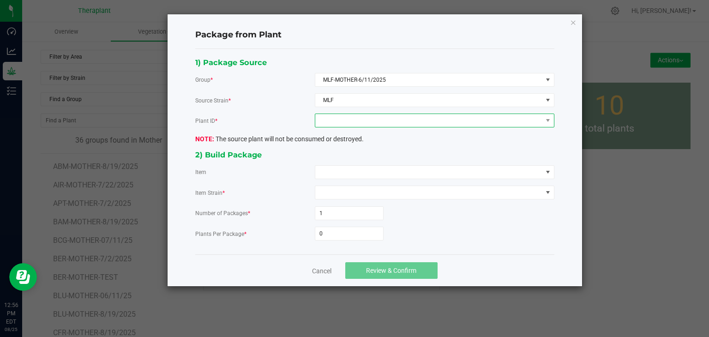
click at [380, 119] on span at bounding box center [428, 120] width 227 height 13
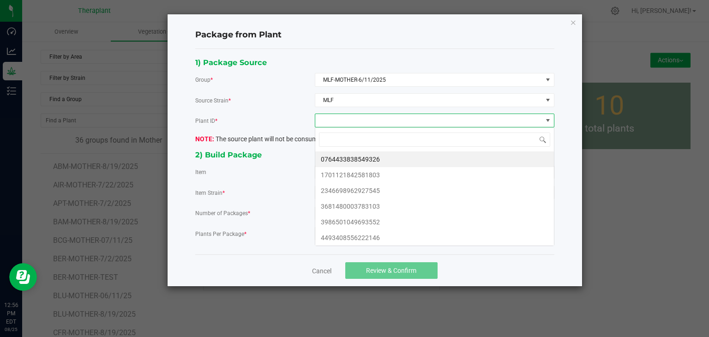
scroll to position [13, 239]
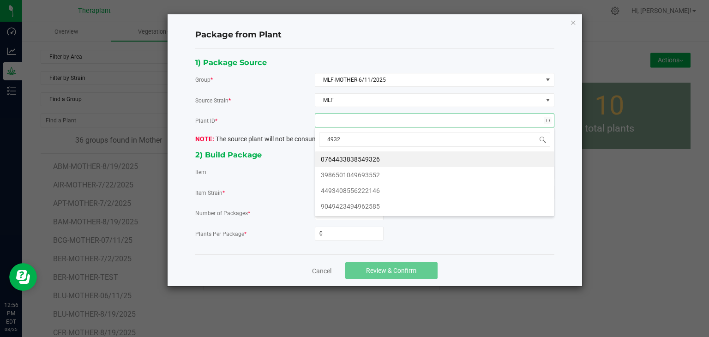
type input "49326"
click at [366, 156] on li "0764433838549326" at bounding box center [434, 159] width 239 height 16
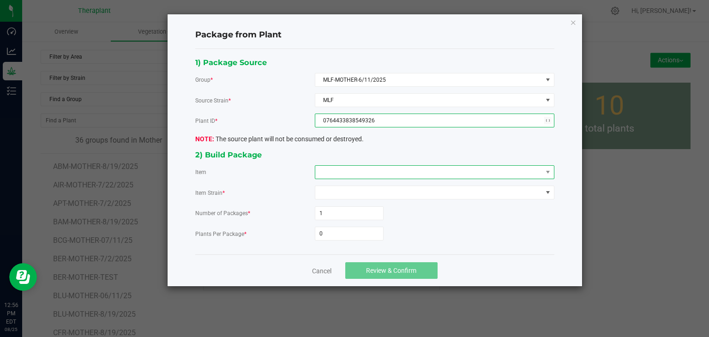
click at [358, 171] on span at bounding box center [428, 172] width 227 height 13
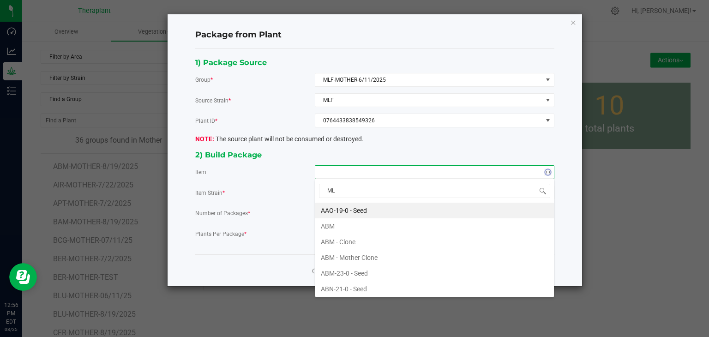
type input "MLF"
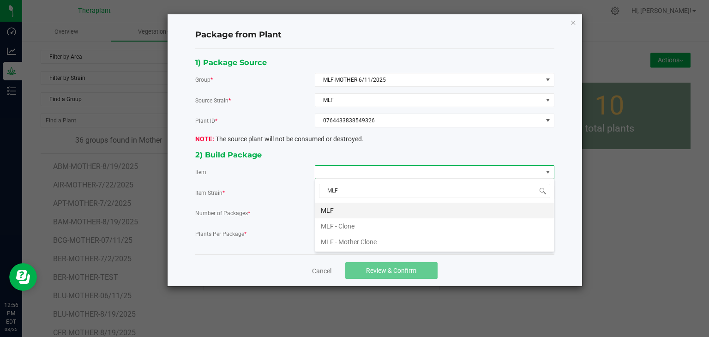
click at [338, 213] on li "MLF" at bounding box center [434, 211] width 239 height 16
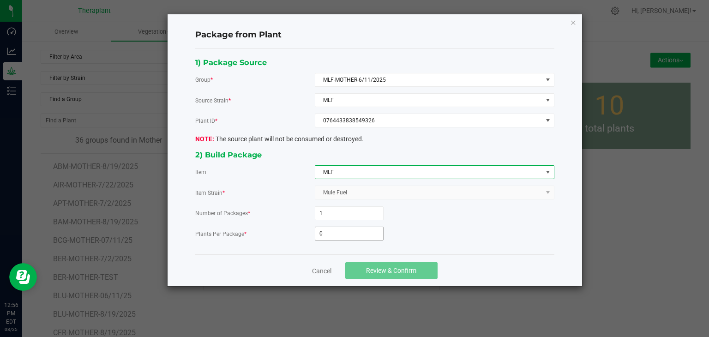
click at [335, 228] on input "0" at bounding box center [349, 233] width 68 height 13
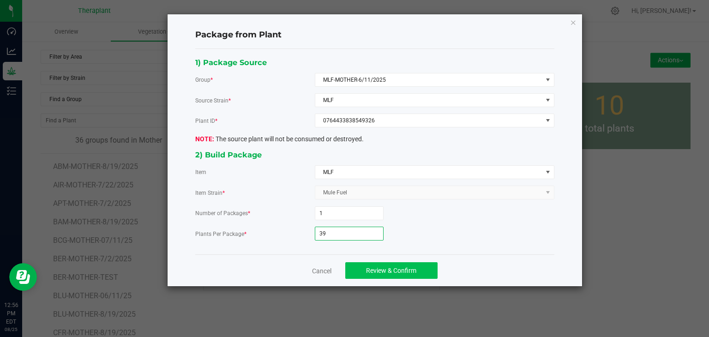
type input "39"
click at [375, 262] on button "Review & Confirm" at bounding box center [391, 270] width 92 height 17
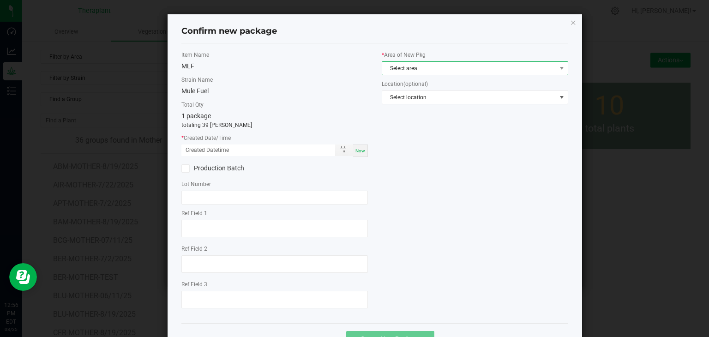
click at [400, 67] on span "Select area" at bounding box center [469, 68] width 174 height 13
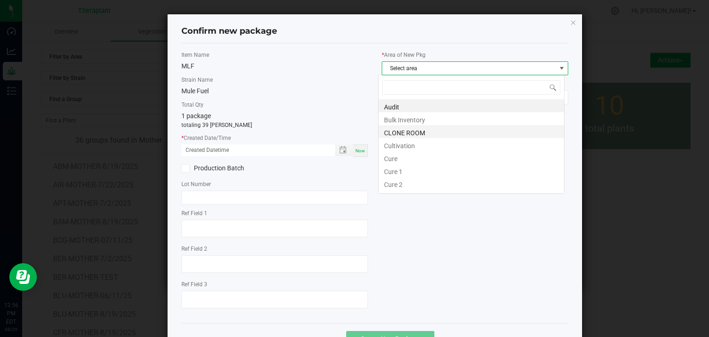
scroll to position [13, 186]
click at [382, 137] on li "CLONE ROOM" at bounding box center [470, 131] width 185 height 13
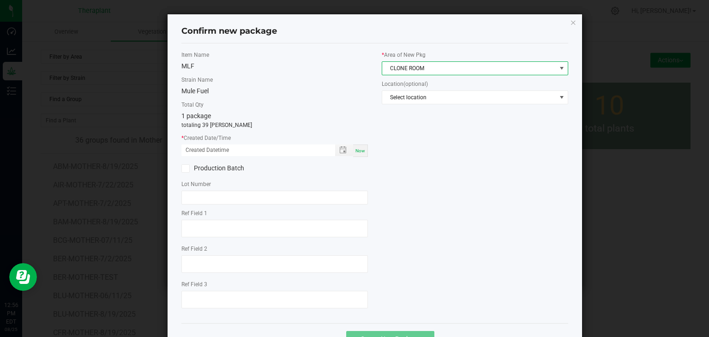
click at [362, 148] on div "Now" at bounding box center [360, 150] width 15 height 12
type input "[DATE] 12:56 PM"
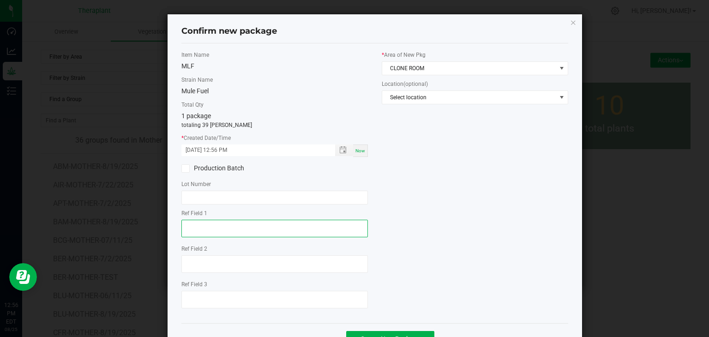
click at [237, 222] on textarea at bounding box center [274, 229] width 186 height 18
type textarea "49326"
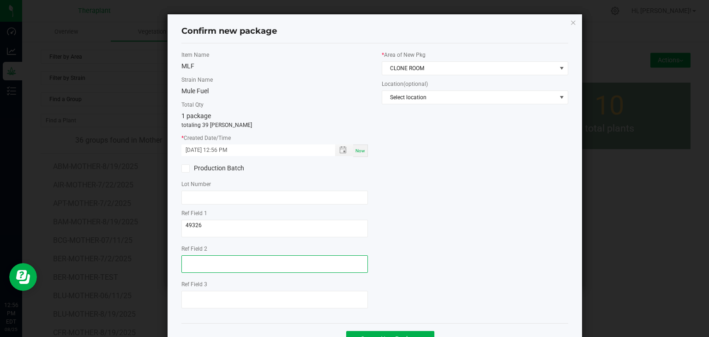
click at [203, 258] on textarea at bounding box center [274, 264] width 186 height 18
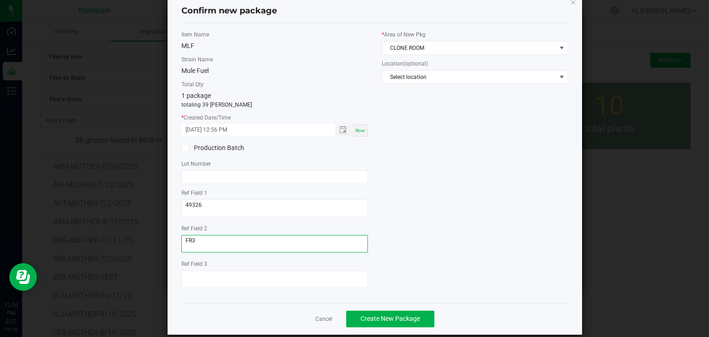
scroll to position [32, 0]
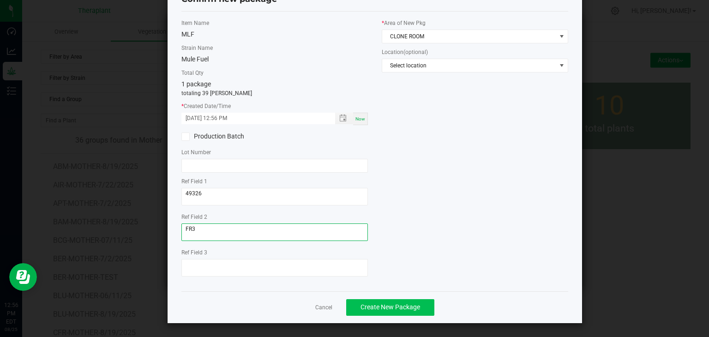
type textarea "FR3"
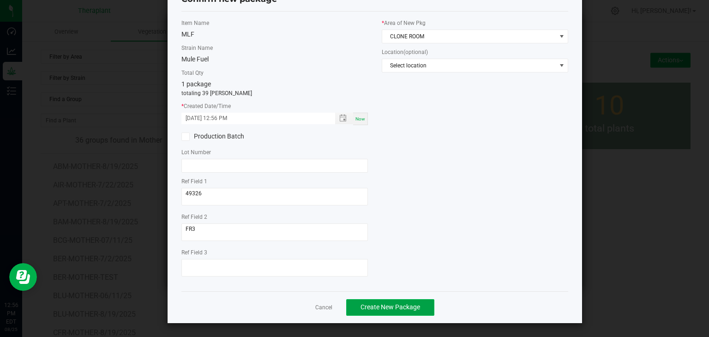
click at [366, 306] on span "Create New Package" at bounding box center [390, 306] width 60 height 7
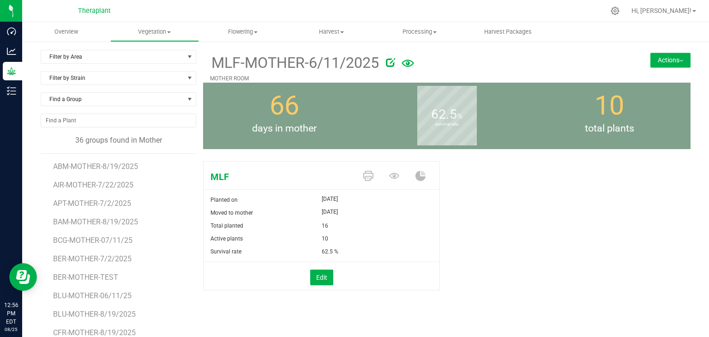
click at [674, 65] on button "Actions" at bounding box center [670, 60] width 40 height 15
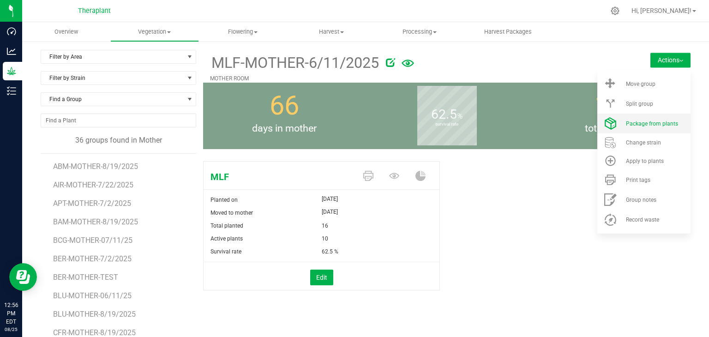
click at [634, 126] on span "Package from plants" at bounding box center [652, 123] width 52 height 6
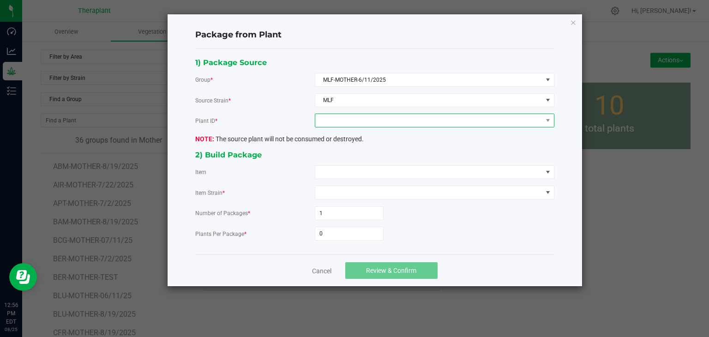
click at [367, 125] on span at bounding box center [428, 120] width 227 height 13
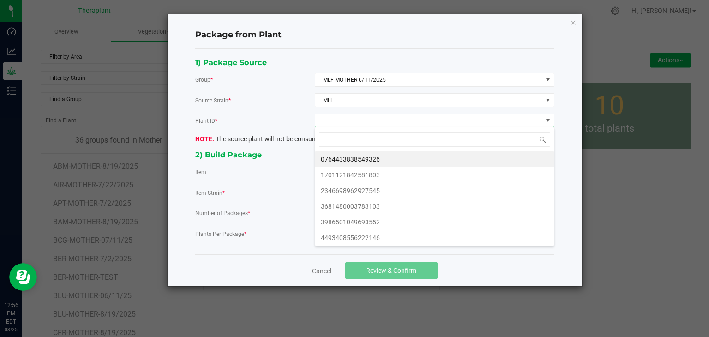
scroll to position [13, 239]
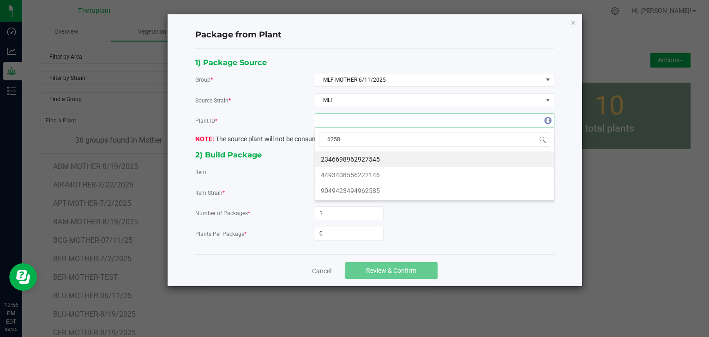
type input "62585"
click at [360, 163] on li "9049423494962585" at bounding box center [434, 159] width 239 height 16
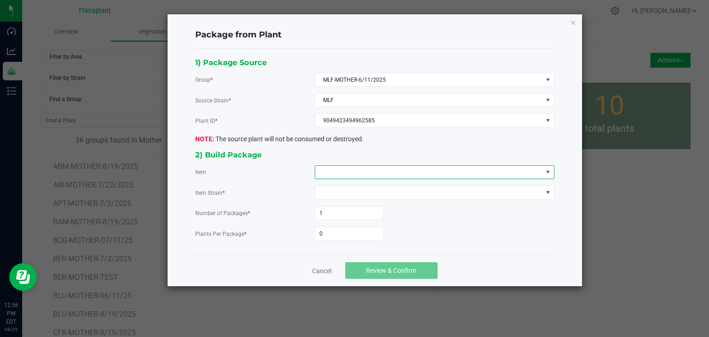
click at [357, 169] on span at bounding box center [428, 172] width 227 height 13
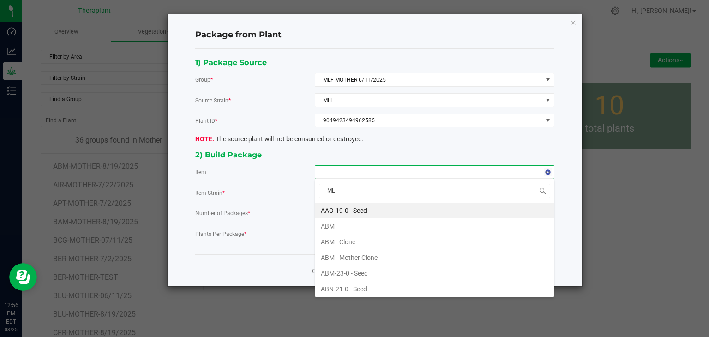
type input "MLF"
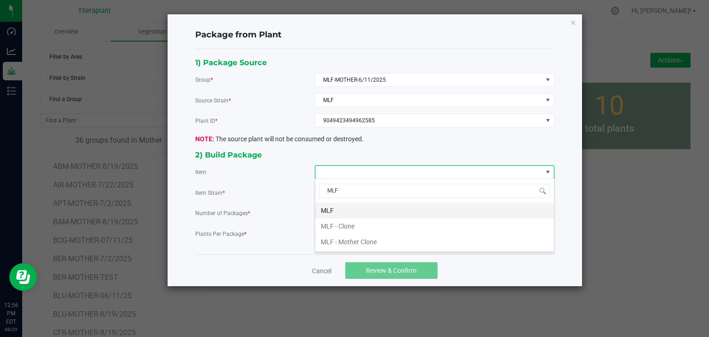
click at [348, 209] on li "MLF" at bounding box center [434, 211] width 239 height 16
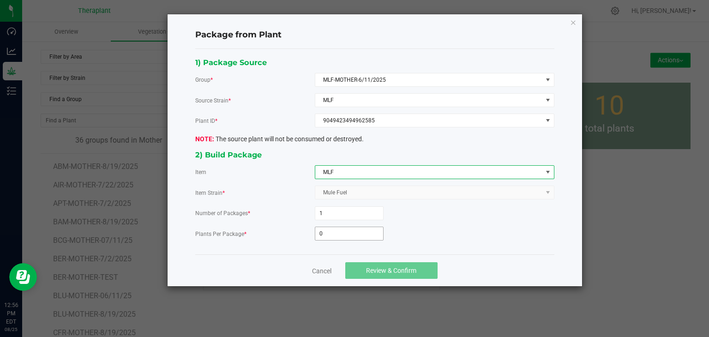
click at [340, 227] on input "0" at bounding box center [349, 233] width 68 height 13
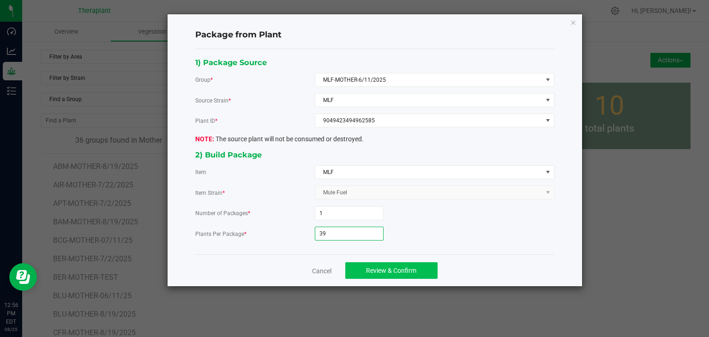
type input "39"
click at [365, 269] on button "Review & Confirm" at bounding box center [391, 270] width 92 height 17
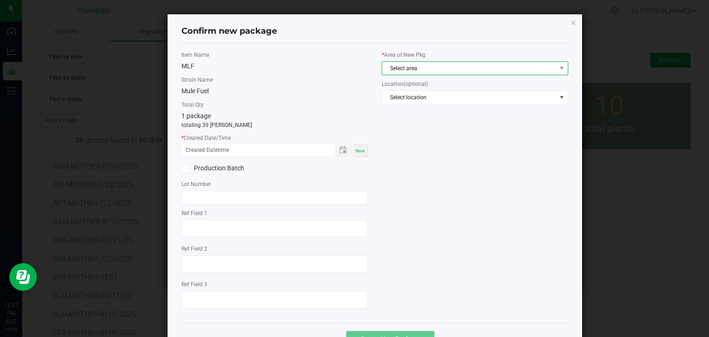
click at [413, 69] on span "Select area" at bounding box center [469, 68] width 174 height 13
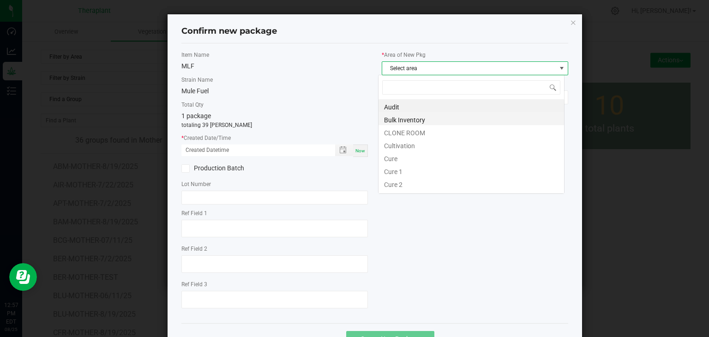
scroll to position [13, 186]
click at [386, 130] on li "CLONE ROOM" at bounding box center [470, 131] width 185 height 13
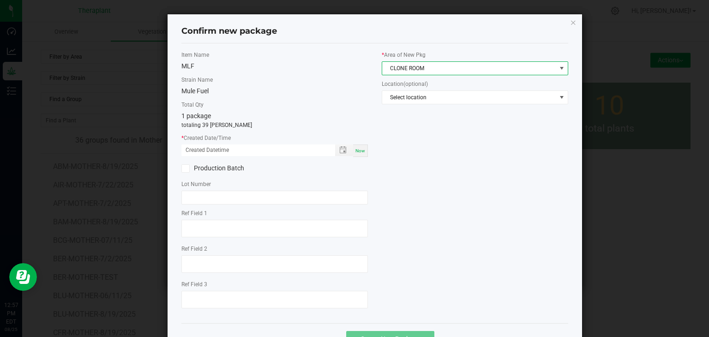
click at [358, 152] on span "Now" at bounding box center [360, 150] width 10 height 5
type input "[DATE] 12:57 PM"
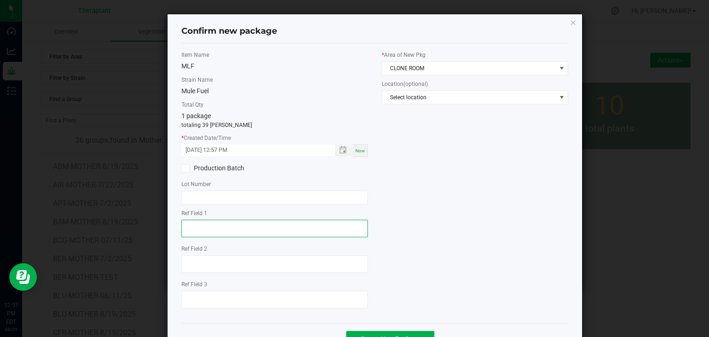
click at [253, 226] on textarea at bounding box center [274, 229] width 186 height 18
type textarea "62585"
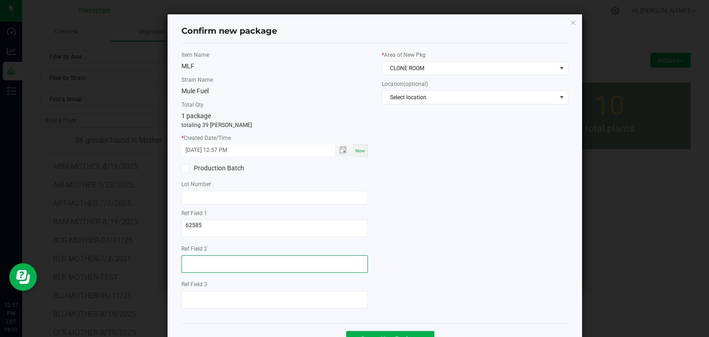
click at [213, 268] on textarea at bounding box center [274, 264] width 186 height 18
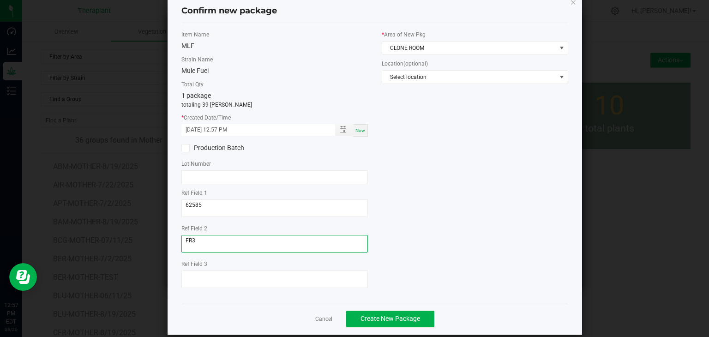
scroll to position [32, 0]
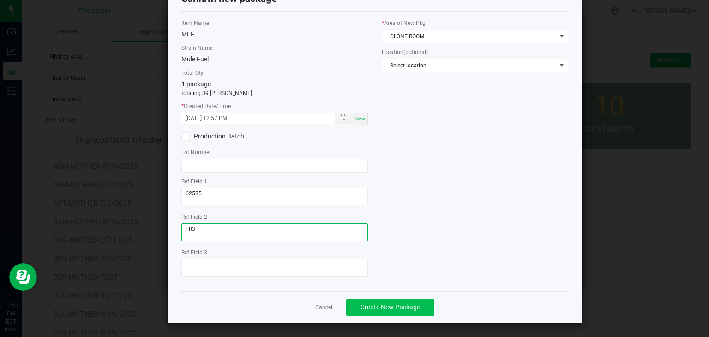
type textarea "FR3"
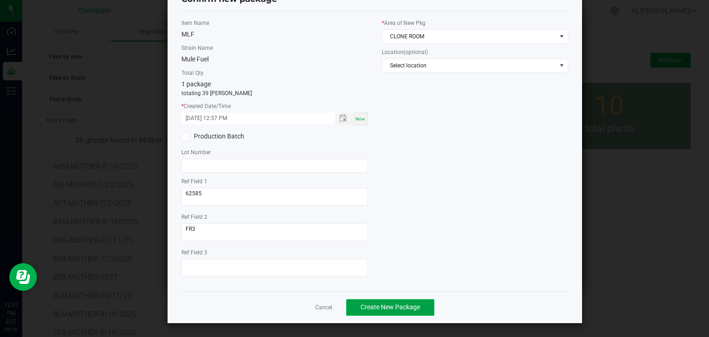
drag, startPoint x: 370, startPoint y: 305, endPoint x: 366, endPoint y: 303, distance: 4.7
click at [370, 305] on span "Create New Package" at bounding box center [390, 306] width 60 height 7
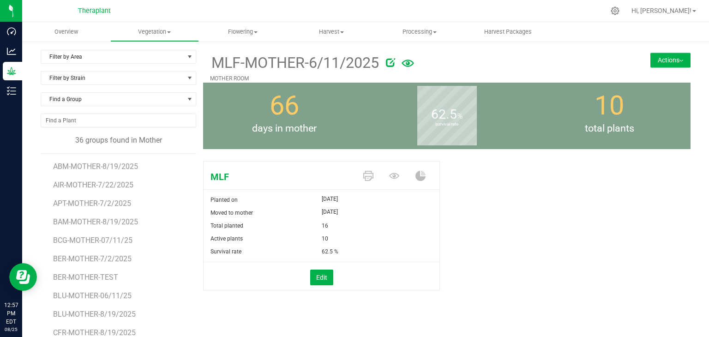
click at [672, 66] on button "Actions" at bounding box center [670, 60] width 40 height 15
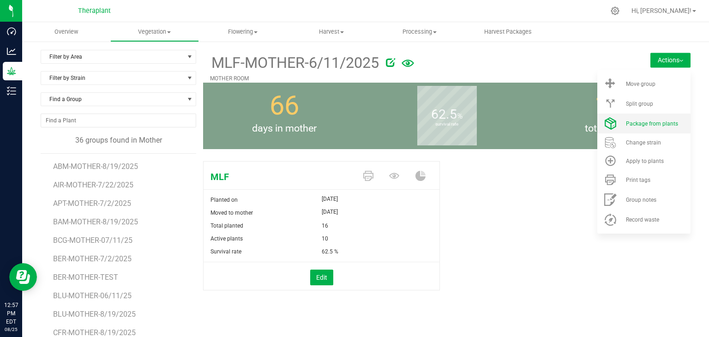
click at [628, 125] on span "Package from plants" at bounding box center [652, 123] width 52 height 6
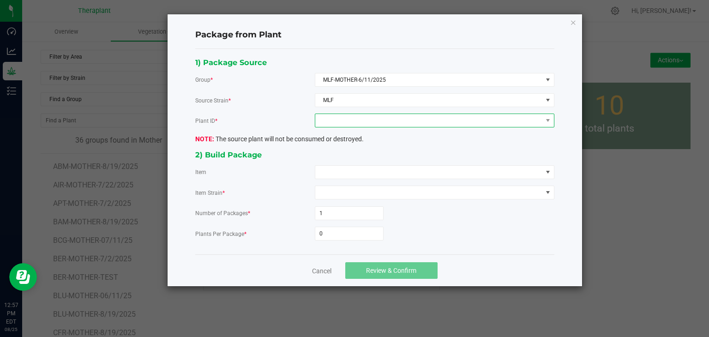
click at [412, 122] on span at bounding box center [428, 120] width 227 height 13
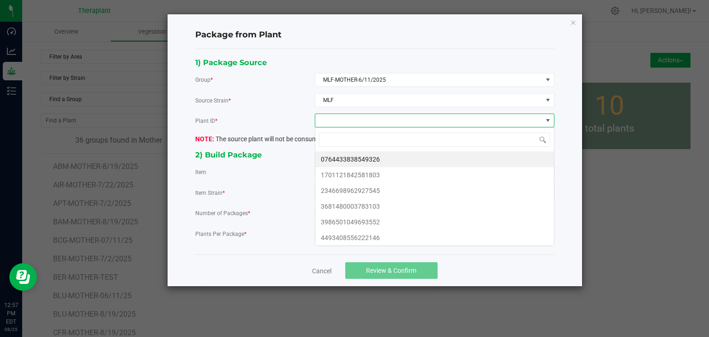
scroll to position [13, 239]
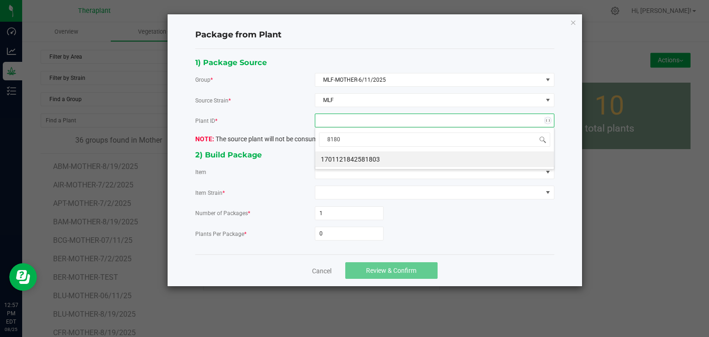
type input "81803"
click at [374, 163] on li "1701121842581803" at bounding box center [434, 159] width 239 height 16
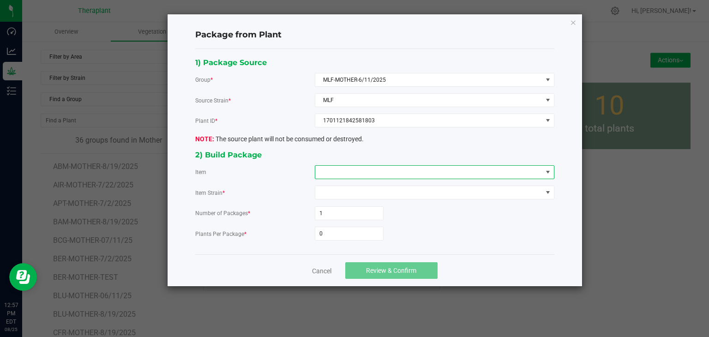
click at [369, 171] on span at bounding box center [428, 172] width 227 height 13
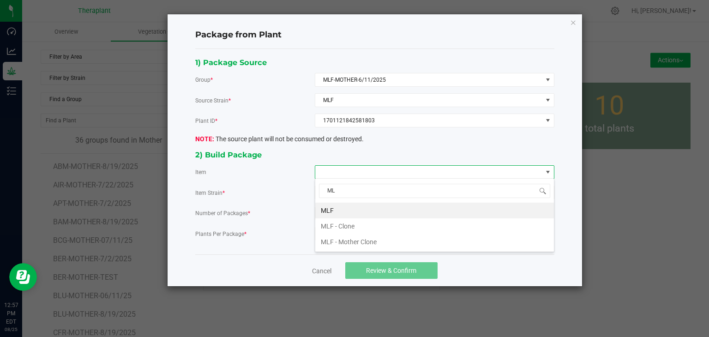
type input "MLF"
click at [317, 209] on li "MLF" at bounding box center [434, 211] width 239 height 16
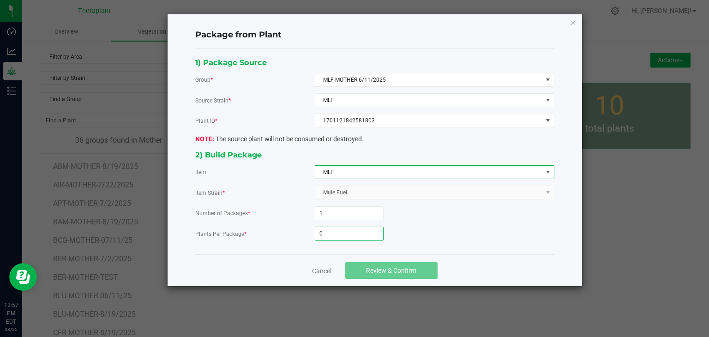
click at [327, 234] on input "0" at bounding box center [349, 233] width 68 height 13
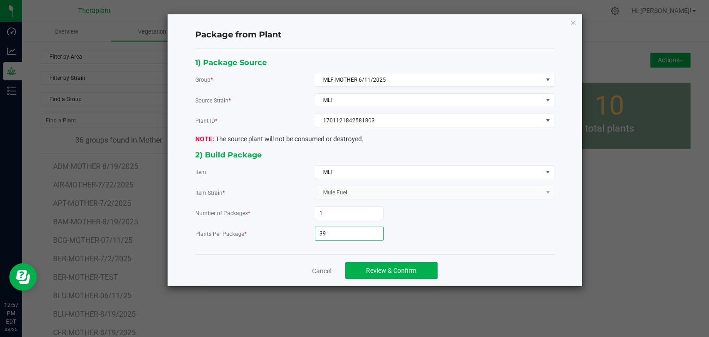
type input "3"
type input "21"
click at [415, 269] on span "Review & Confirm" at bounding box center [391, 270] width 50 height 7
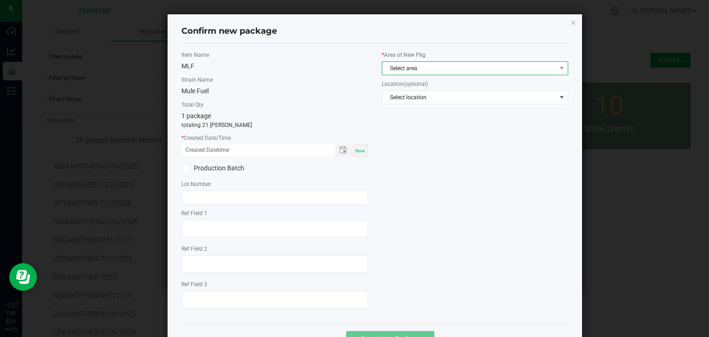
click at [426, 70] on span "Select area" at bounding box center [469, 68] width 174 height 13
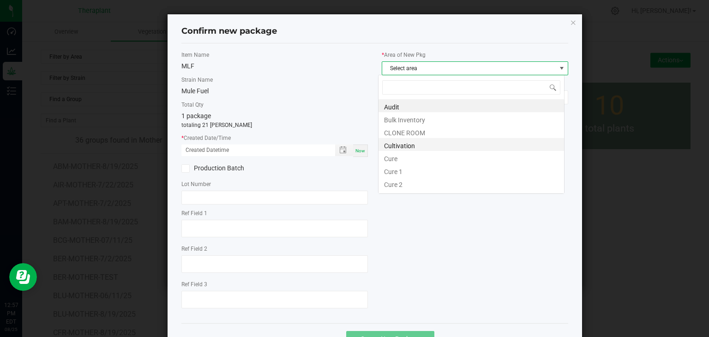
scroll to position [13, 186]
click at [396, 137] on li "CLONE ROOM" at bounding box center [470, 131] width 185 height 13
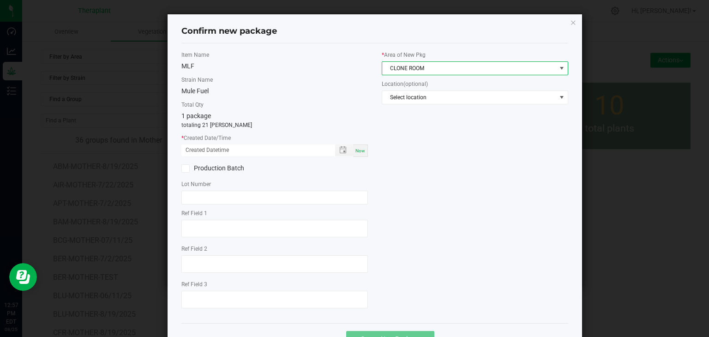
click at [357, 148] on span "Now" at bounding box center [360, 150] width 10 height 5
type input "[DATE] 12:57 PM"
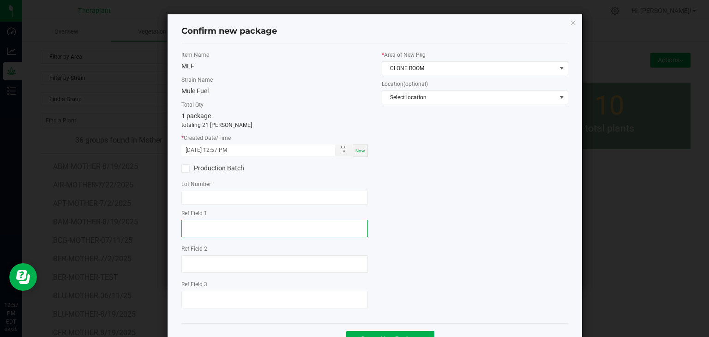
click at [229, 227] on textarea at bounding box center [274, 229] width 186 height 18
type textarea "81803"
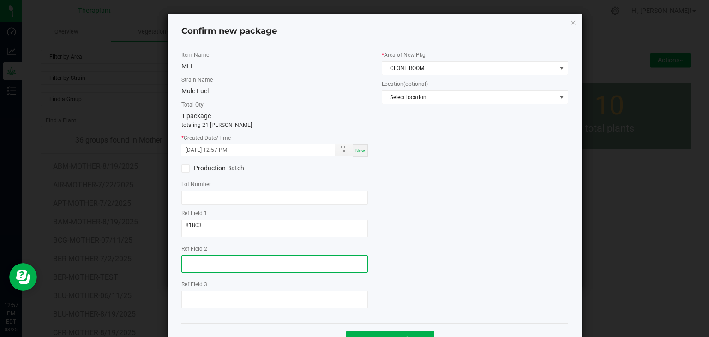
click at [218, 264] on textarea at bounding box center [274, 264] width 186 height 18
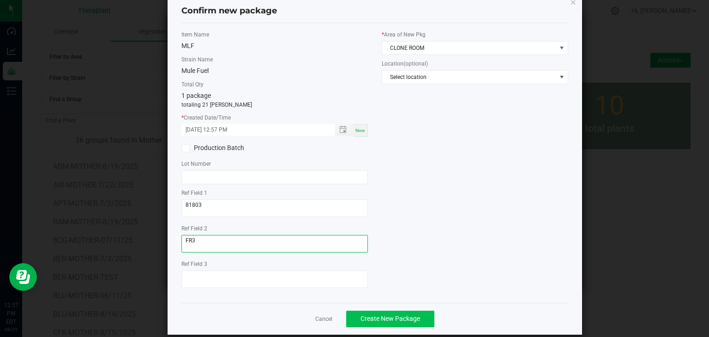
scroll to position [32, 0]
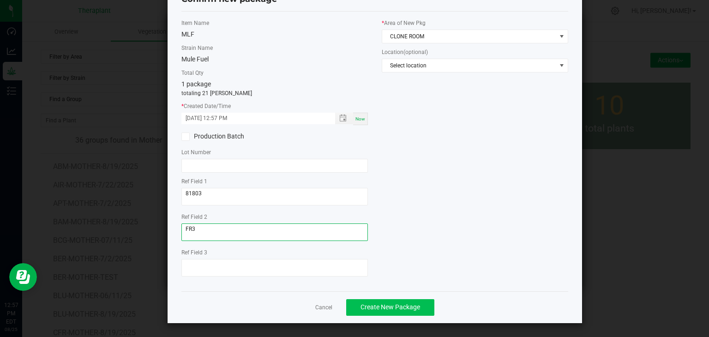
type textarea "FR3"
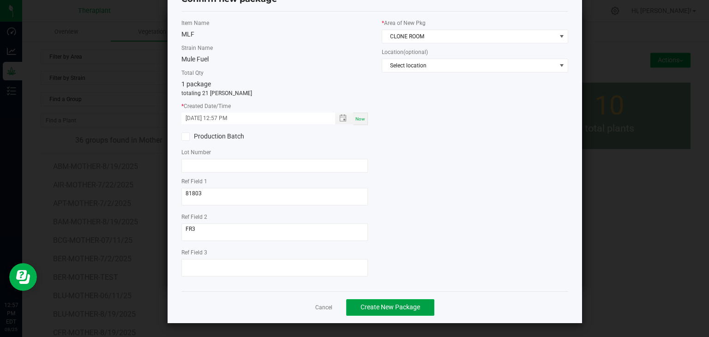
click at [376, 311] on button "Create New Package" at bounding box center [390, 307] width 88 height 17
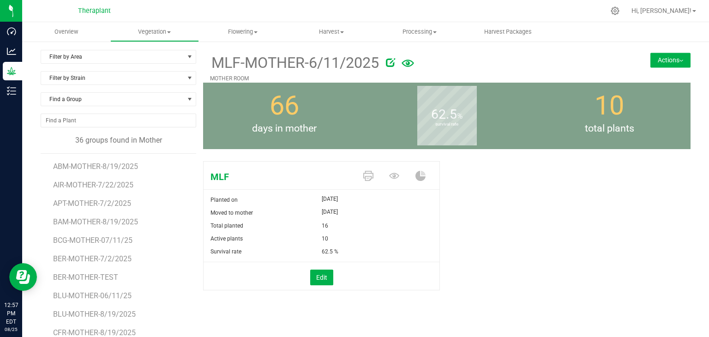
click at [650, 60] on button "Actions" at bounding box center [670, 60] width 40 height 15
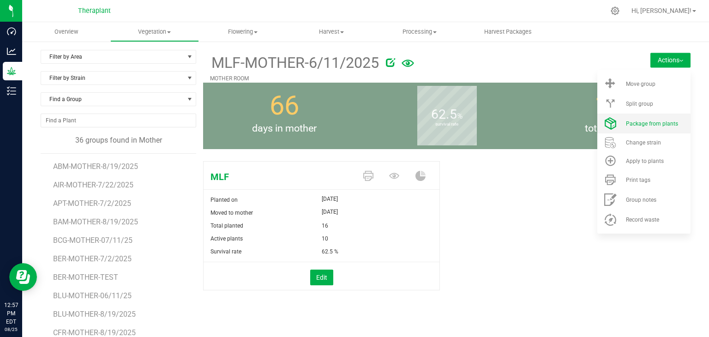
click at [647, 123] on span "Package from plants" at bounding box center [652, 123] width 52 height 6
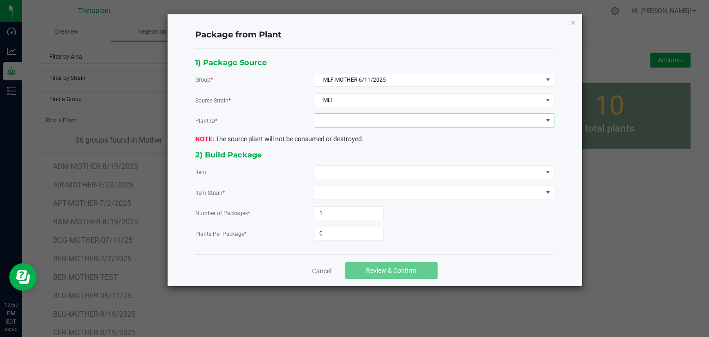
click at [367, 122] on span at bounding box center [428, 120] width 227 height 13
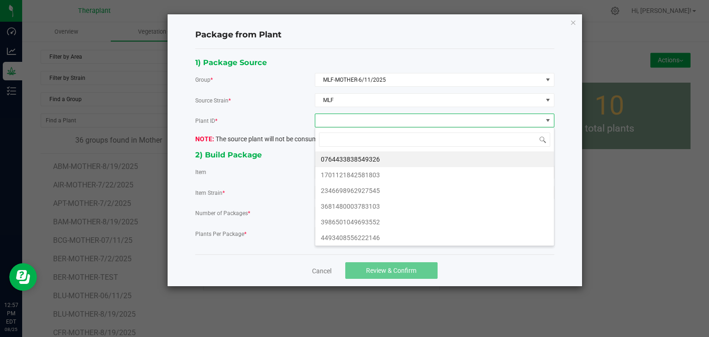
scroll to position [13, 239]
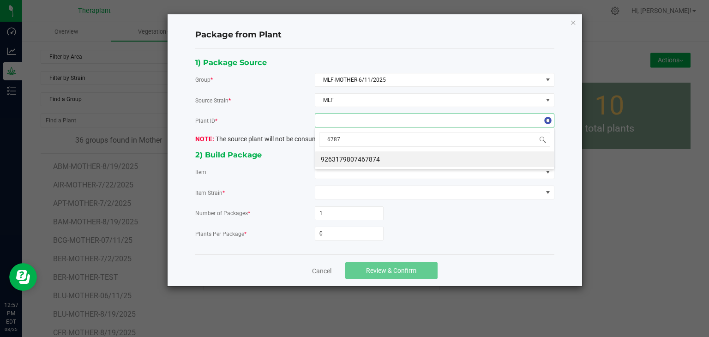
type input "67874"
click at [364, 157] on li "9263179807467874" at bounding box center [434, 159] width 239 height 16
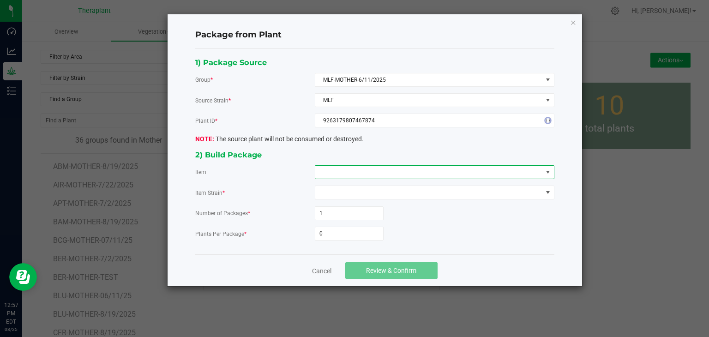
click at [362, 168] on span at bounding box center [428, 172] width 227 height 13
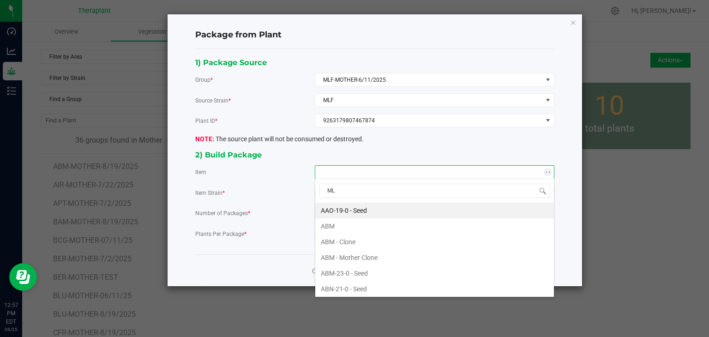
type input "MLF"
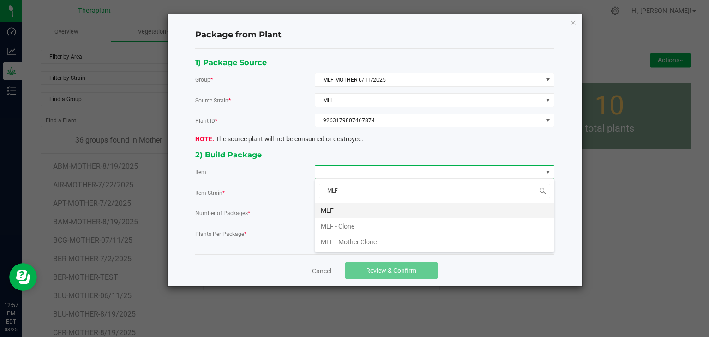
click at [333, 209] on li "MLF" at bounding box center [434, 211] width 239 height 16
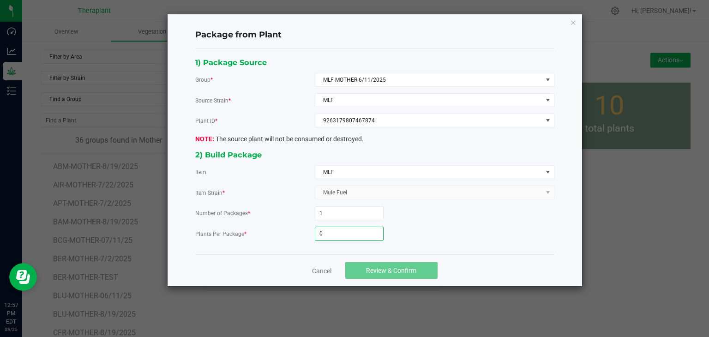
click at [332, 227] on input "0" at bounding box center [349, 233] width 68 height 13
type input "6"
click at [378, 267] on span "Review & Confirm" at bounding box center [391, 270] width 50 height 7
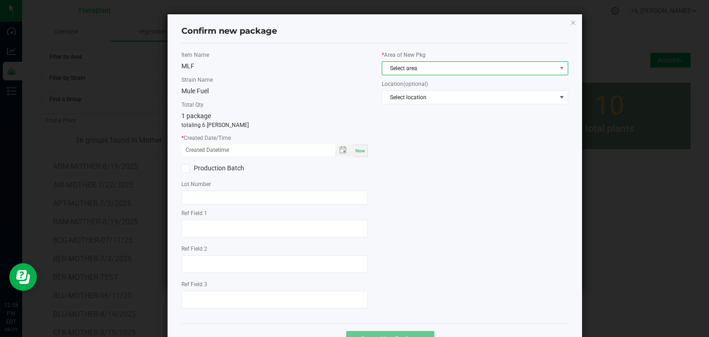
click at [430, 72] on span "Select area" at bounding box center [469, 68] width 174 height 13
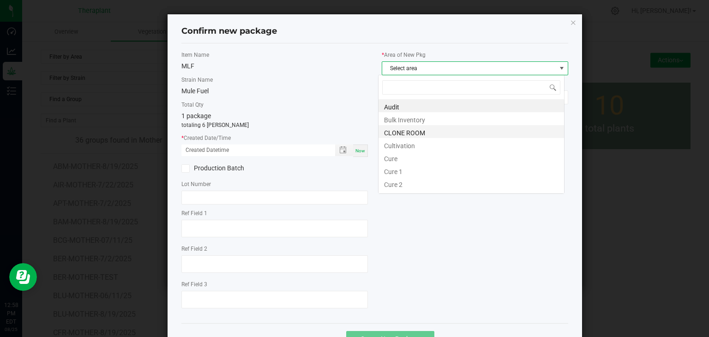
scroll to position [13, 186]
click at [417, 133] on li "CLONE ROOM" at bounding box center [470, 131] width 185 height 13
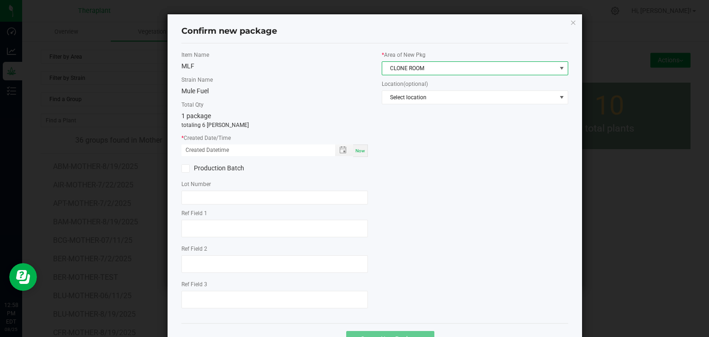
click at [355, 152] on span "Now" at bounding box center [360, 150] width 10 height 5
type input "[DATE] 12:58 PM"
click at [243, 210] on label "Ref Field 1" at bounding box center [274, 213] width 186 height 8
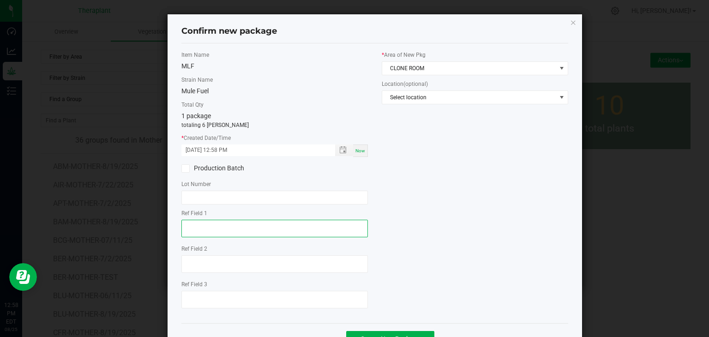
click at [233, 220] on textarea at bounding box center [274, 229] width 186 height 18
type textarea "67874"
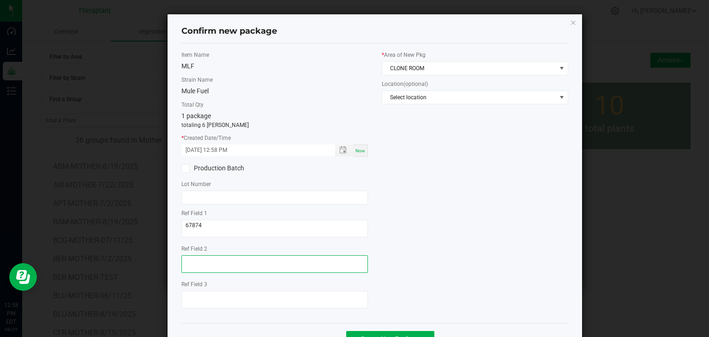
drag, startPoint x: 201, startPoint y: 265, endPoint x: 198, endPoint y: 261, distance: 4.9
click at [203, 265] on textarea at bounding box center [274, 264] width 186 height 18
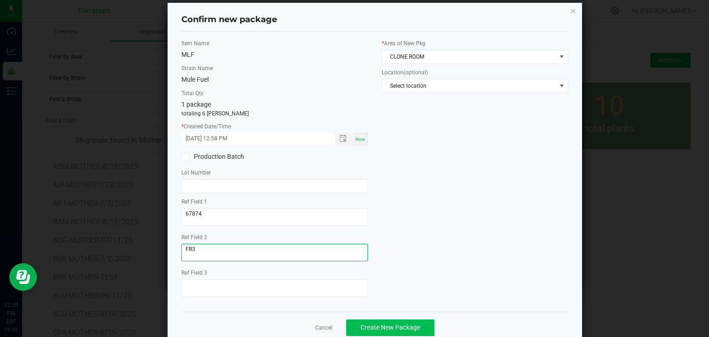
scroll to position [32, 0]
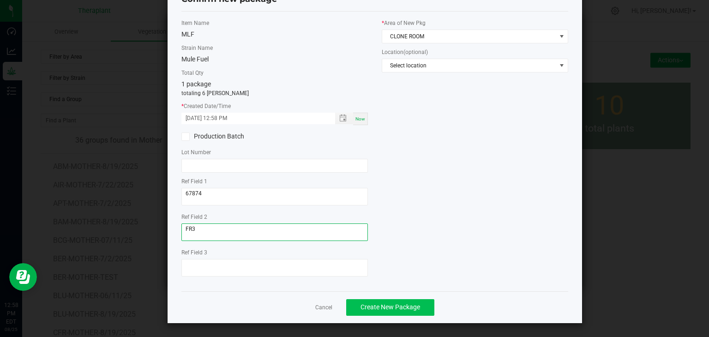
type textarea "FR3"
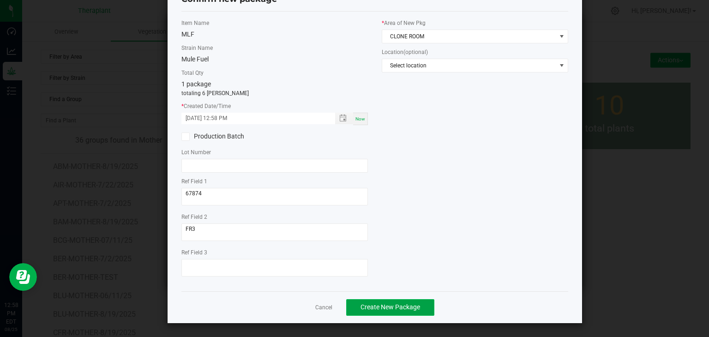
click at [411, 307] on span "Create New Package" at bounding box center [390, 306] width 60 height 7
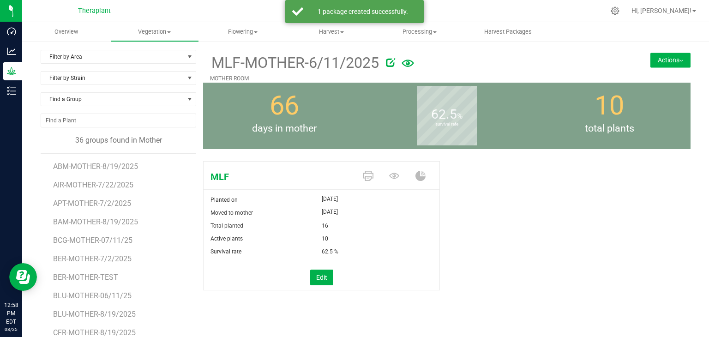
click at [657, 63] on button "Actions" at bounding box center [670, 60] width 40 height 15
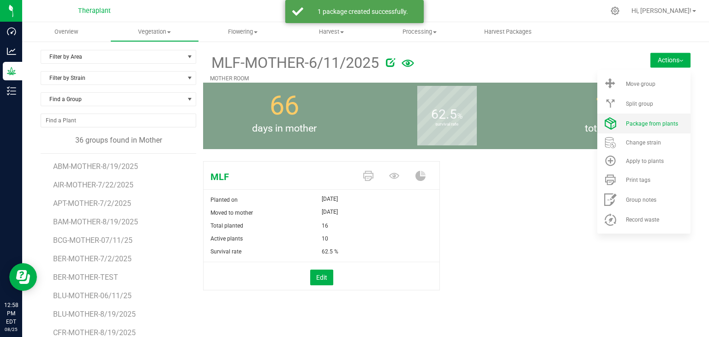
click at [647, 126] on span "Package from plants" at bounding box center [652, 123] width 52 height 6
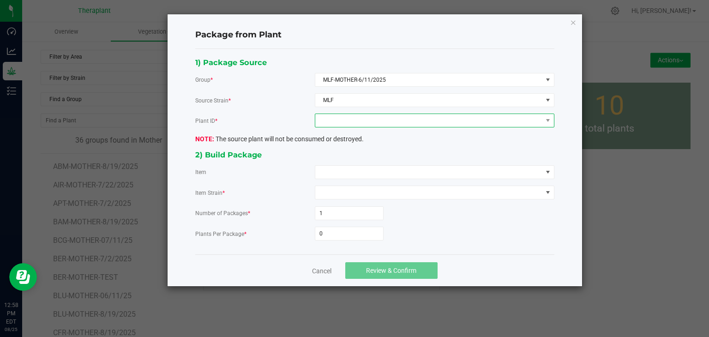
click at [410, 120] on span at bounding box center [428, 120] width 227 height 13
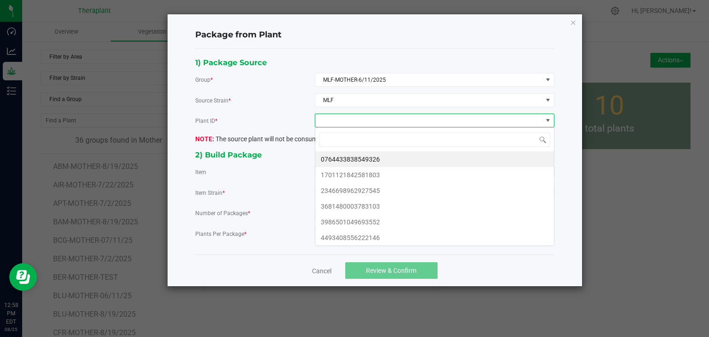
scroll to position [13, 239]
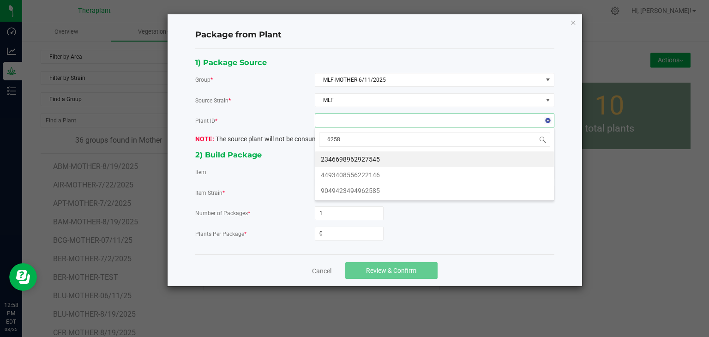
type input "62585"
click at [393, 159] on li "9049423494962585" at bounding box center [434, 159] width 239 height 16
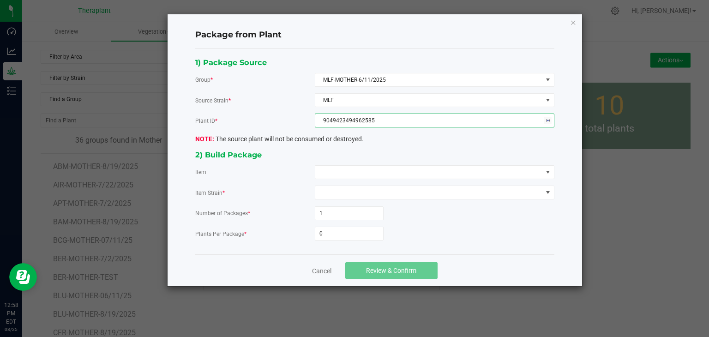
click at [343, 180] on div "1) Package Source Group * MLF-MOTHER-6/11/2025 Source Strain * MLF Plant ID * 9…" at bounding box center [374, 151] width 373 height 191
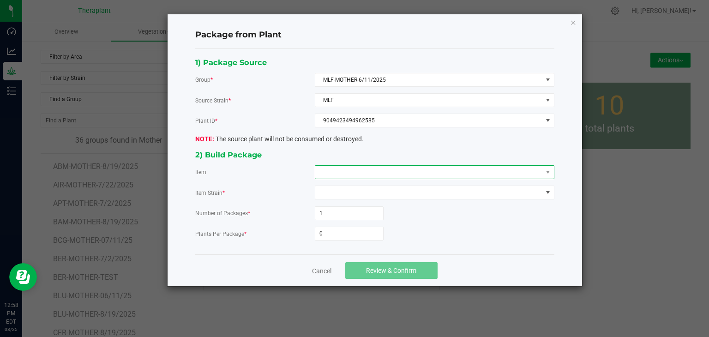
click at [344, 177] on span at bounding box center [428, 172] width 227 height 13
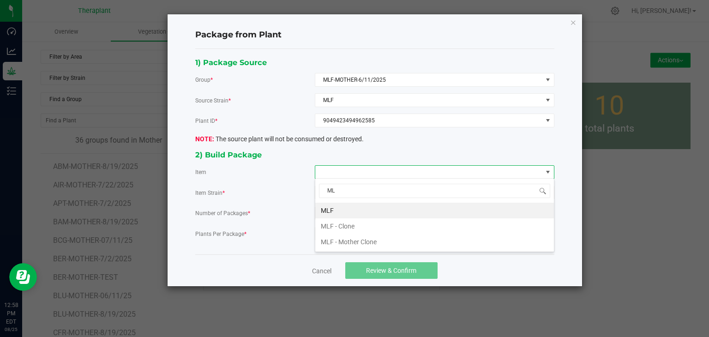
type input "MLF"
click at [320, 215] on li "MLF" at bounding box center [434, 211] width 239 height 16
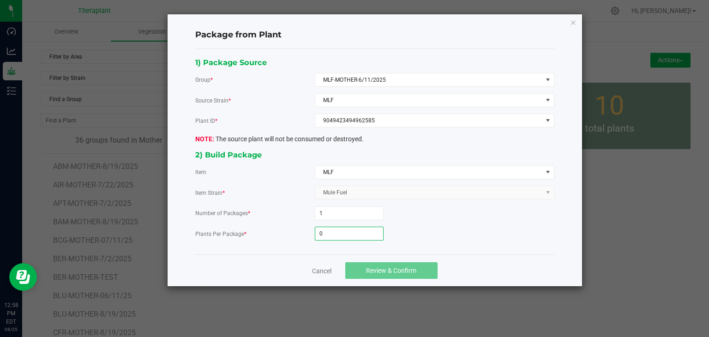
click at [323, 238] on input "0" at bounding box center [349, 233] width 68 height 13
type input "12"
click at [375, 274] on button "Review & Confirm" at bounding box center [391, 270] width 92 height 17
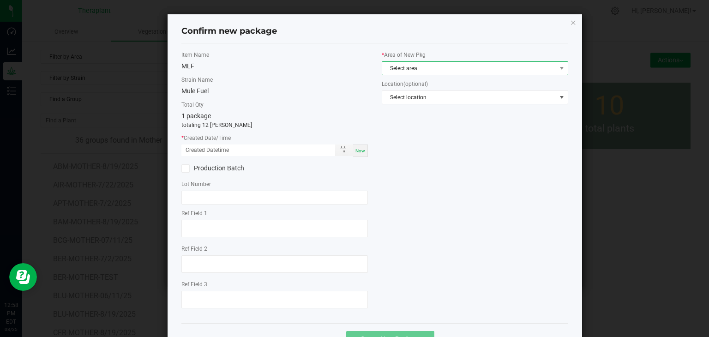
click at [422, 70] on span "Select area" at bounding box center [469, 68] width 174 height 13
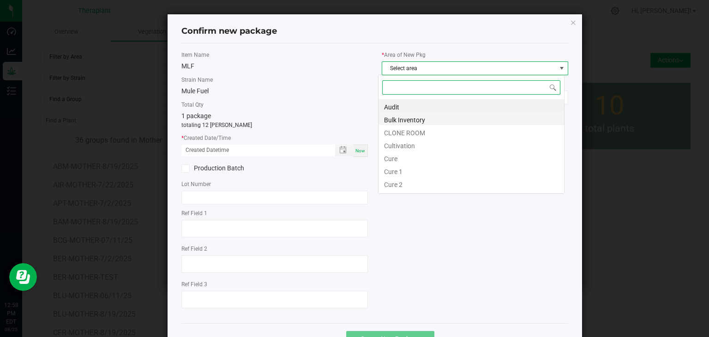
scroll to position [13, 186]
click at [406, 131] on li "CLONE ROOM" at bounding box center [470, 131] width 185 height 13
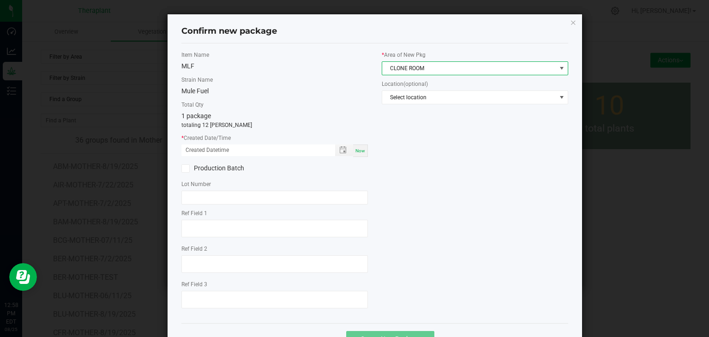
click at [354, 155] on div "Now" at bounding box center [360, 150] width 15 height 12
type input "[DATE] 12:58 PM"
click at [217, 237] on div at bounding box center [274, 230] width 186 height 20
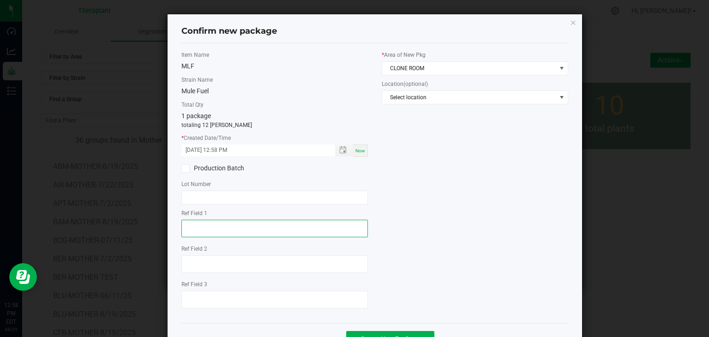
click at [219, 233] on textarea at bounding box center [274, 229] width 186 height 18
type textarea "62585"
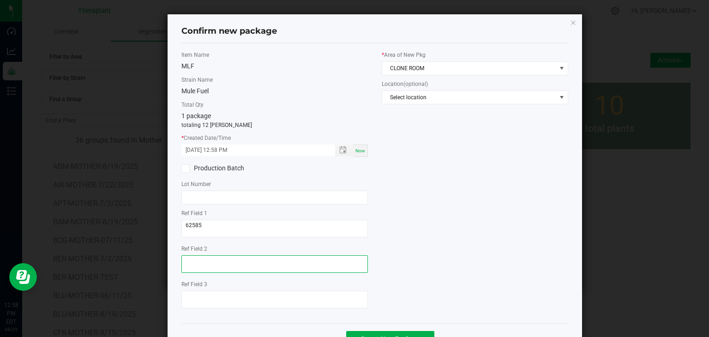
click at [209, 268] on textarea at bounding box center [274, 264] width 186 height 18
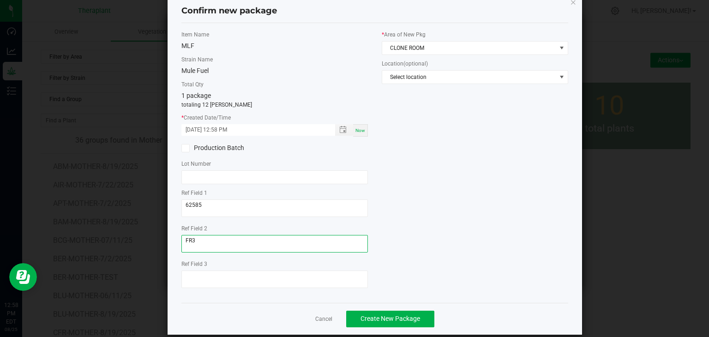
scroll to position [32, 0]
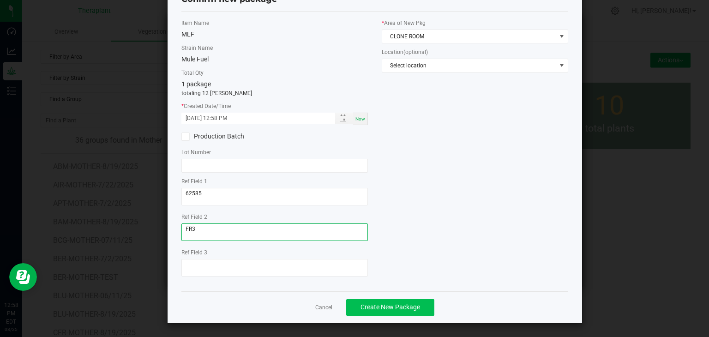
type textarea "FR3"
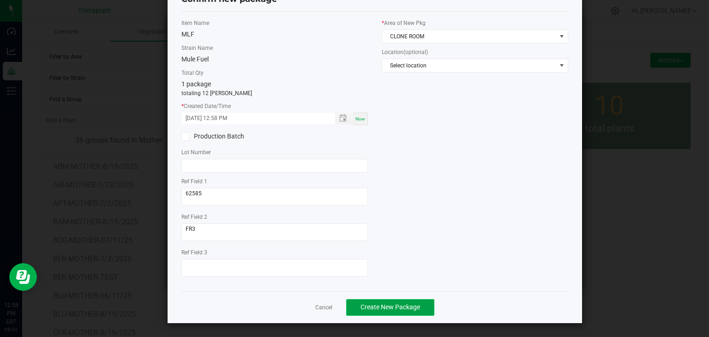
click at [393, 306] on span "Create New Package" at bounding box center [390, 306] width 60 height 7
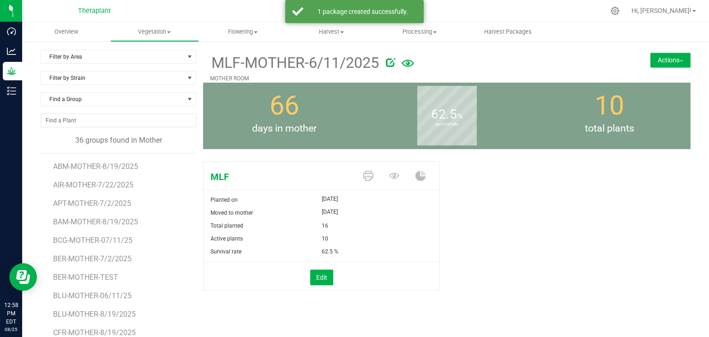
click at [679, 61] on img at bounding box center [681, 61] width 4 height 2
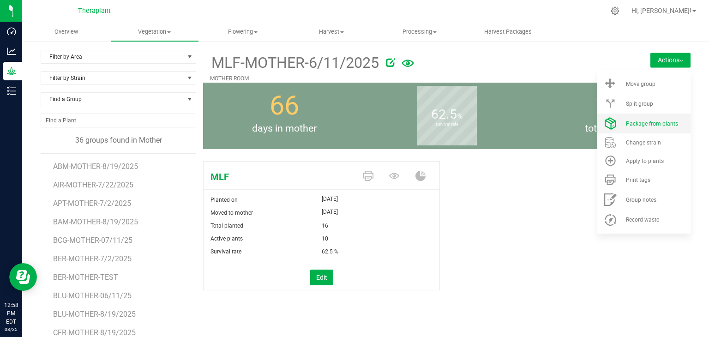
click at [654, 123] on span "Package from plants" at bounding box center [652, 123] width 52 height 6
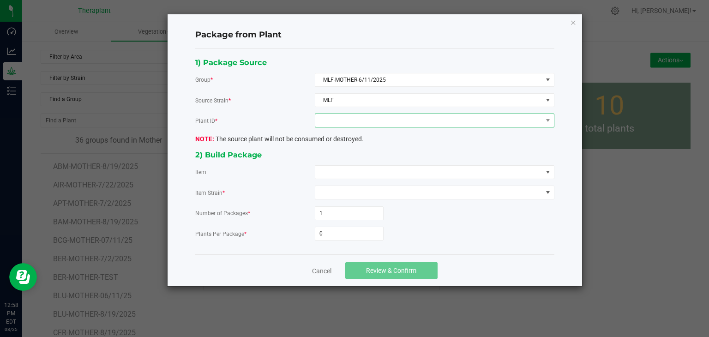
click at [359, 119] on span at bounding box center [428, 120] width 227 height 13
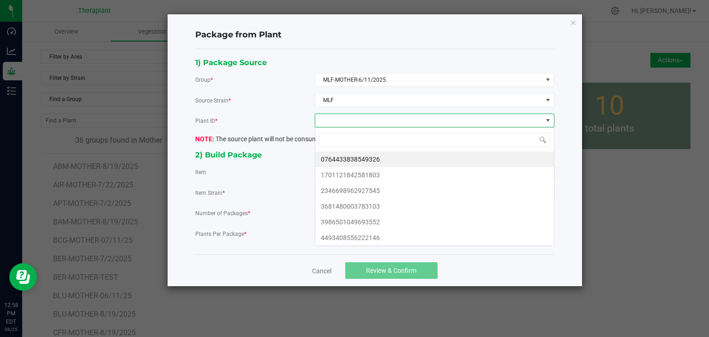
scroll to position [13, 239]
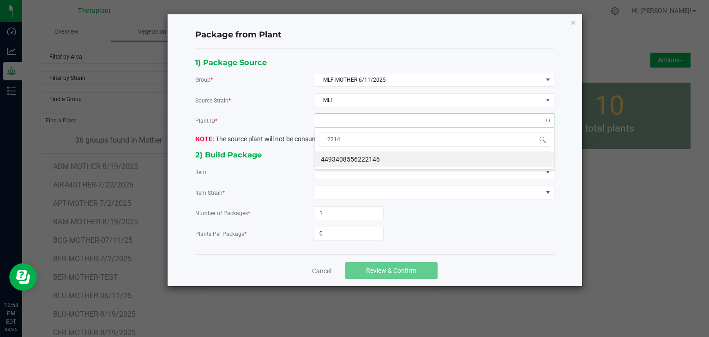
type input "22146"
click at [365, 155] on li "4493408556222146" at bounding box center [434, 159] width 239 height 16
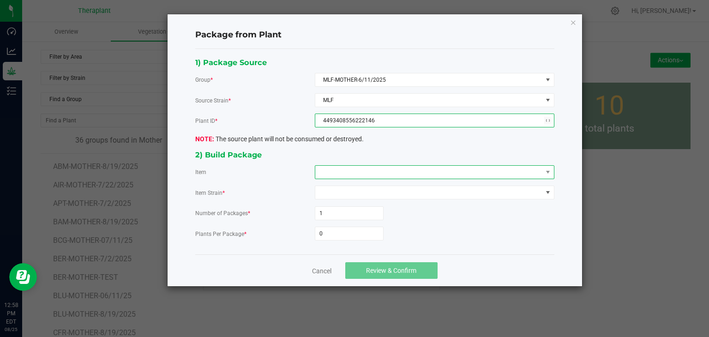
click at [361, 168] on span at bounding box center [428, 172] width 227 height 13
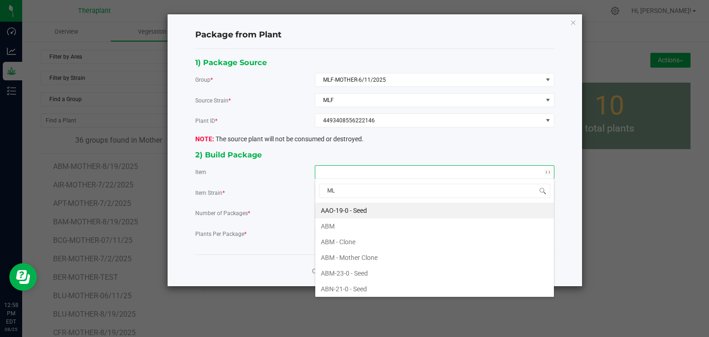
type input "MLF"
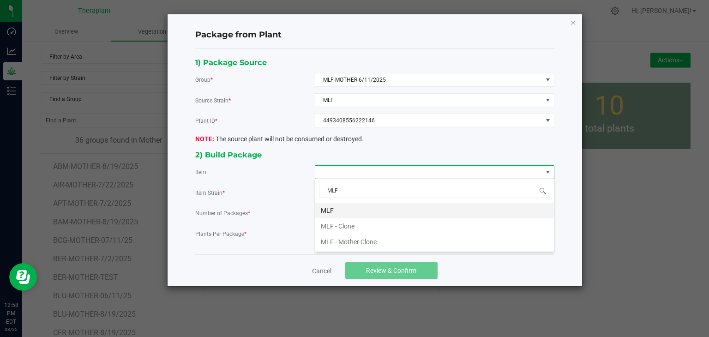
click at [338, 204] on li "MLF" at bounding box center [434, 211] width 239 height 16
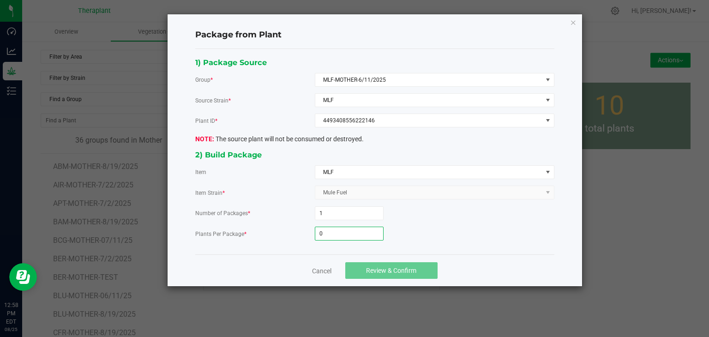
click at [328, 234] on input "0" at bounding box center [349, 233] width 68 height 13
type input "39"
click at [386, 274] on button "Review & Confirm" at bounding box center [391, 270] width 92 height 17
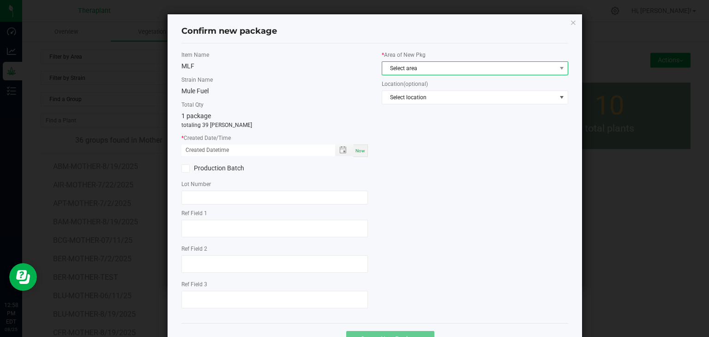
click at [432, 67] on span "Select area" at bounding box center [469, 68] width 174 height 13
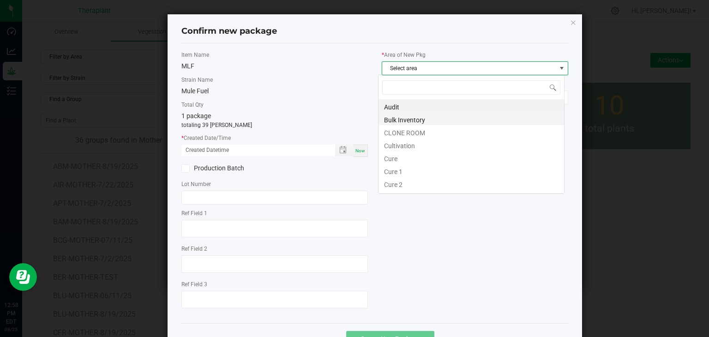
scroll to position [13, 186]
click at [419, 134] on li "CLONE ROOM" at bounding box center [470, 131] width 185 height 13
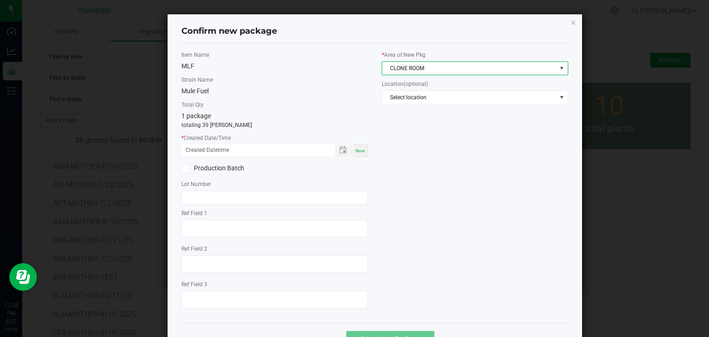
click at [354, 154] on div "Now" at bounding box center [360, 150] width 15 height 12
type input "[DATE] 12:58 PM"
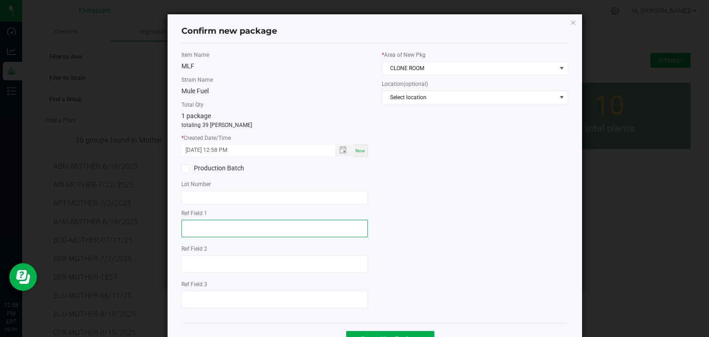
click at [205, 220] on textarea at bounding box center [274, 229] width 186 height 18
type textarea "22146"
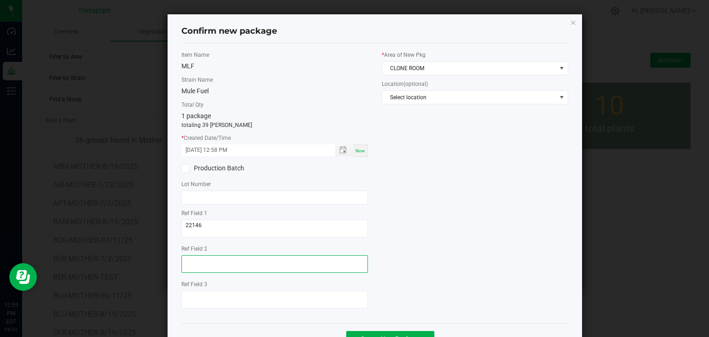
click at [192, 271] on textarea at bounding box center [274, 264] width 186 height 18
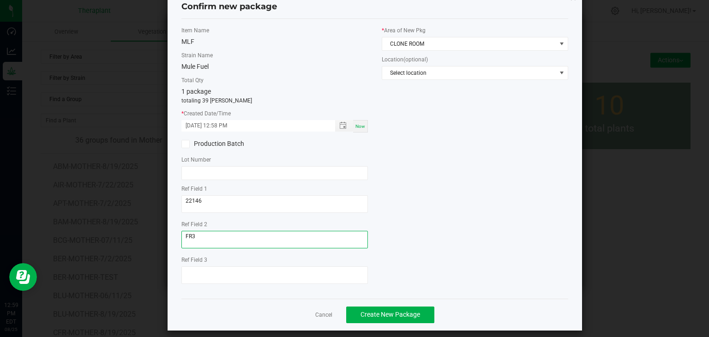
scroll to position [32, 0]
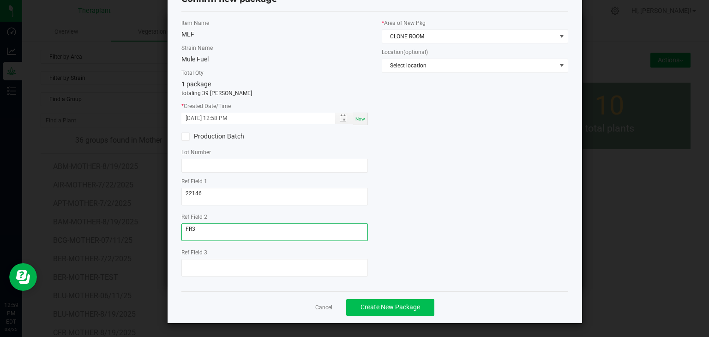
type textarea "FR3"
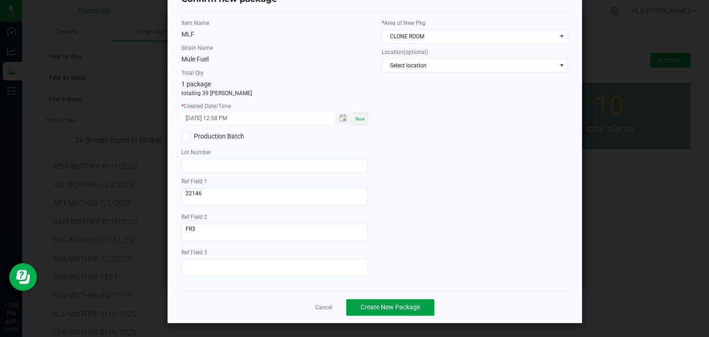
click at [389, 310] on button "Create New Package" at bounding box center [390, 307] width 88 height 17
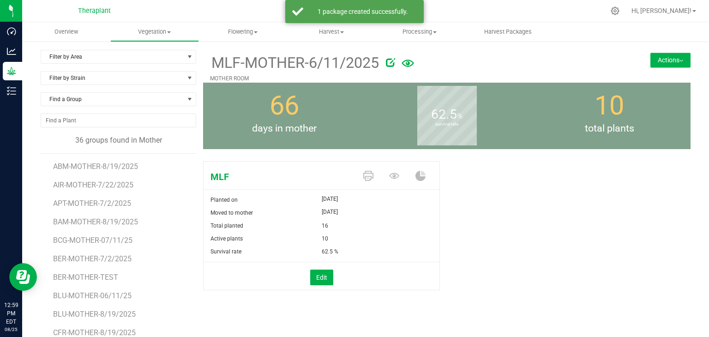
click at [679, 60] on img at bounding box center [681, 61] width 4 height 2
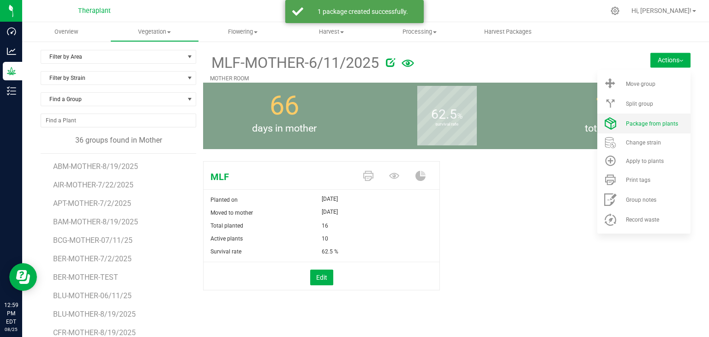
click at [631, 127] on li "Package from plants" at bounding box center [643, 123] width 93 height 20
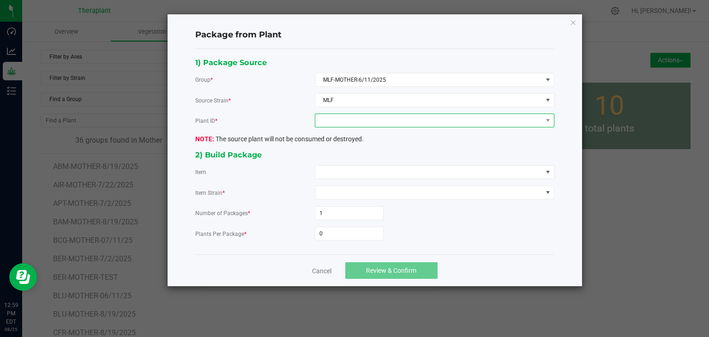
click at [369, 120] on span at bounding box center [428, 120] width 227 height 13
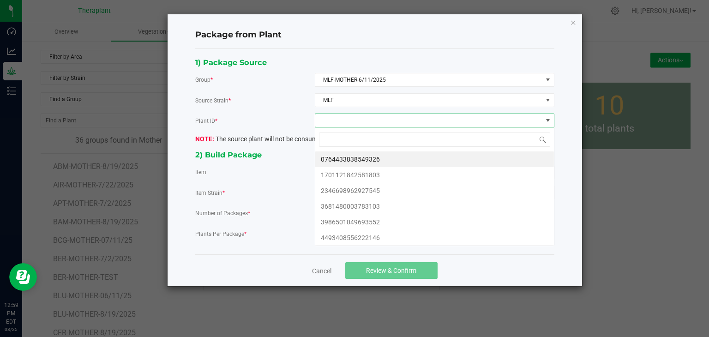
scroll to position [13, 239]
type input "83103"
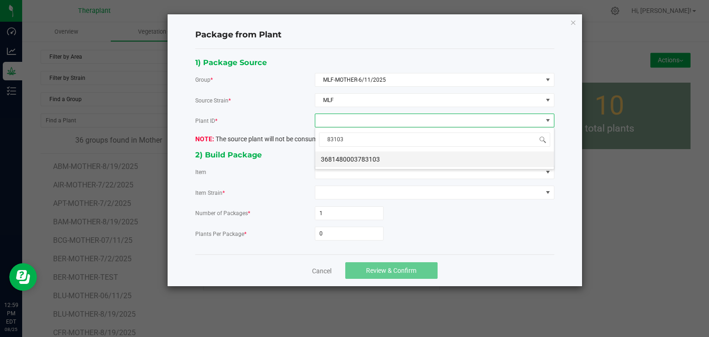
click at [371, 158] on li "3681480003783103" at bounding box center [434, 159] width 239 height 16
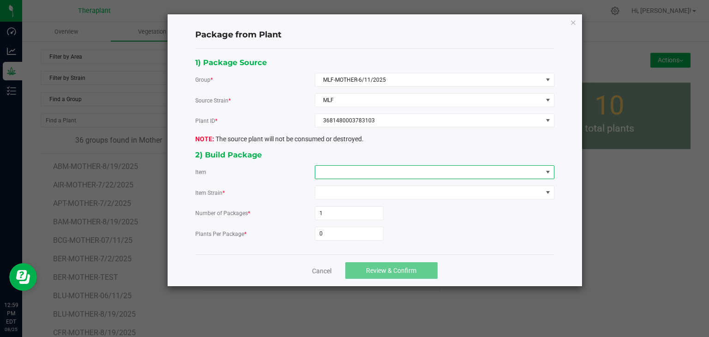
click at [369, 167] on span at bounding box center [428, 172] width 227 height 13
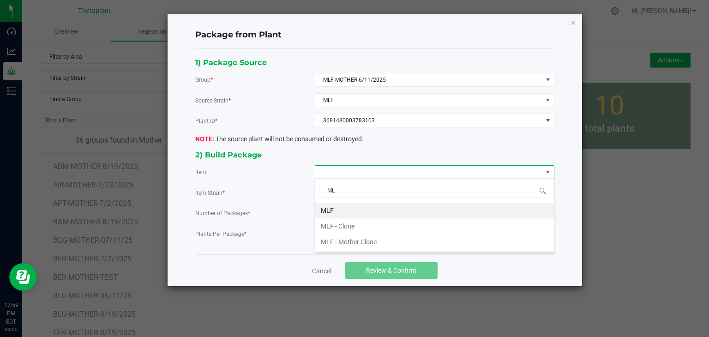
type input "MLF"
click at [328, 213] on li "MLF" at bounding box center [434, 211] width 239 height 16
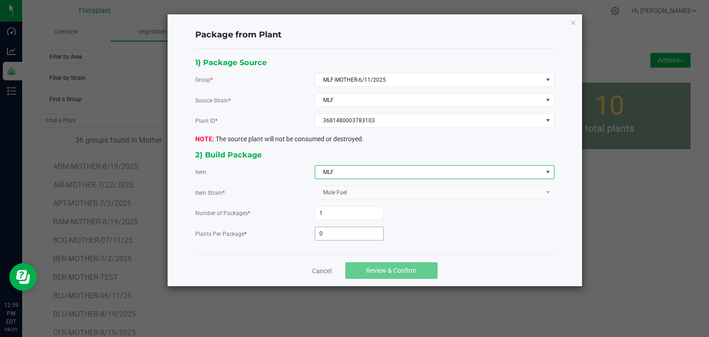
click at [350, 234] on input "0" at bounding box center [349, 233] width 68 height 13
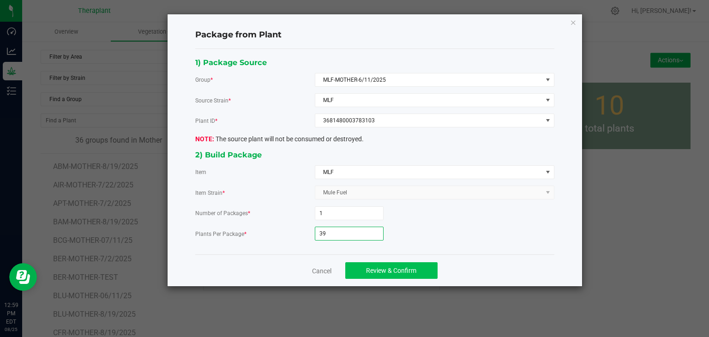
type input "39"
click at [395, 267] on span "Review & Confirm" at bounding box center [391, 270] width 50 height 7
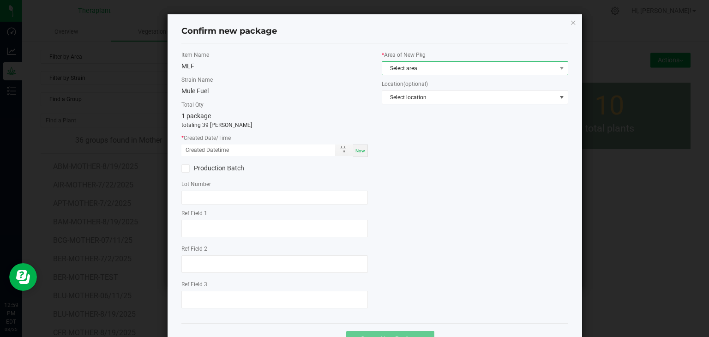
click at [405, 72] on span "Select area" at bounding box center [469, 68] width 174 height 13
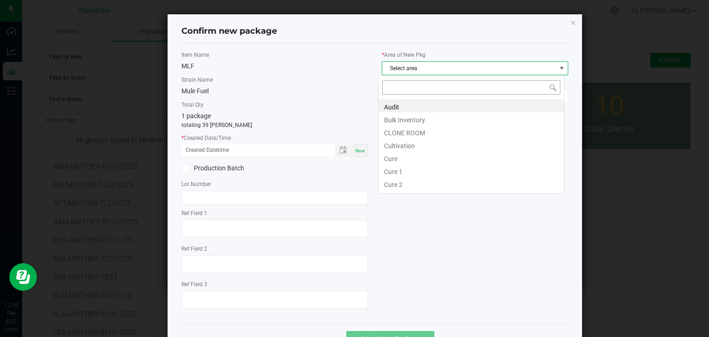
scroll to position [13, 186]
click at [400, 135] on li "CLONE ROOM" at bounding box center [470, 131] width 185 height 13
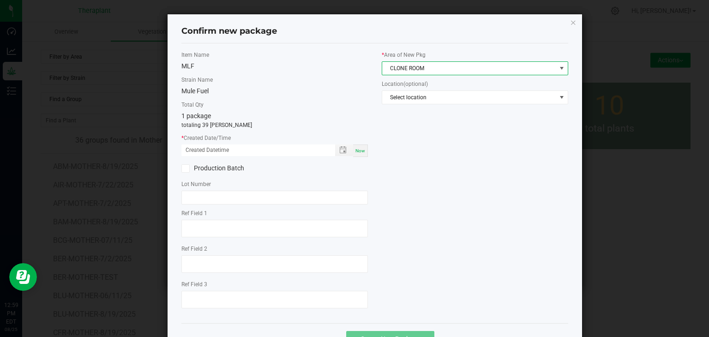
click at [358, 150] on span "Now" at bounding box center [360, 150] width 10 height 5
type input "[DATE] 12:59 PM"
click at [192, 238] on div at bounding box center [274, 230] width 186 height 20
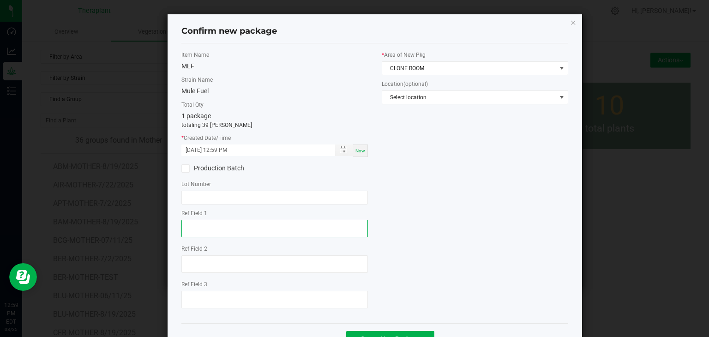
click at [199, 223] on textarea at bounding box center [274, 229] width 186 height 18
type textarea "83103"
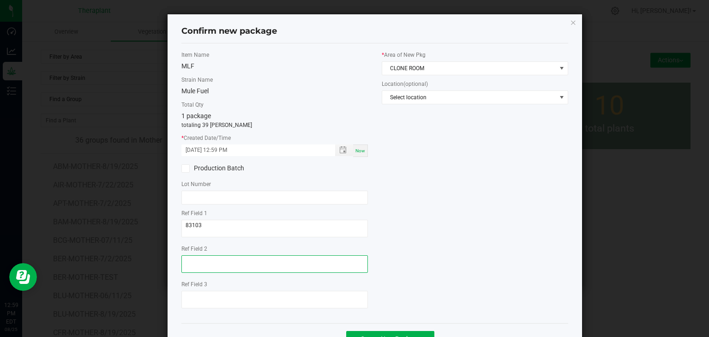
click at [197, 257] on textarea at bounding box center [274, 264] width 186 height 18
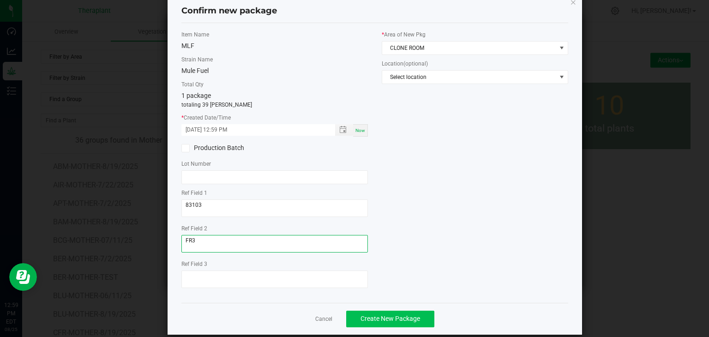
scroll to position [32, 0]
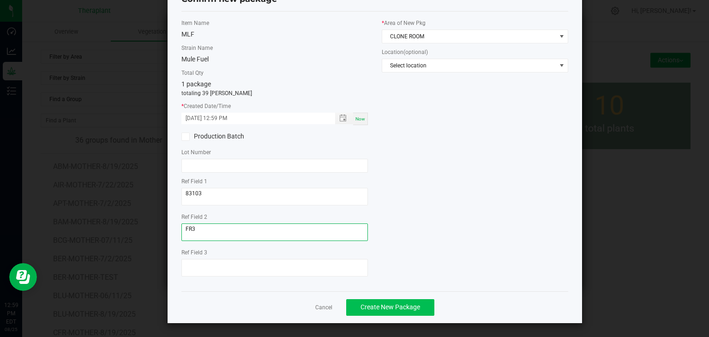
type textarea "FR3"
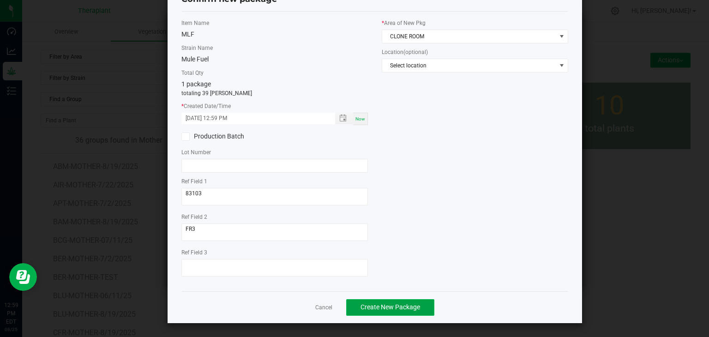
click at [417, 311] on button "Create New Package" at bounding box center [390, 307] width 88 height 17
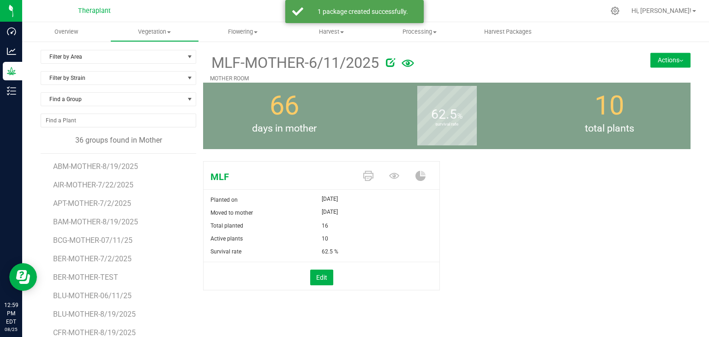
click at [673, 66] on button "Actions" at bounding box center [670, 60] width 40 height 15
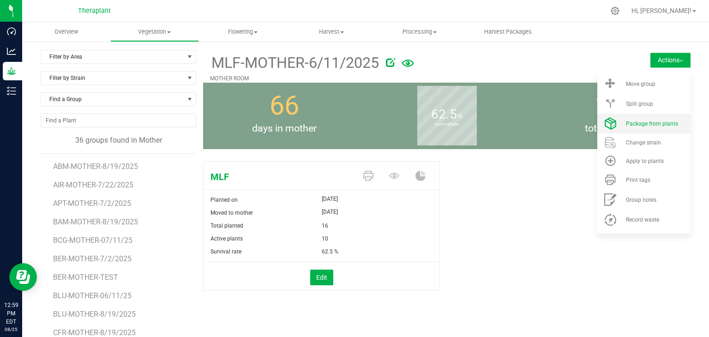
click at [655, 116] on li "Package from plants" at bounding box center [643, 123] width 93 height 20
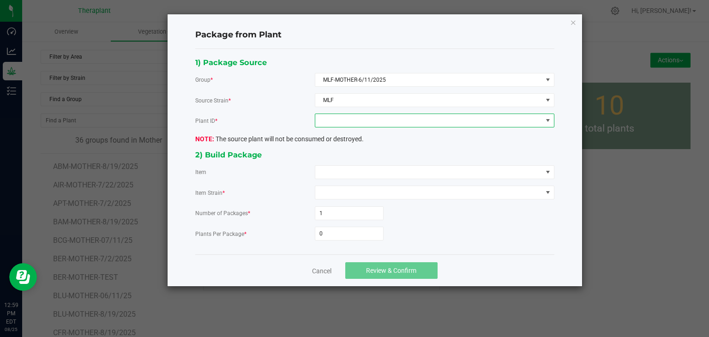
click at [426, 117] on span at bounding box center [428, 120] width 227 height 13
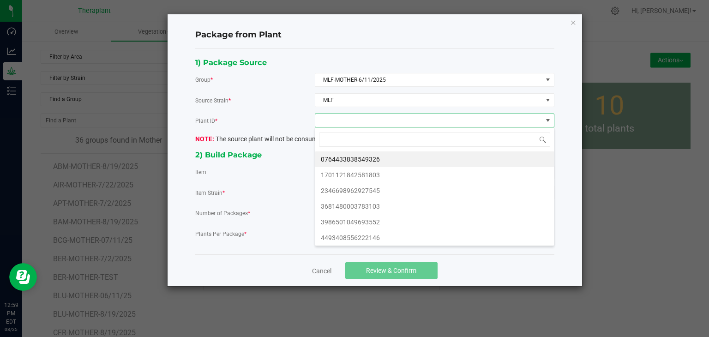
scroll to position [13, 239]
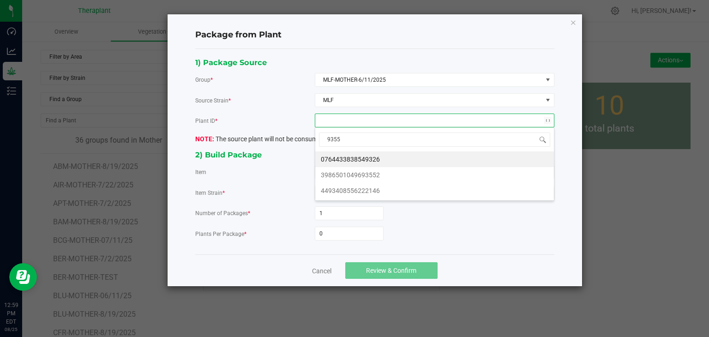
type input "93552"
click at [339, 161] on li "3986501049693552" at bounding box center [434, 159] width 239 height 16
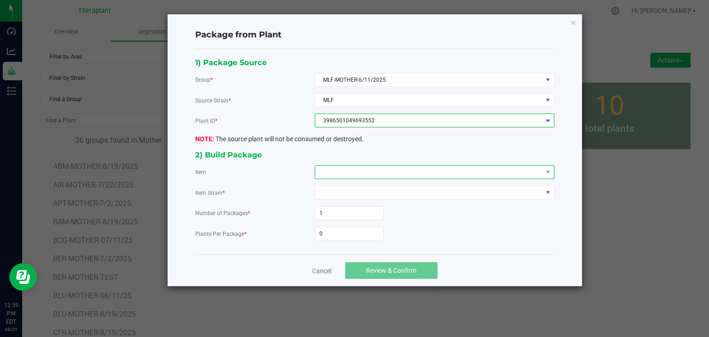
click at [335, 175] on span at bounding box center [428, 172] width 227 height 13
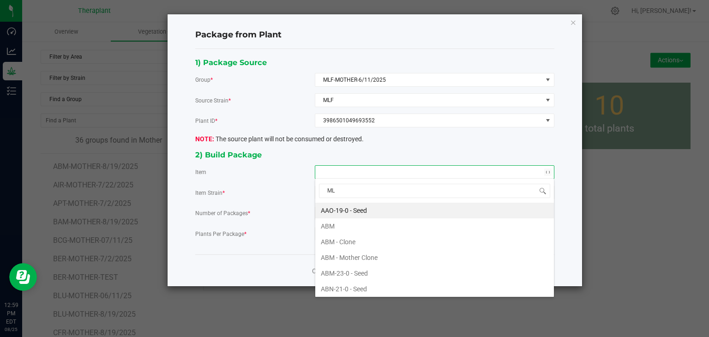
type input "MLF"
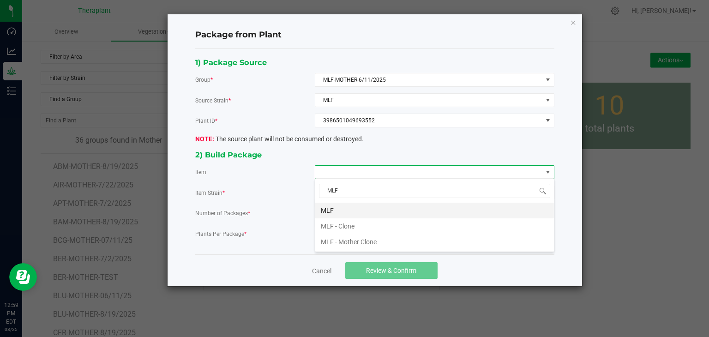
click at [325, 209] on li "MLF" at bounding box center [434, 211] width 239 height 16
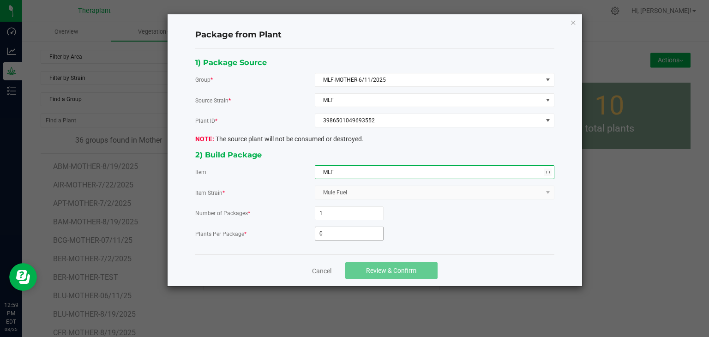
click at [327, 230] on input "0" at bounding box center [349, 233] width 68 height 13
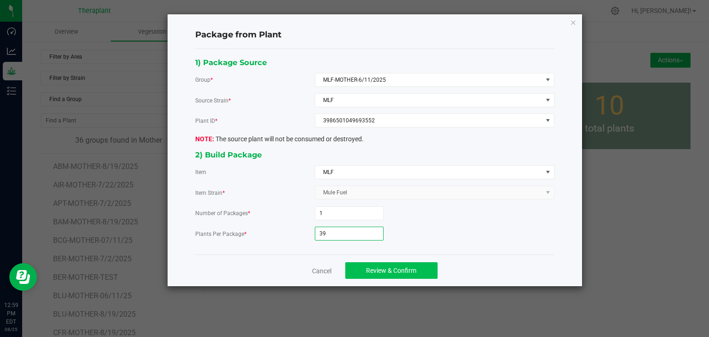
type input "39"
click at [408, 277] on button "Review & Confirm" at bounding box center [391, 270] width 92 height 17
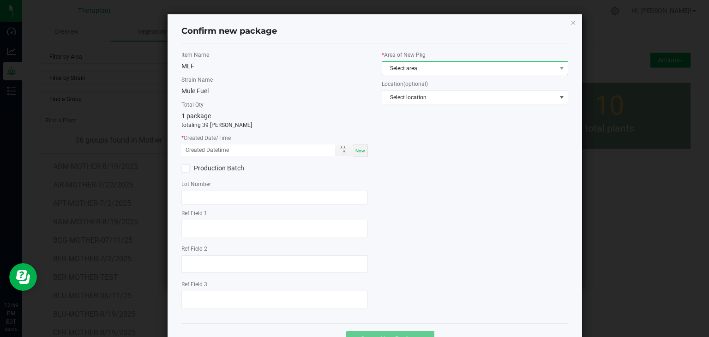
click at [431, 66] on span "Select area" at bounding box center [469, 68] width 174 height 13
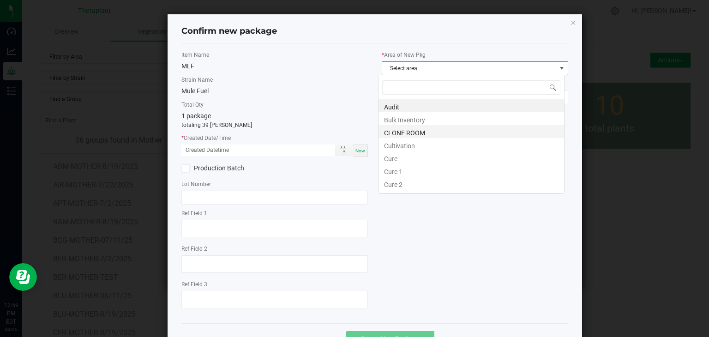
scroll to position [13, 186]
click at [418, 130] on li "CLONE ROOM" at bounding box center [470, 131] width 185 height 13
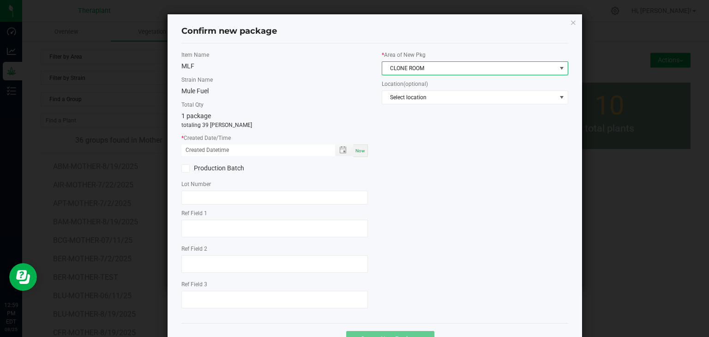
click at [361, 152] on span "Now" at bounding box center [360, 150] width 10 height 5
type input "[DATE] 12:59 PM"
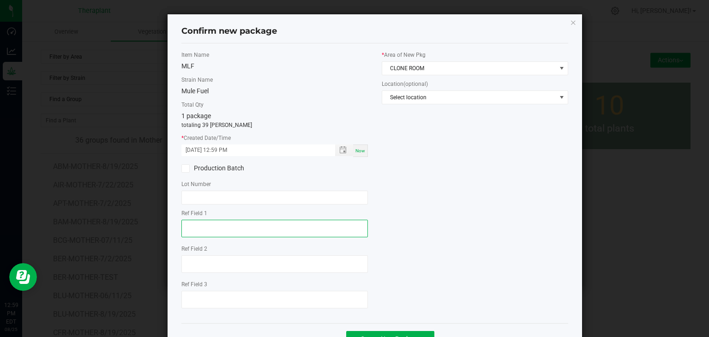
click at [233, 227] on textarea at bounding box center [274, 229] width 186 height 18
type textarea "93552"
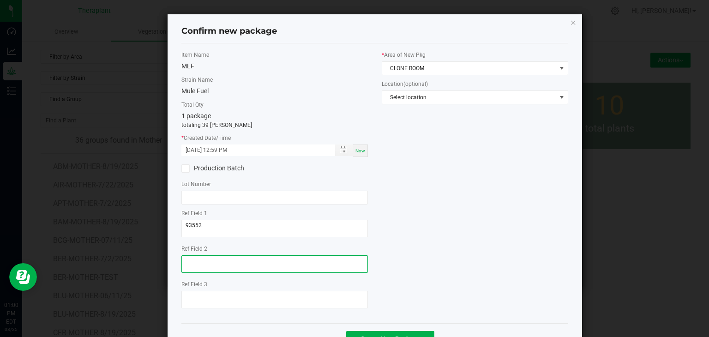
click at [213, 257] on textarea at bounding box center [274, 264] width 186 height 18
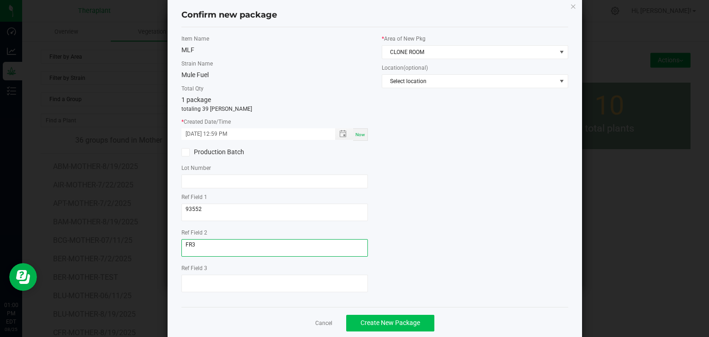
scroll to position [32, 0]
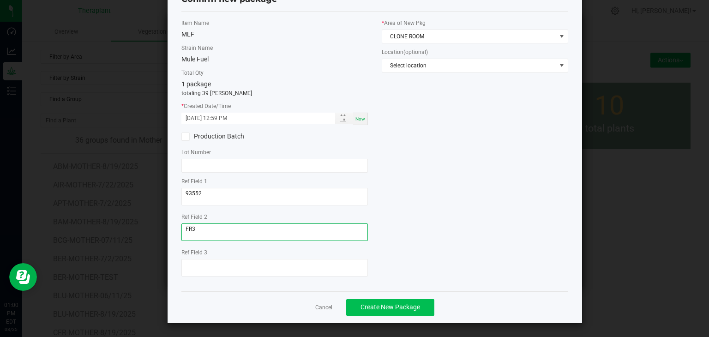
type textarea "FR3"
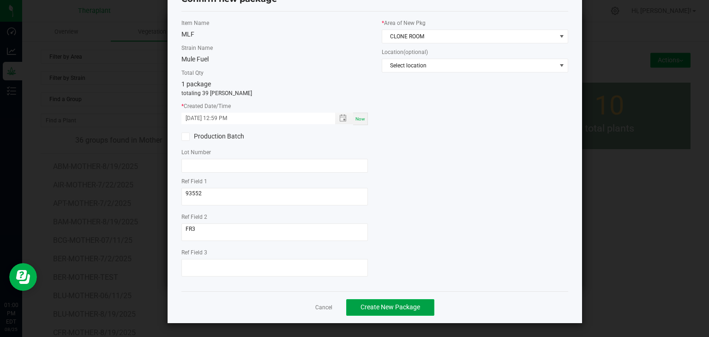
click at [412, 304] on span "Create New Package" at bounding box center [390, 306] width 60 height 7
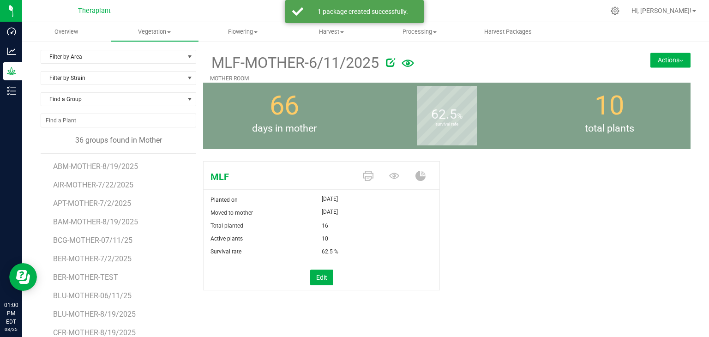
click at [666, 53] on button "Actions" at bounding box center [670, 60] width 40 height 15
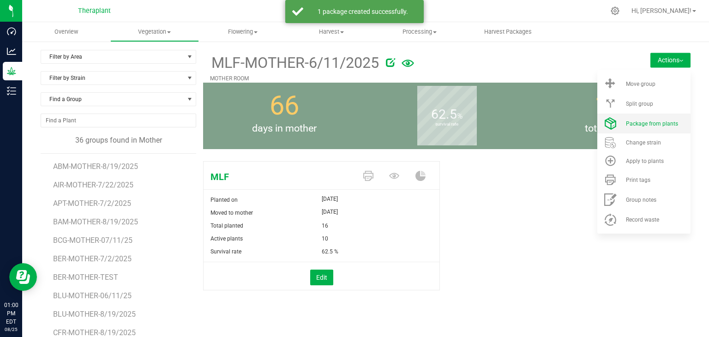
click at [650, 121] on span "Package from plants" at bounding box center [652, 123] width 52 height 6
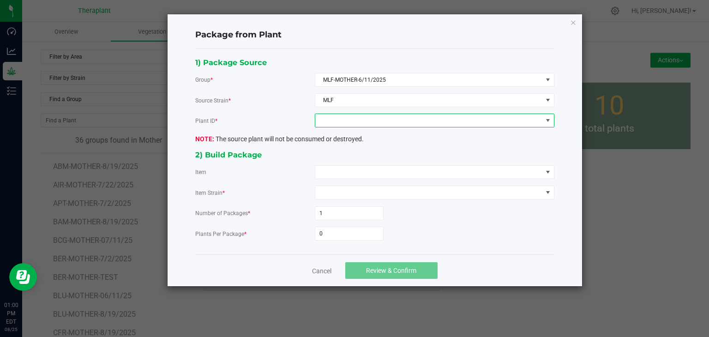
click at [412, 115] on span at bounding box center [428, 120] width 227 height 13
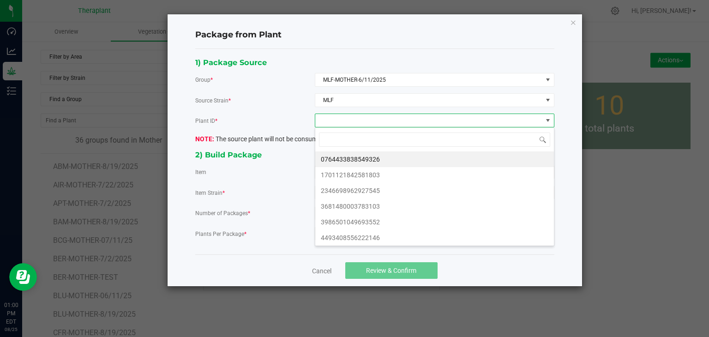
scroll to position [13, 239]
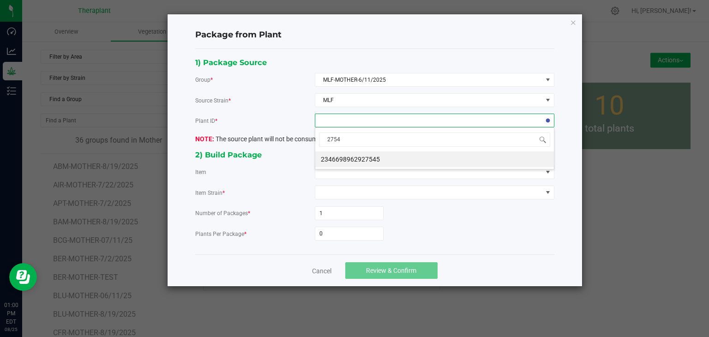
type input "27545"
click at [379, 156] on li "2346698962927545" at bounding box center [434, 159] width 239 height 16
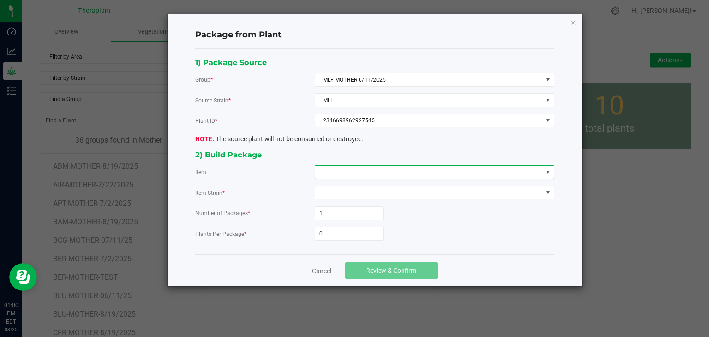
click at [371, 167] on span at bounding box center [428, 172] width 227 height 13
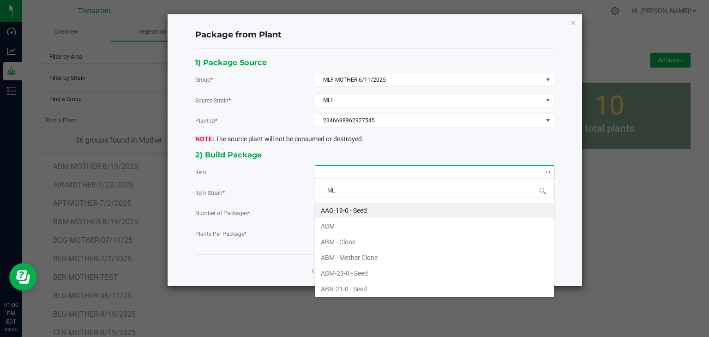
type input "MLF"
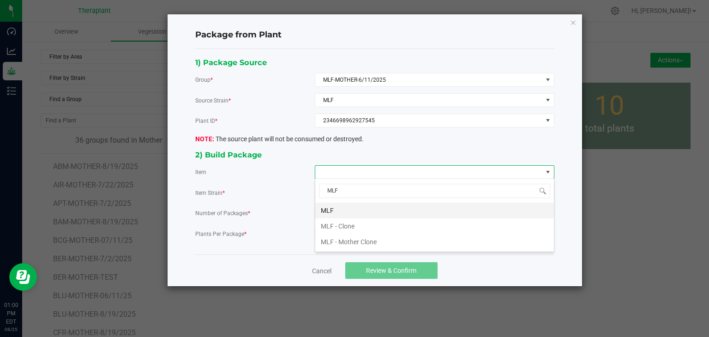
click at [340, 209] on li "MLF" at bounding box center [434, 211] width 239 height 16
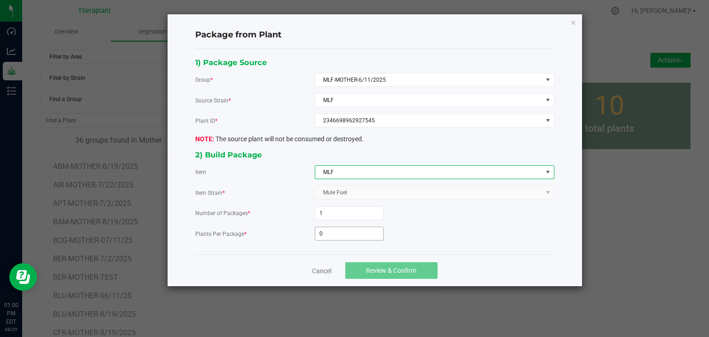
click at [333, 239] on span "0" at bounding box center [349, 234] width 69 height 14
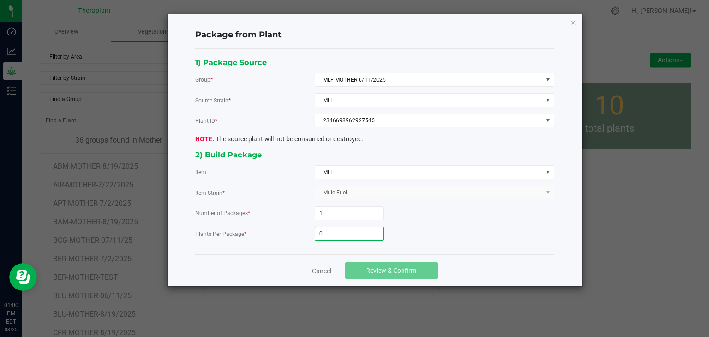
click at [332, 233] on input "0" at bounding box center [349, 233] width 68 height 13
type input "26"
click at [376, 267] on span "Review & Confirm" at bounding box center [391, 270] width 50 height 7
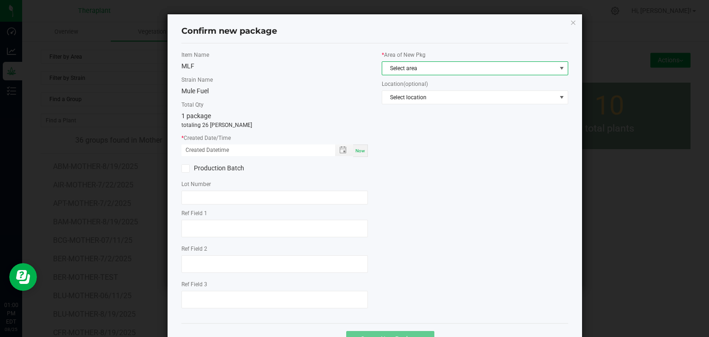
click at [425, 66] on span "Select area" at bounding box center [469, 68] width 174 height 13
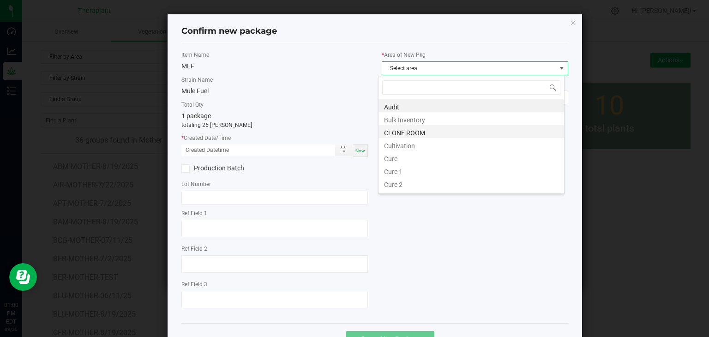
scroll to position [13, 186]
click at [406, 133] on li "CLONE ROOM" at bounding box center [470, 131] width 185 height 13
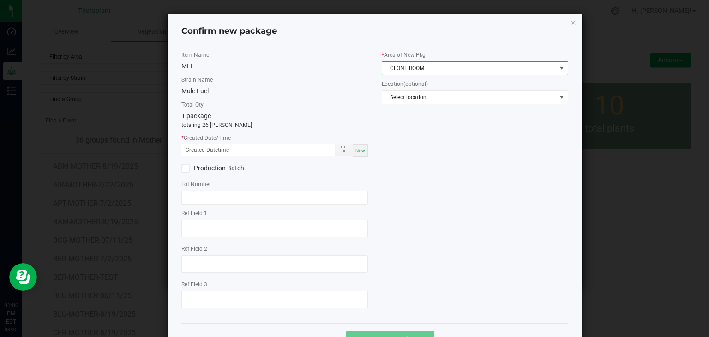
click at [356, 152] on span "Now" at bounding box center [360, 150] width 10 height 5
type input "[DATE] 01:00 PM"
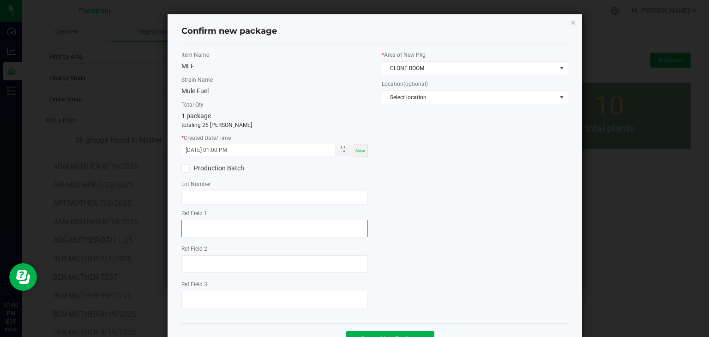
click at [189, 236] on textarea at bounding box center [274, 229] width 186 height 18
type textarea "27545"
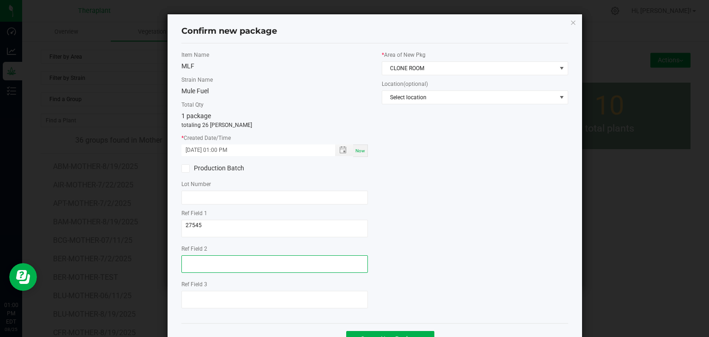
click at [197, 265] on textarea at bounding box center [274, 264] width 186 height 18
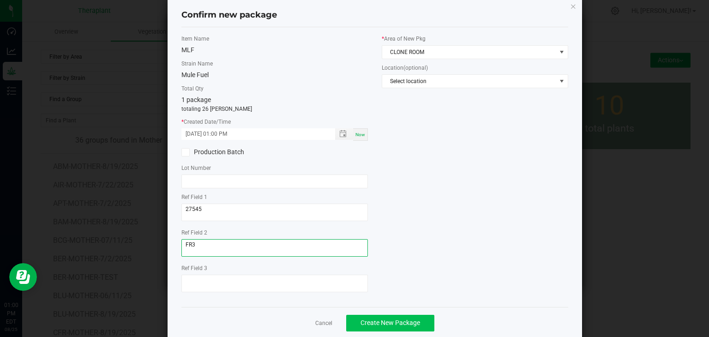
scroll to position [32, 0]
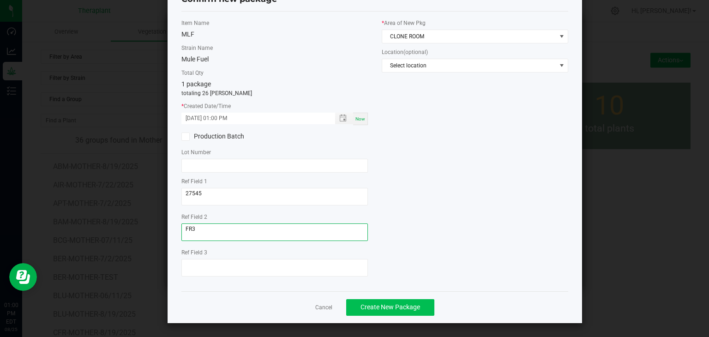
type textarea "FR3"
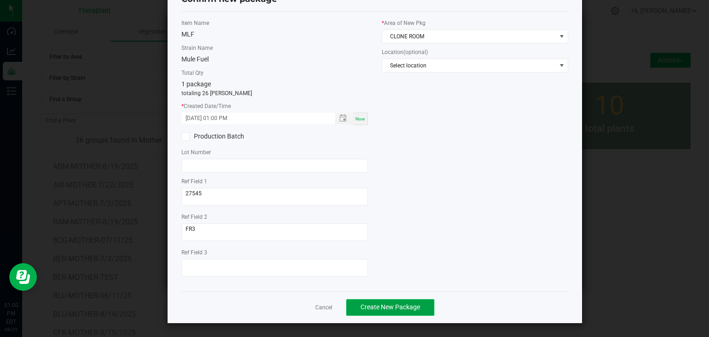
click at [403, 299] on button "Create New Package" at bounding box center [390, 307] width 88 height 17
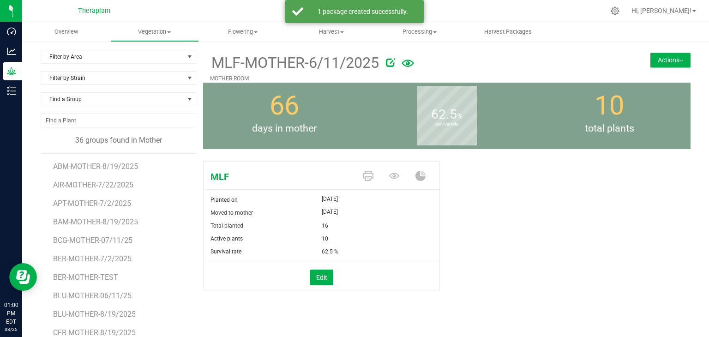
click at [665, 59] on button "Actions" at bounding box center [670, 60] width 40 height 15
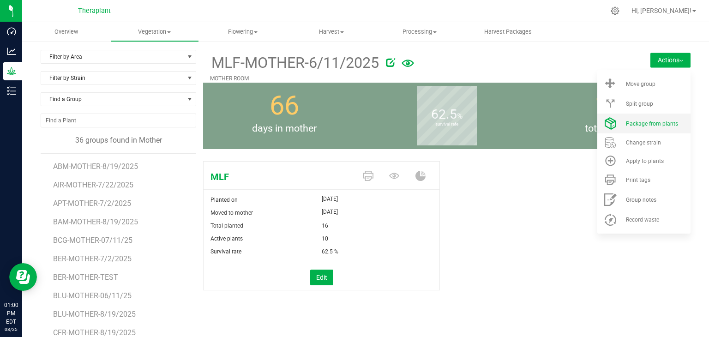
click at [625, 128] on li "Package from plants" at bounding box center [643, 123] width 93 height 20
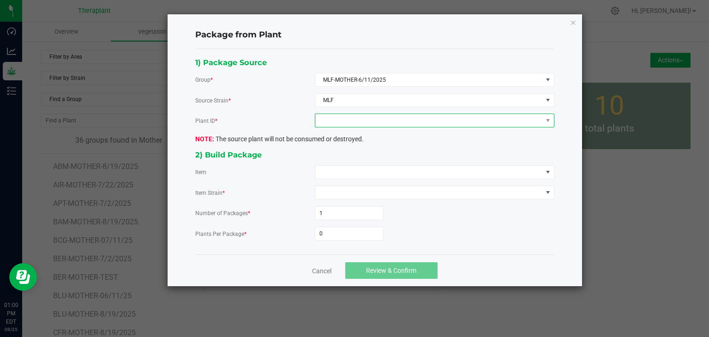
click at [393, 122] on span at bounding box center [428, 120] width 227 height 13
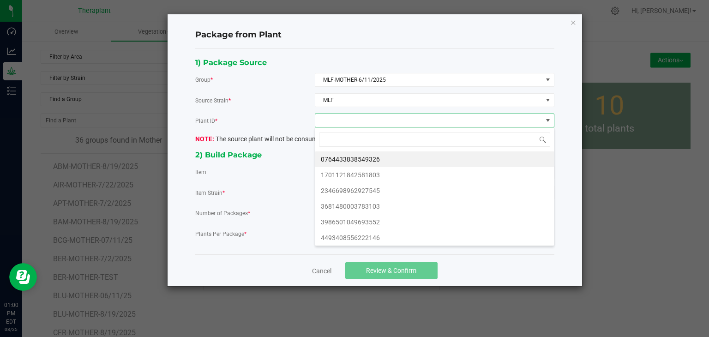
scroll to position [13, 239]
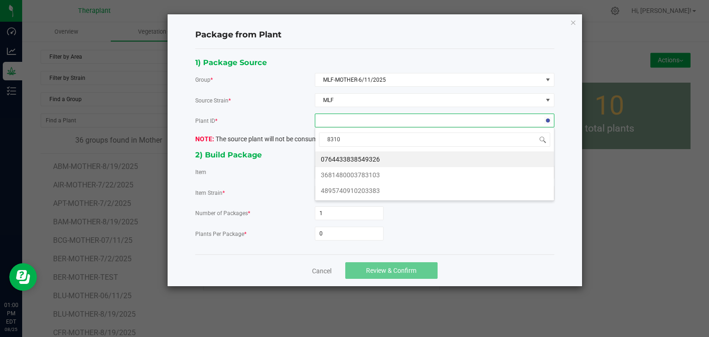
type input "83103"
click at [379, 161] on li "3681480003783103" at bounding box center [434, 159] width 239 height 16
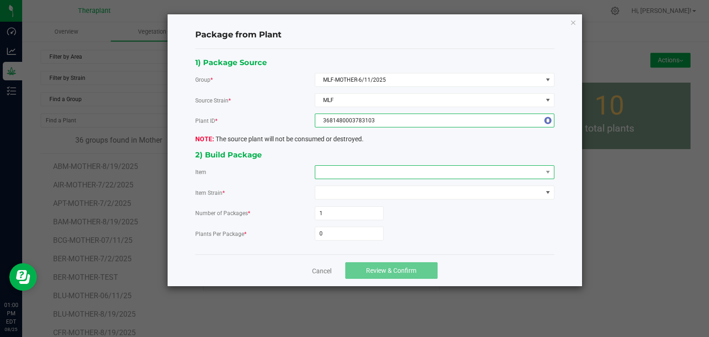
click at [370, 176] on span at bounding box center [428, 172] width 227 height 13
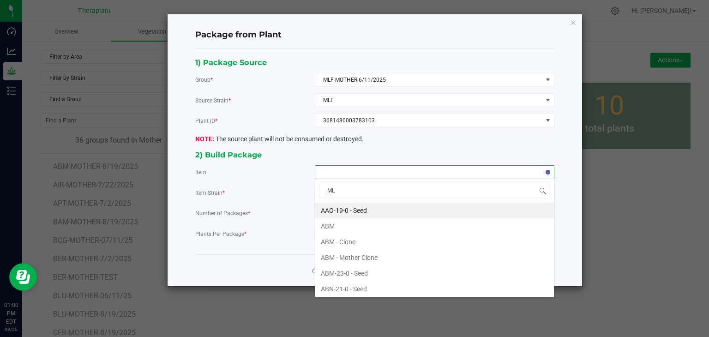
type input "MLF"
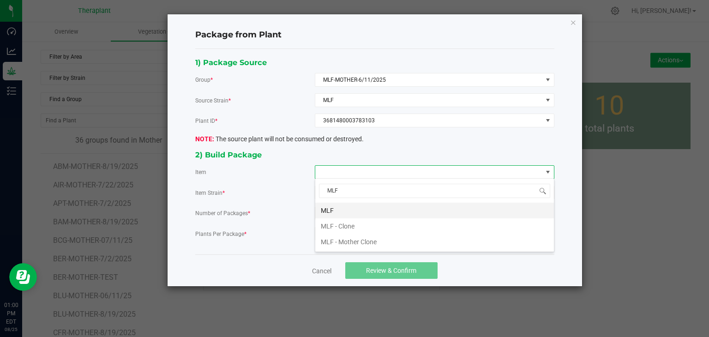
click at [325, 212] on li "MLF" at bounding box center [434, 211] width 239 height 16
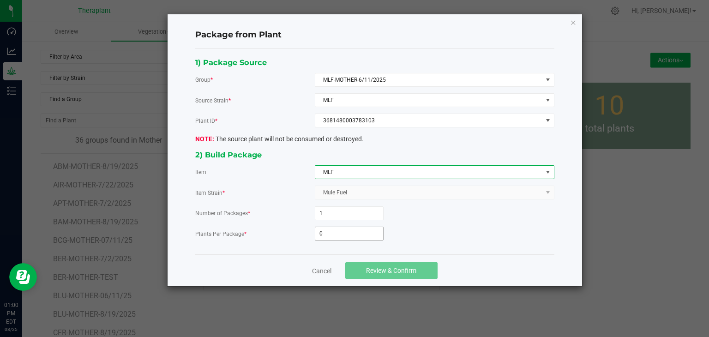
click at [328, 231] on input "0" at bounding box center [349, 233] width 68 height 13
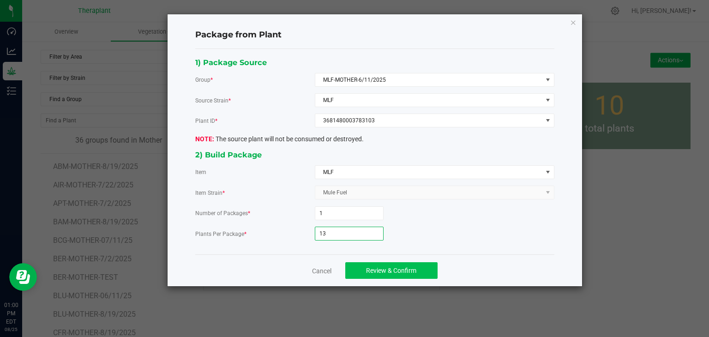
type input "13"
click at [391, 267] on span "Review & Confirm" at bounding box center [391, 270] width 50 height 7
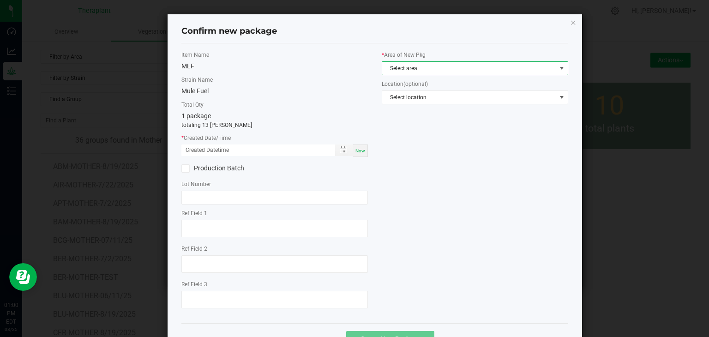
click at [417, 74] on span "Select area" at bounding box center [469, 68] width 174 height 13
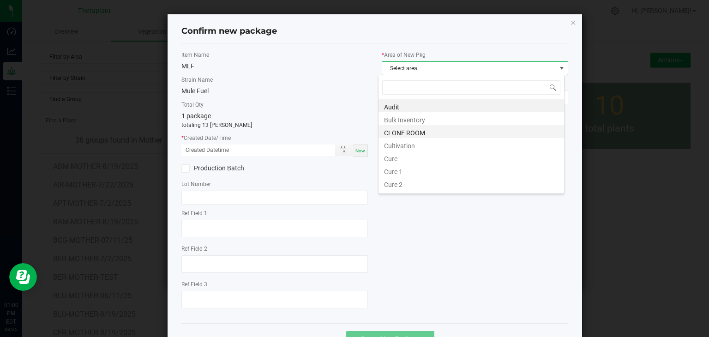
scroll to position [13, 186]
click at [398, 135] on li "CLONE ROOM" at bounding box center [470, 131] width 185 height 13
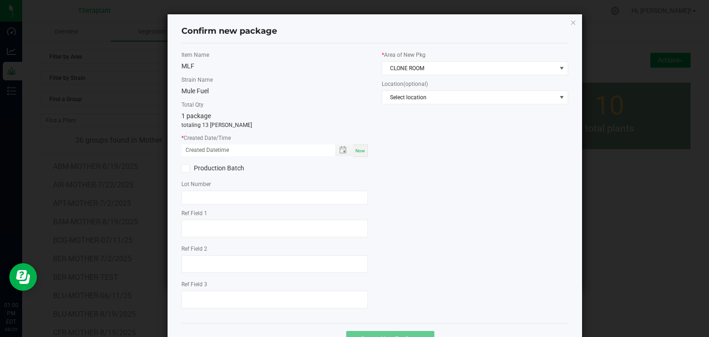
click at [353, 150] on div "Now" at bounding box center [360, 150] width 15 height 12
type input "[DATE] 01:00 PM"
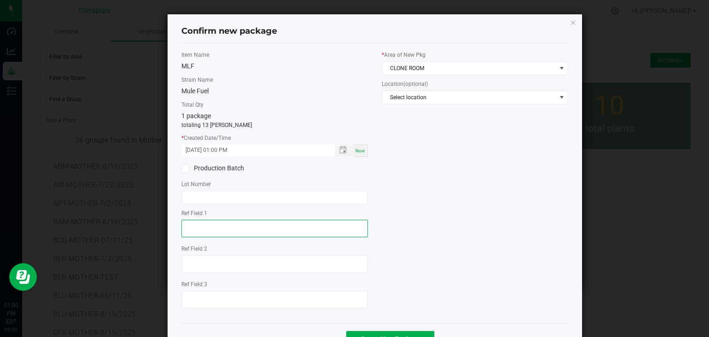
click at [227, 227] on textarea at bounding box center [274, 229] width 186 height 18
type textarea "83103"
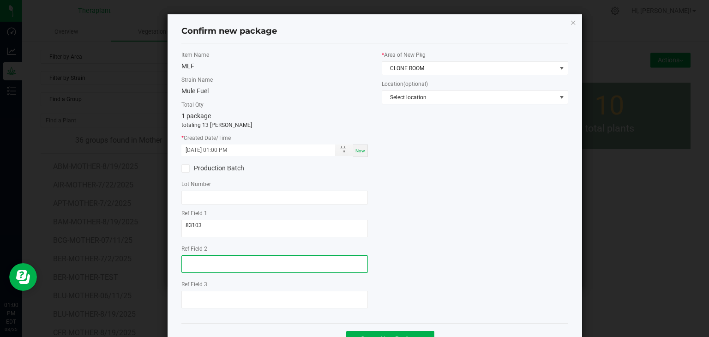
click at [220, 268] on textarea at bounding box center [274, 264] width 186 height 18
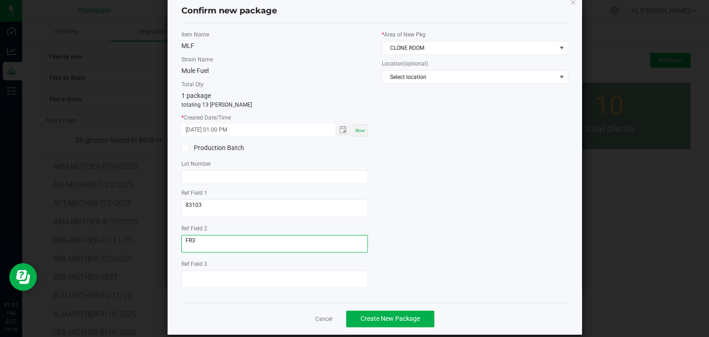
scroll to position [32, 0]
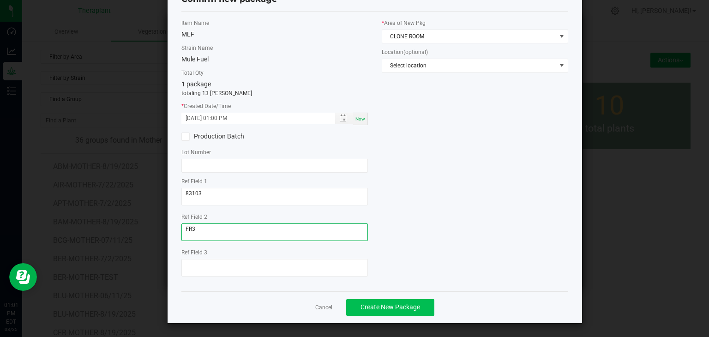
type textarea "FR3"
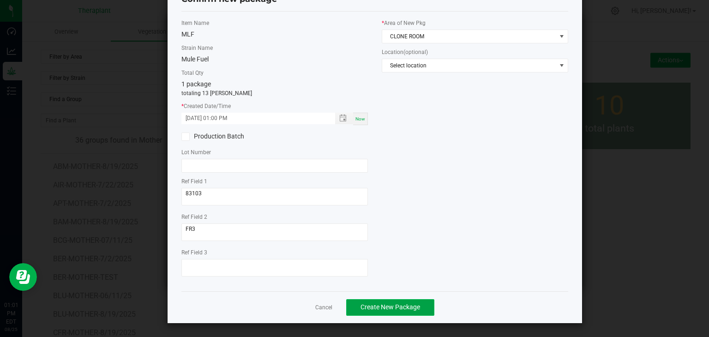
click at [373, 312] on button "Create New Package" at bounding box center [390, 307] width 88 height 17
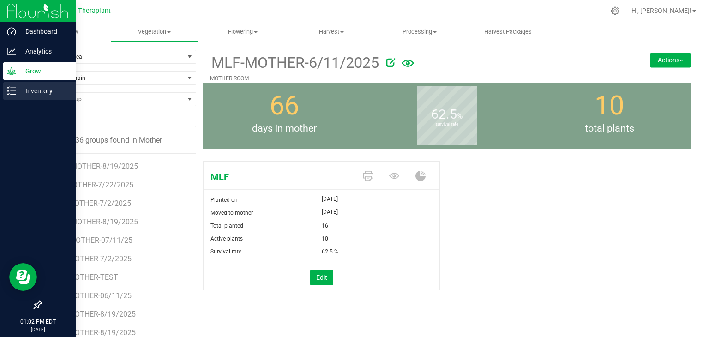
click at [13, 91] on line at bounding box center [13, 91] width 5 height 0
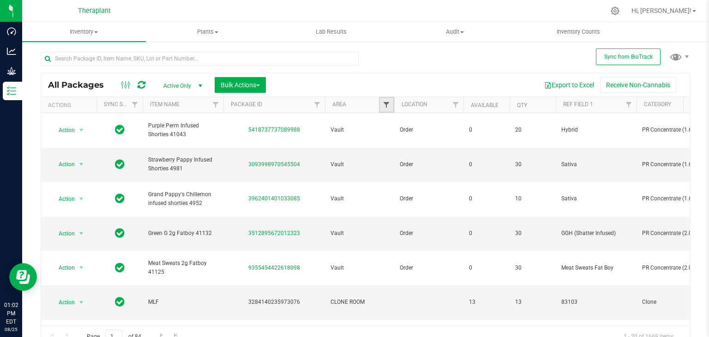
click at [382, 101] on span "Filter" at bounding box center [385, 104] width 7 height 7
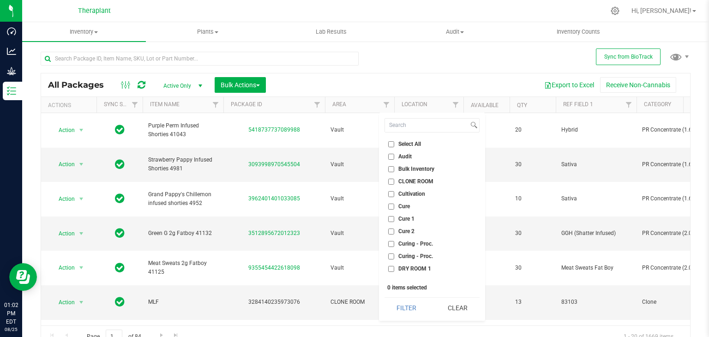
click at [400, 179] on span "CLONE ROOM" at bounding box center [415, 182] width 35 height 6
click at [394, 179] on input "CLONE ROOM" at bounding box center [391, 182] width 6 height 6
checkbox input "true"
click at [413, 310] on button "Filter" at bounding box center [406, 308] width 44 height 20
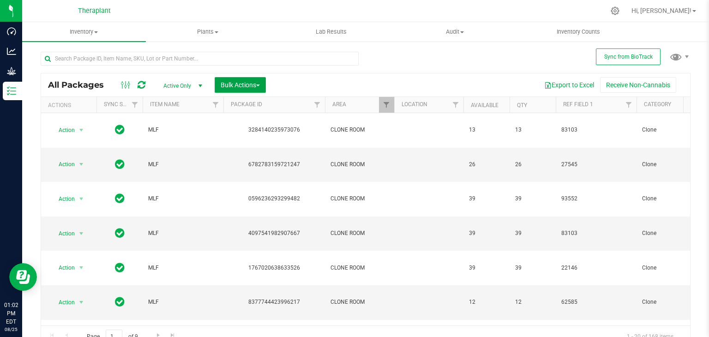
click at [260, 84] on span "button" at bounding box center [258, 85] width 4 height 2
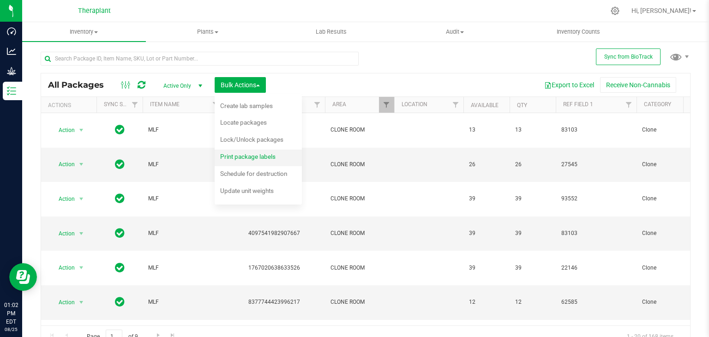
click at [269, 162] on div "Print package labels" at bounding box center [254, 157] width 68 height 15
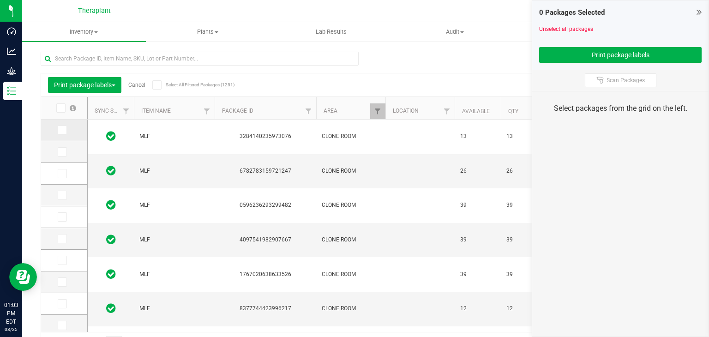
drag, startPoint x: 65, startPoint y: 129, endPoint x: 65, endPoint y: 135, distance: 6.0
click at [66, 129] on span at bounding box center [62, 129] width 9 height 9
click at [0, 0] on input "checkbox" at bounding box center [0, 0] width 0 height 0
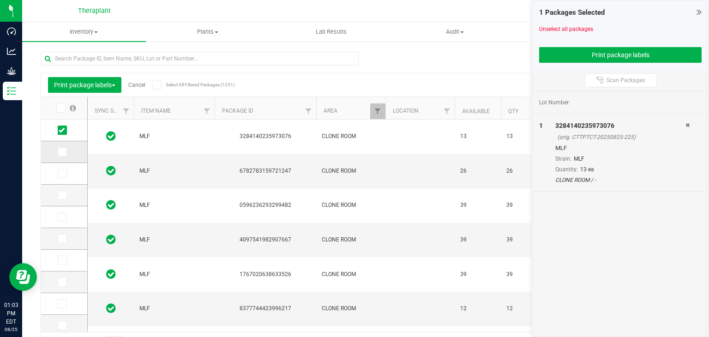
click at [61, 152] on icon at bounding box center [62, 152] width 6 height 0
click at [0, 0] on input "checkbox" at bounding box center [0, 0] width 0 height 0
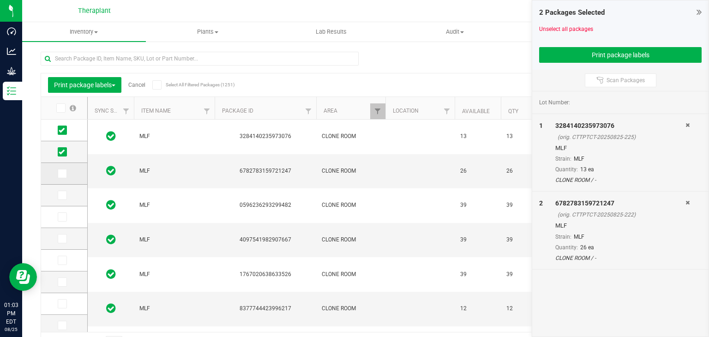
click at [61, 173] on icon at bounding box center [62, 173] width 6 height 0
click at [0, 0] on input "checkbox" at bounding box center [0, 0] width 0 height 0
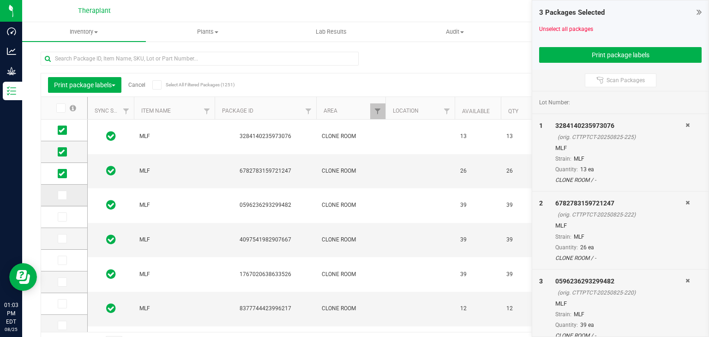
click at [65, 194] on span at bounding box center [62, 195] width 9 height 9
click at [0, 0] on input "checkbox" at bounding box center [0, 0] width 0 height 0
click at [61, 217] on icon at bounding box center [62, 217] width 6 height 0
click at [0, 0] on input "checkbox" at bounding box center [0, 0] width 0 height 0
click at [64, 239] on icon at bounding box center [62, 239] width 6 height 0
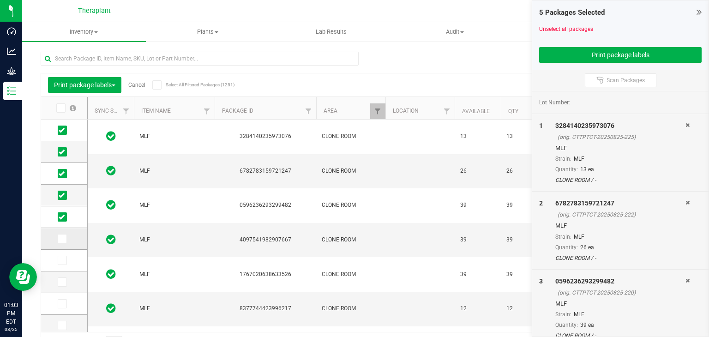
click at [0, 0] on input "checkbox" at bounding box center [0, 0] width 0 height 0
click at [63, 256] on span at bounding box center [62, 260] width 9 height 9
click at [0, 0] on input "checkbox" at bounding box center [0, 0] width 0 height 0
click at [62, 282] on icon at bounding box center [62, 282] width 6 height 0
click at [0, 0] on input "checkbox" at bounding box center [0, 0] width 0 height 0
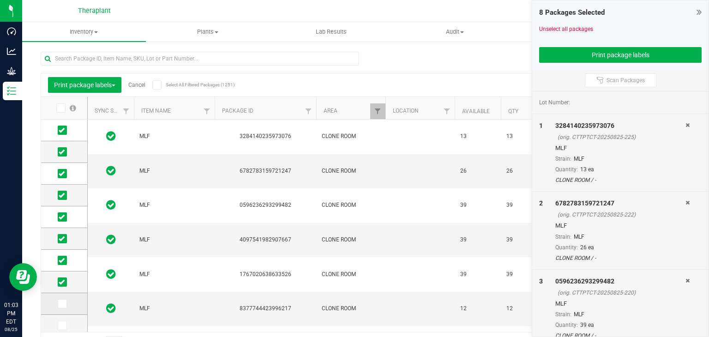
click at [59, 308] on td at bounding box center [64, 304] width 46 height 22
click at [63, 304] on icon at bounding box center [62, 304] width 6 height 0
click at [0, 0] on input "checkbox" at bounding box center [0, 0] width 0 height 0
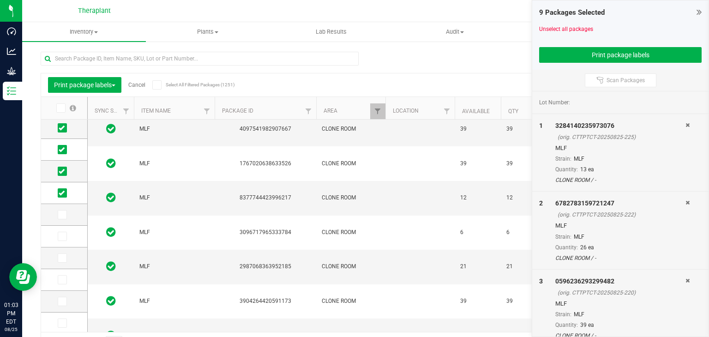
scroll to position [166, 0]
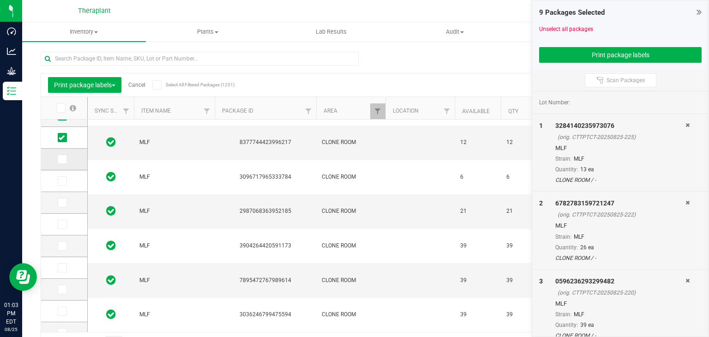
click at [64, 159] on icon at bounding box center [62, 159] width 6 height 0
click at [0, 0] on input "checkbox" at bounding box center [0, 0] width 0 height 0
click at [61, 181] on icon at bounding box center [62, 181] width 6 height 0
click at [0, 0] on input "checkbox" at bounding box center [0, 0] width 0 height 0
click at [63, 203] on icon at bounding box center [62, 203] width 6 height 0
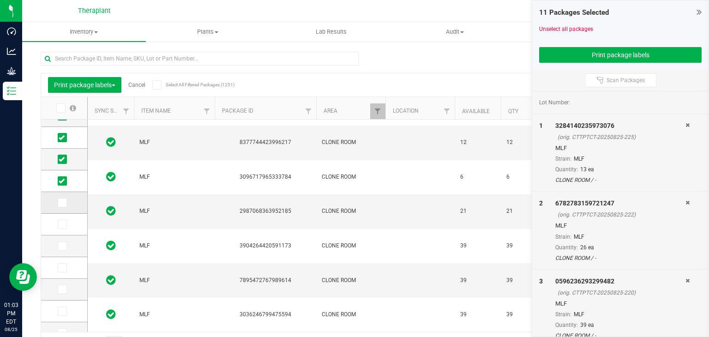
click at [0, 0] on input "checkbox" at bounding box center [0, 0] width 0 height 0
click at [59, 224] on icon at bounding box center [62, 224] width 6 height 0
click at [0, 0] on input "checkbox" at bounding box center [0, 0] width 0 height 0
click at [607, 57] on button "Print package labels" at bounding box center [620, 55] width 162 height 16
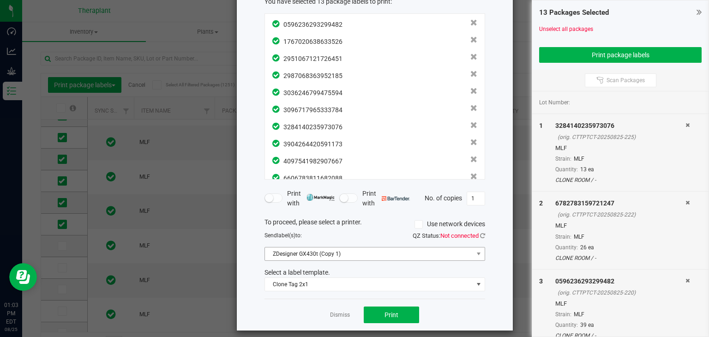
scroll to position [66, 0]
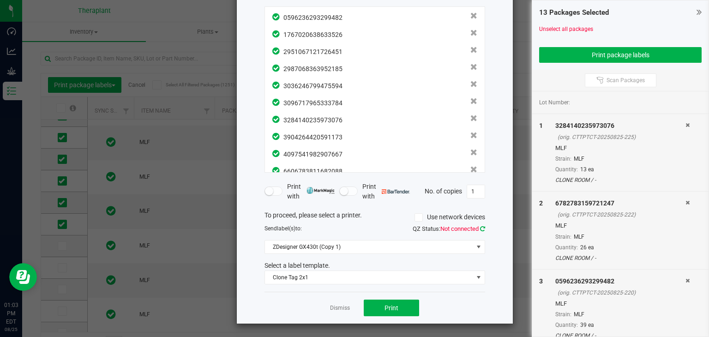
click at [480, 226] on icon at bounding box center [482, 229] width 5 height 6
click at [375, 309] on button "Print" at bounding box center [391, 307] width 55 height 17
click at [339, 311] on app-cancel-button "Dismiss" at bounding box center [340, 308] width 20 height 10
click at [338, 307] on link "Dismiss" at bounding box center [340, 308] width 20 height 8
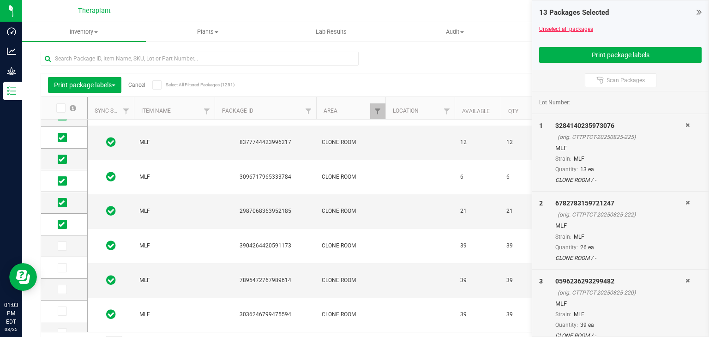
click at [572, 28] on link "Unselect all packages" at bounding box center [566, 29] width 54 height 6
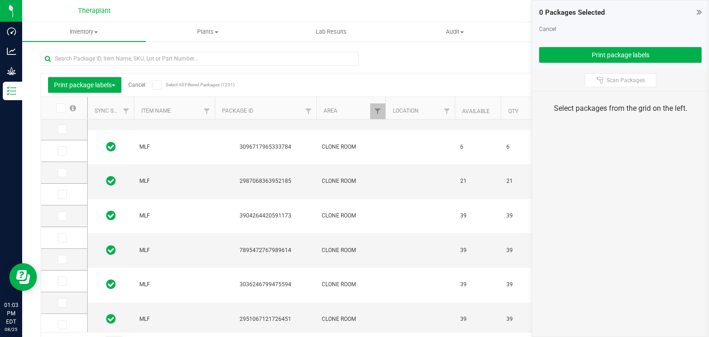
scroll to position [212, 0]
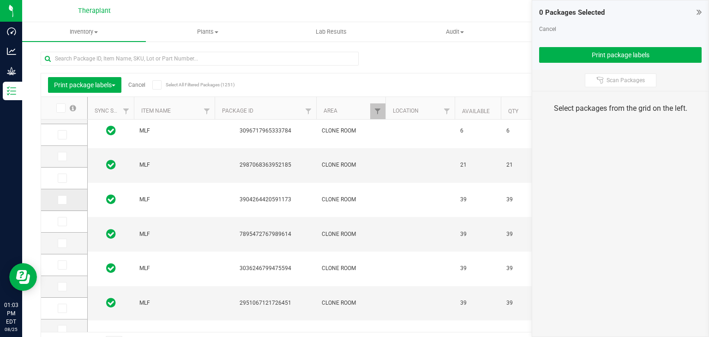
click at [60, 200] on icon at bounding box center [62, 200] width 6 height 0
click at [0, 0] on input "checkbox" at bounding box center [0, 0] width 0 height 0
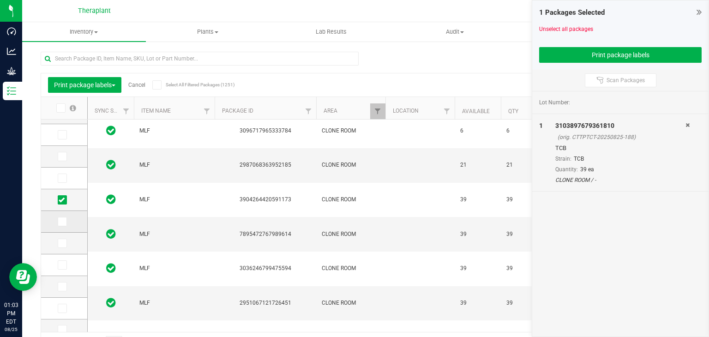
click at [63, 221] on icon at bounding box center [62, 221] width 6 height 0
click at [0, 0] on input "checkbox" at bounding box center [0, 0] width 0 height 0
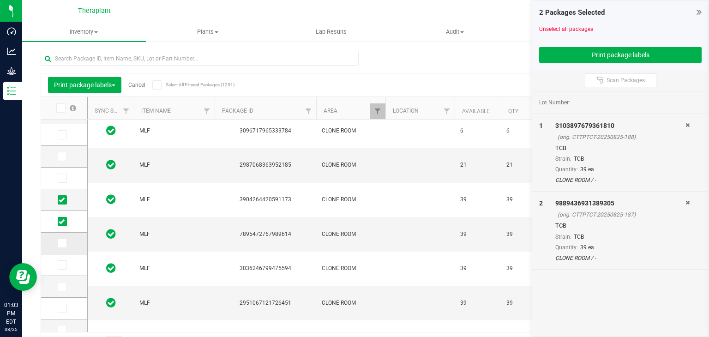
click at [60, 243] on icon at bounding box center [62, 243] width 6 height 0
click at [0, 0] on input "checkbox" at bounding box center [0, 0] width 0 height 0
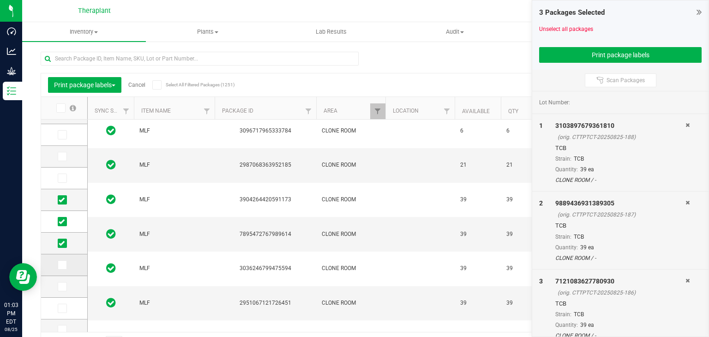
click at [63, 265] on icon at bounding box center [62, 265] width 6 height 0
click at [0, 0] on input "checkbox" at bounding box center [0, 0] width 0 height 0
click at [59, 286] on icon at bounding box center [62, 286] width 6 height 0
click at [0, 0] on input "checkbox" at bounding box center [0, 0] width 0 height 0
click at [65, 309] on span at bounding box center [62, 308] width 9 height 9
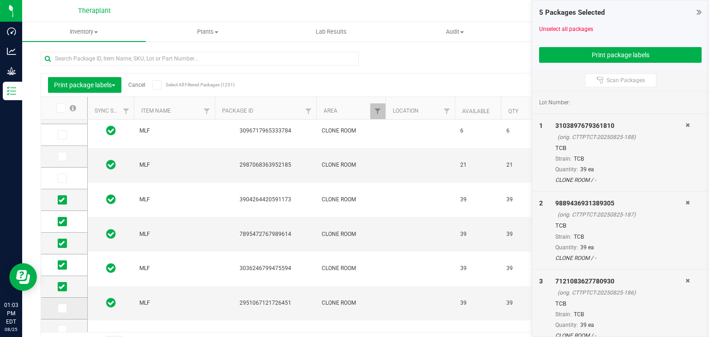
click at [0, 0] on input "checkbox" at bounding box center [0, 0] width 0 height 0
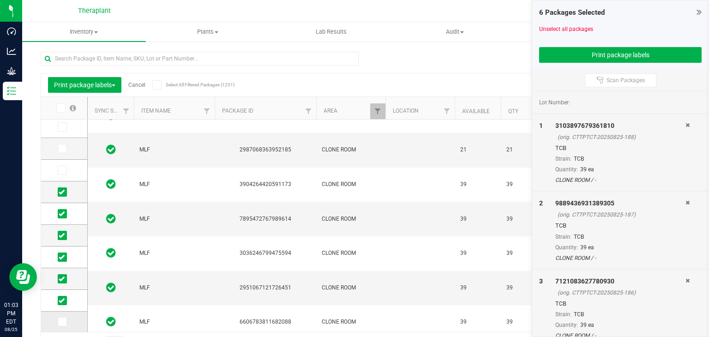
click at [63, 322] on icon at bounding box center [62, 322] width 6 height 0
click at [0, 0] on input "checkbox" at bounding box center [0, 0] width 0 height 0
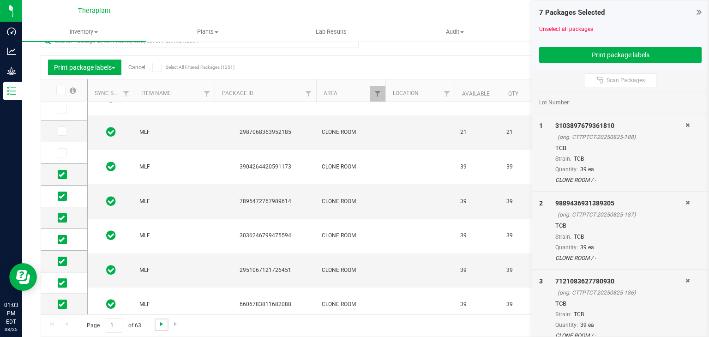
click at [163, 320] on span "Go to the next page" at bounding box center [161, 323] width 7 height 7
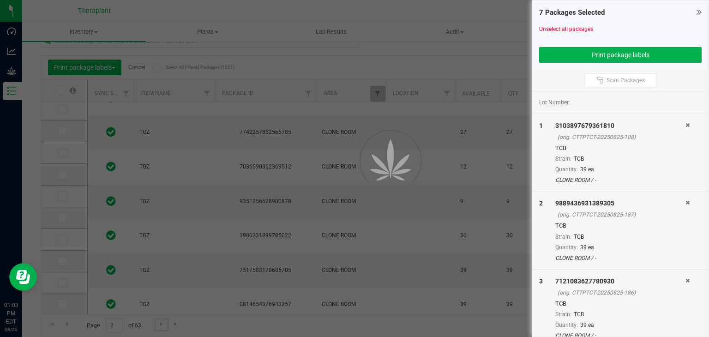
scroll to position [17, 0]
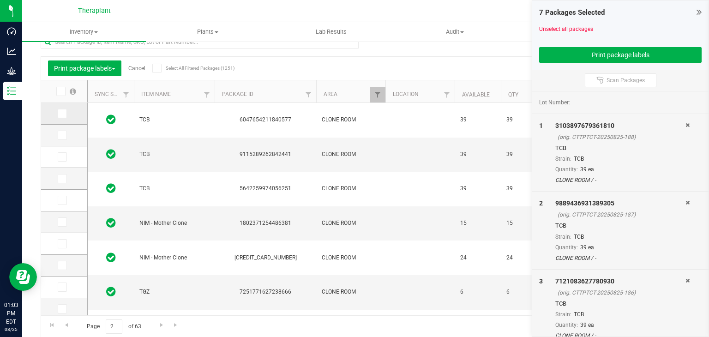
click at [61, 117] on span at bounding box center [62, 113] width 9 height 9
click at [0, 0] on input "checkbox" at bounding box center [0, 0] width 0 height 0
click at [62, 140] on td at bounding box center [64, 136] width 46 height 22
click at [62, 135] on icon at bounding box center [62, 135] width 6 height 0
click at [0, 0] on input "checkbox" at bounding box center [0, 0] width 0 height 0
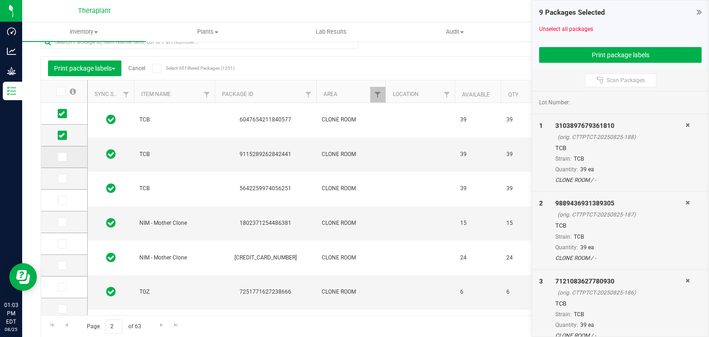
click at [66, 160] on label at bounding box center [64, 156] width 13 height 9
click at [0, 0] on input "checkbox" at bounding box center [0, 0] width 0 height 0
click at [624, 53] on button "Print package labels" at bounding box center [620, 55] width 162 height 16
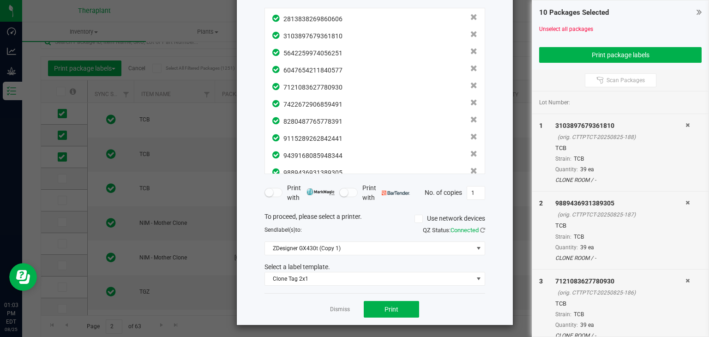
scroll to position [66, 0]
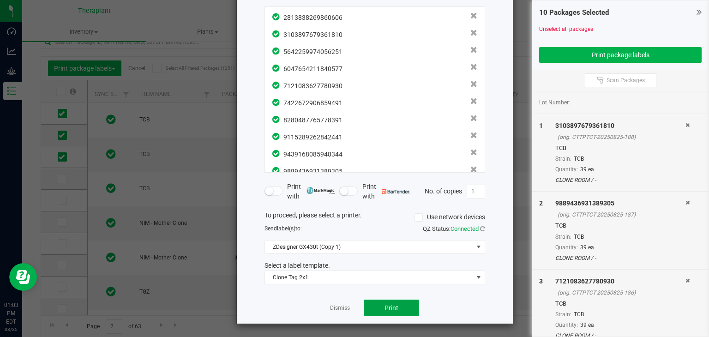
click at [384, 305] on span "Print" at bounding box center [391, 307] width 14 height 7
click at [342, 309] on link "Dismiss" at bounding box center [340, 308] width 20 height 8
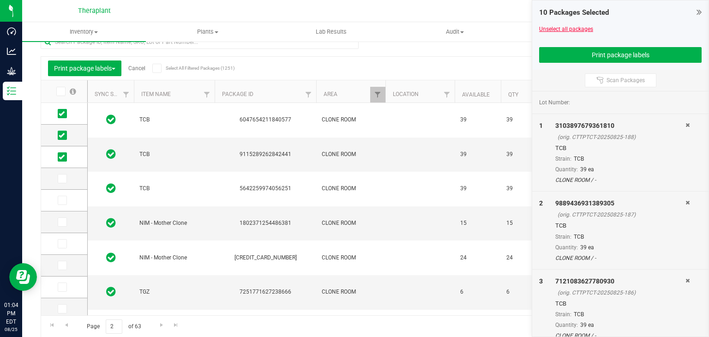
click at [578, 30] on link "Unselect all packages" at bounding box center [566, 29] width 54 height 6
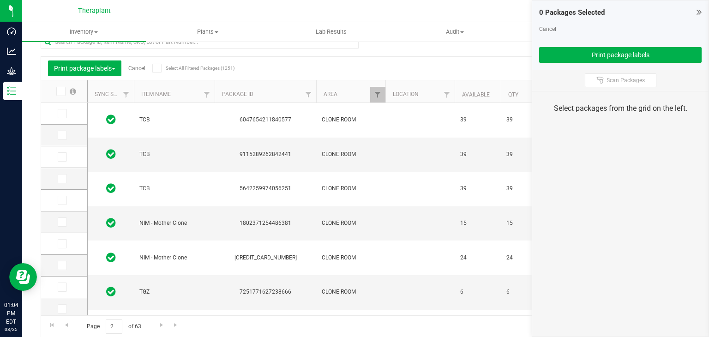
click at [698, 12] on icon at bounding box center [698, 11] width 5 height 9
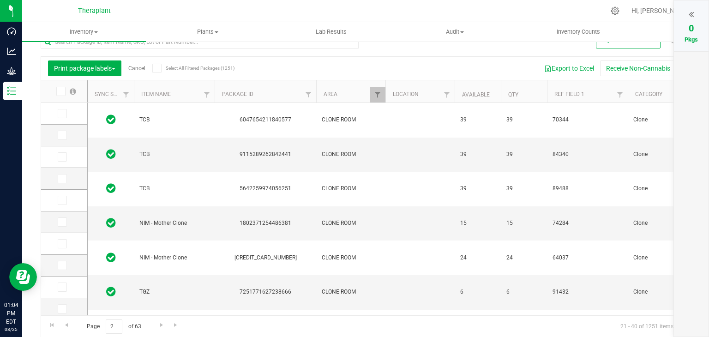
click at [144, 69] on link "Cancel" at bounding box center [136, 68] width 17 height 6
